Goal: Information Seeking & Learning: Compare options

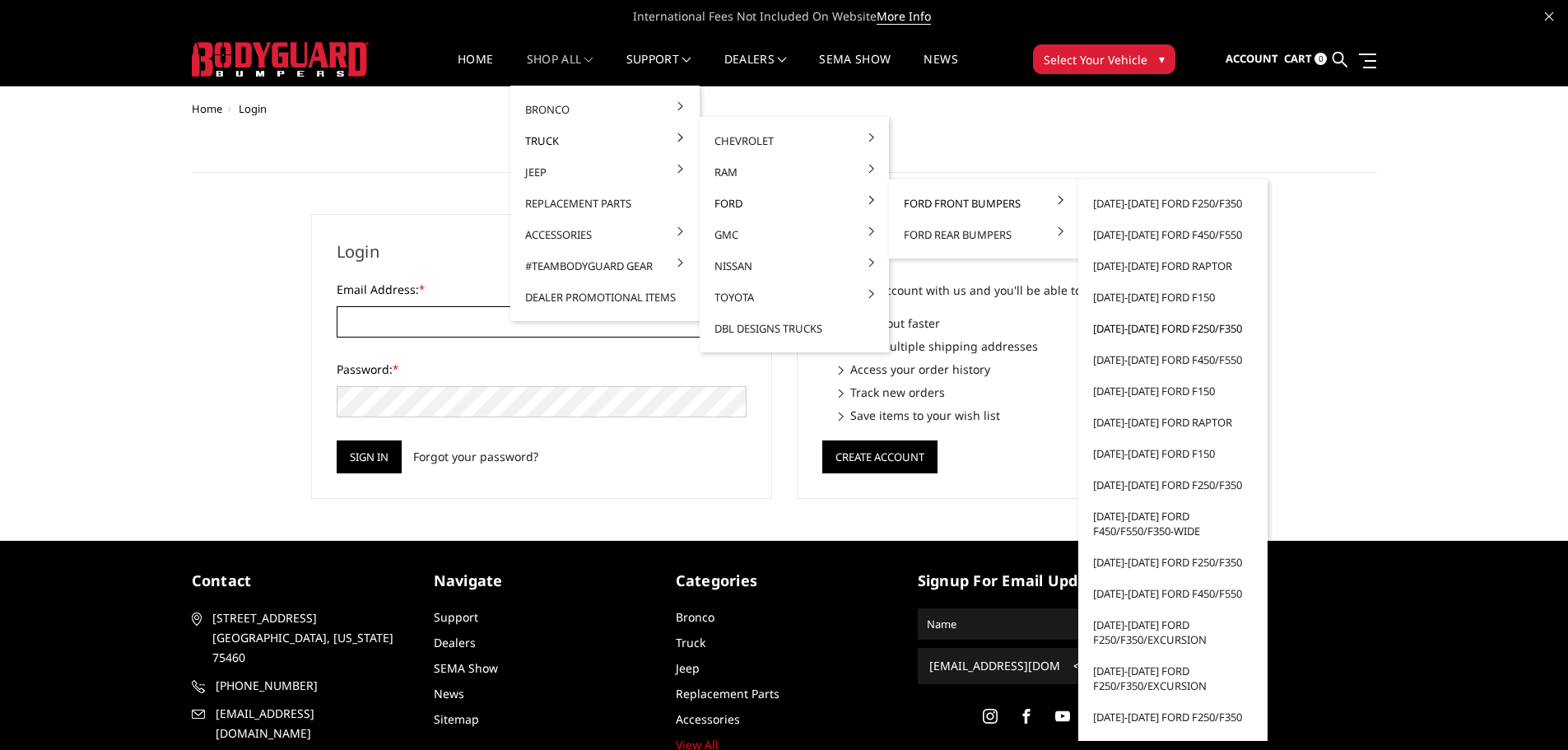
type input "[EMAIL_ADDRESS][DOMAIN_NAME]"
click at [1183, 329] on link "[DATE]-[DATE] Ford F250/F350" at bounding box center [1173, 329] width 177 height 31
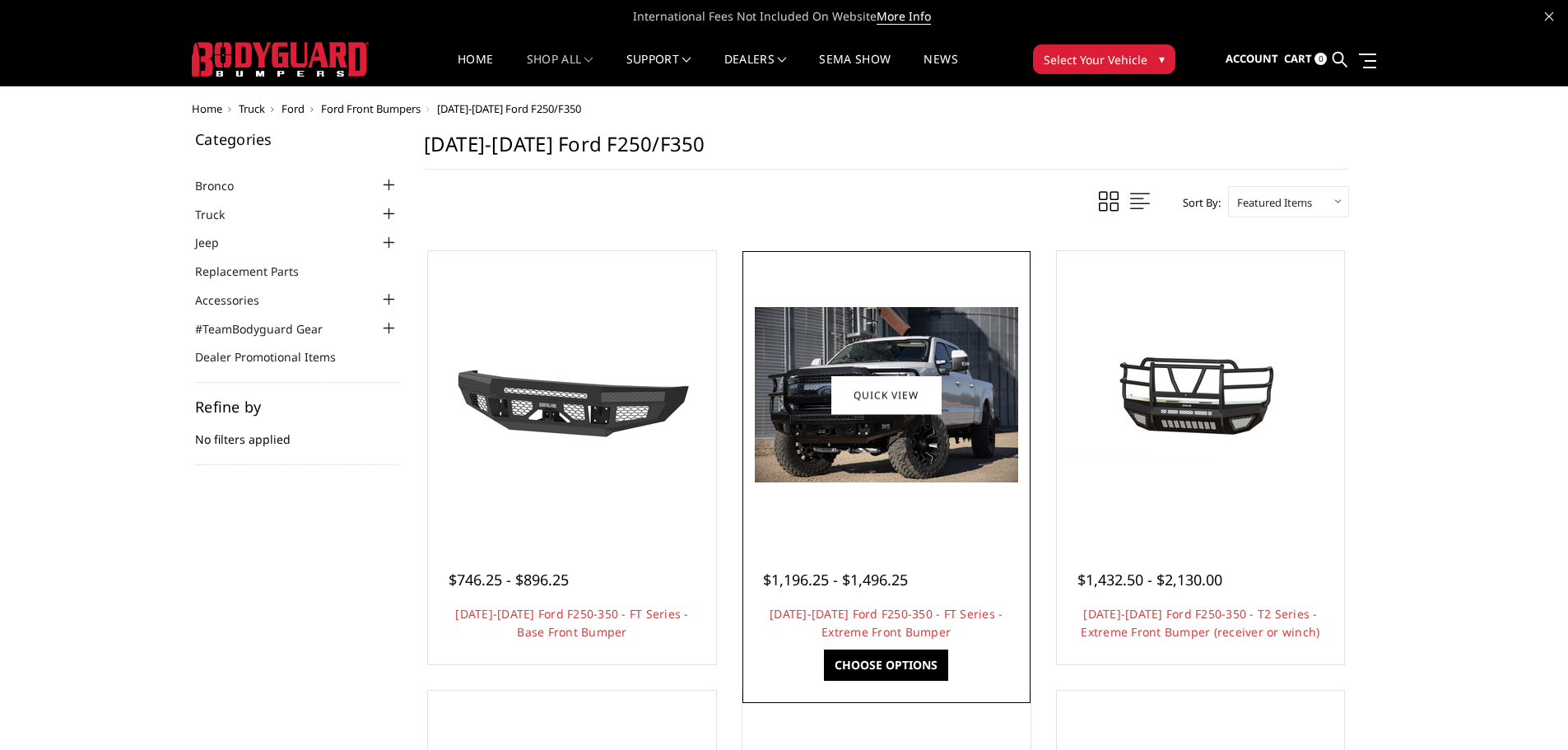
click at [858, 451] on img at bounding box center [886, 395] width 263 height 176
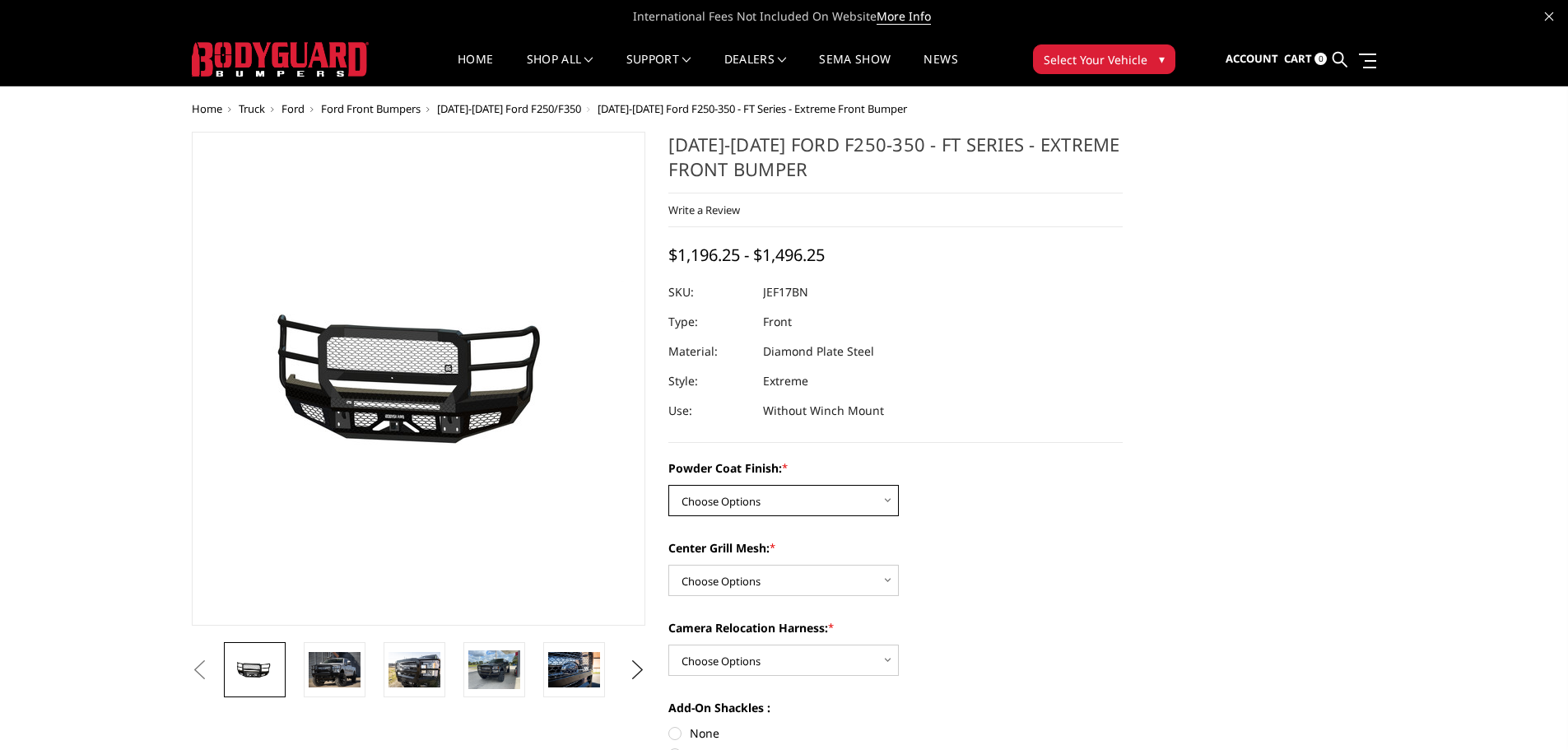
click at [772, 505] on select "Choose Options Bare Metal Gloss Black Powder Coat Textured Black Powder Coat" at bounding box center [784, 500] width 231 height 31
select select "3221"
click at [668, 485] on select "Choose Options Bare Metal Gloss Black Powder Coat Textured Black Powder Coat" at bounding box center [784, 500] width 231 height 31
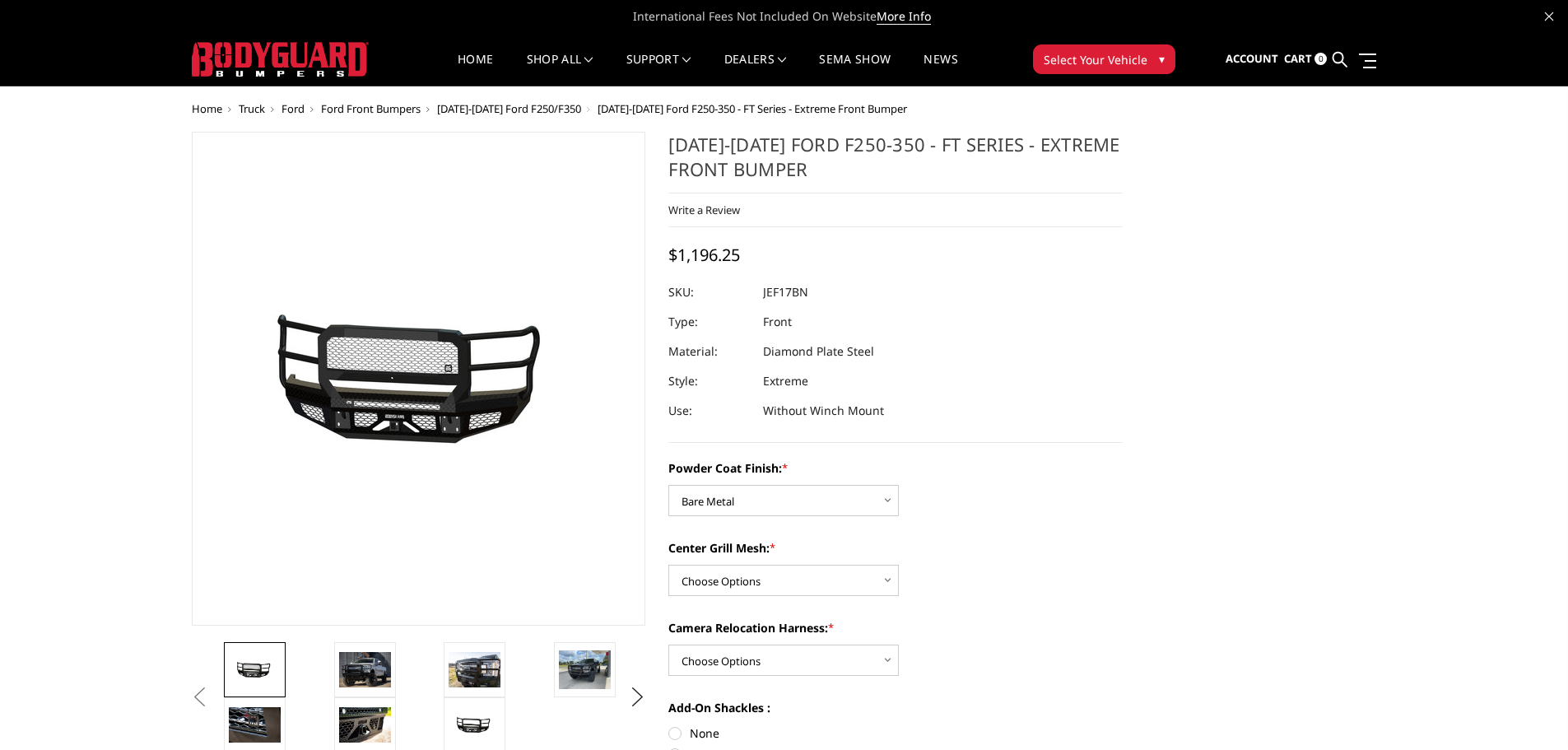
click at [790, 293] on dd "JEF17BN" at bounding box center [785, 292] width 45 height 30
click at [766, 576] on select "Choose Options WITH Expanded Metal in Center Grill WITHOUT Expanded Metal in Ce…" at bounding box center [784, 580] width 231 height 31
select select "3225"
click at [668, 565] on select "Choose Options WITH Expanded Metal in Center Grill WITHOUT Expanded Metal in Ce…" at bounding box center [784, 580] width 231 height 31
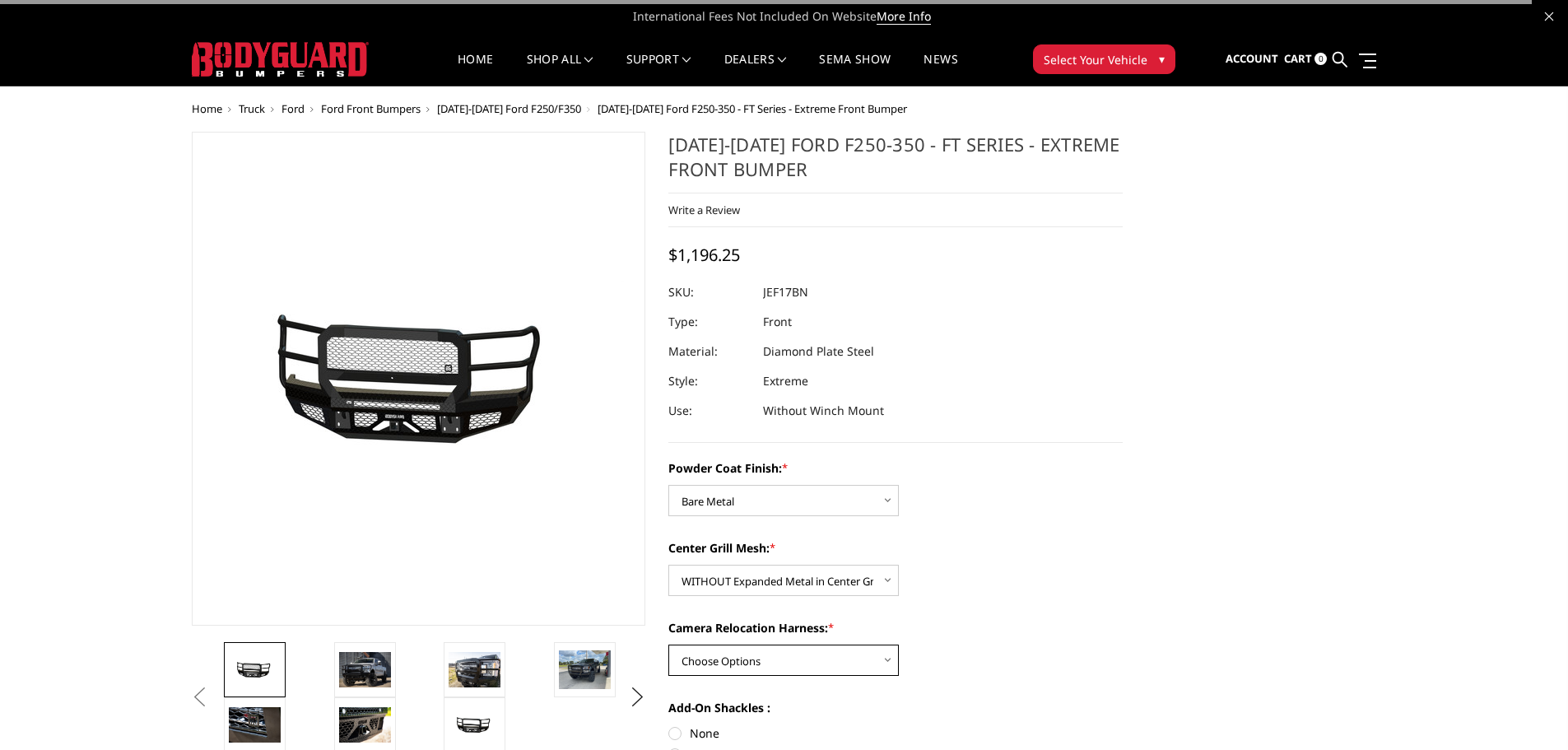
click at [759, 665] on select "Choose Options WITH Camera Relocation Harness WITHOUT Camera Relocation Harness" at bounding box center [784, 660] width 231 height 31
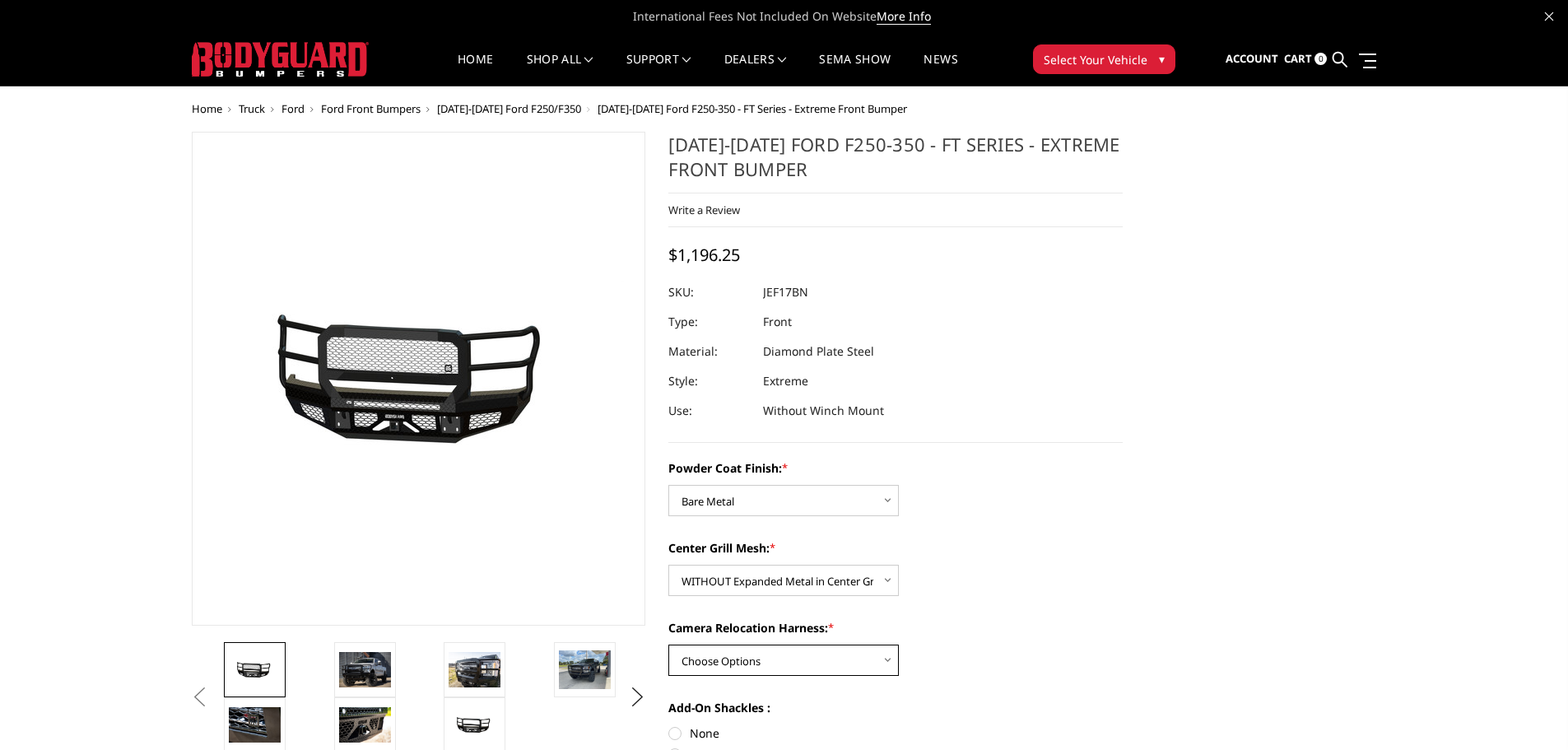
select select "3227"
click at [668, 645] on select "Choose Options WITH Camera Relocation Harness WITHOUT Camera Relocation Harness" at bounding box center [784, 660] width 231 height 31
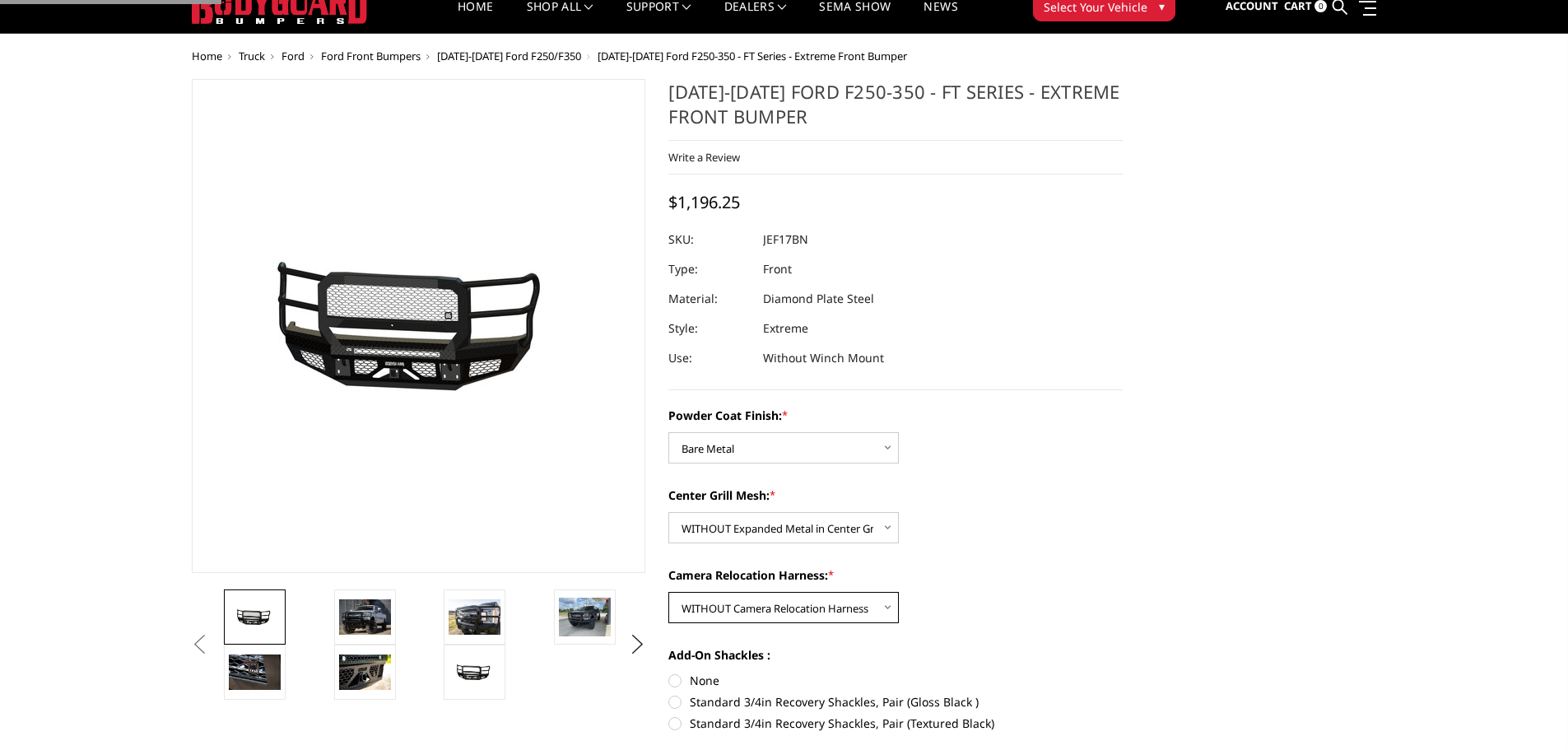
scroll to position [82, 0]
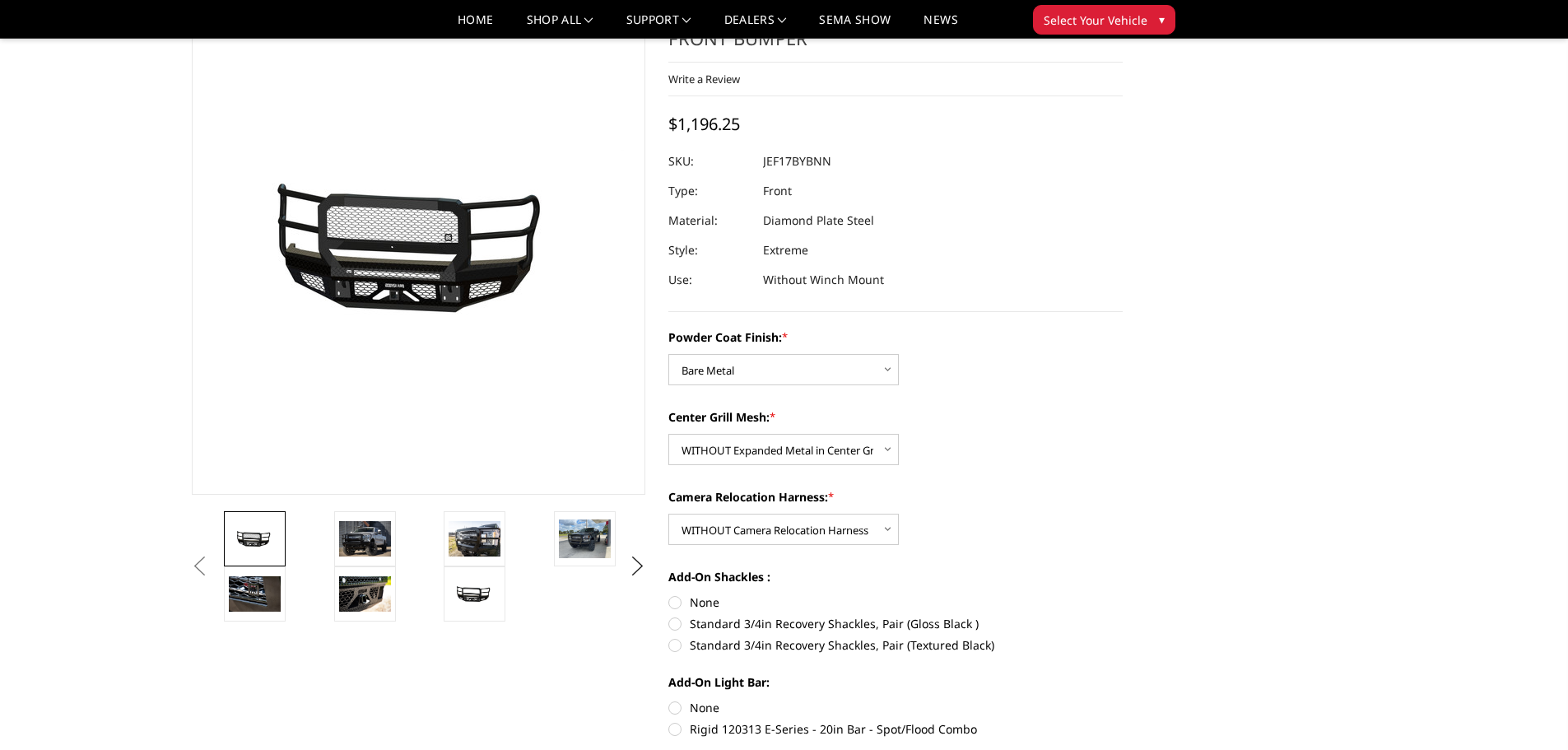
click at [690, 597] on label "None" at bounding box center [895, 602] width 454 height 17
click at [669, 595] on input "None" at bounding box center [668, 594] width 1 height 1
radio input "true"
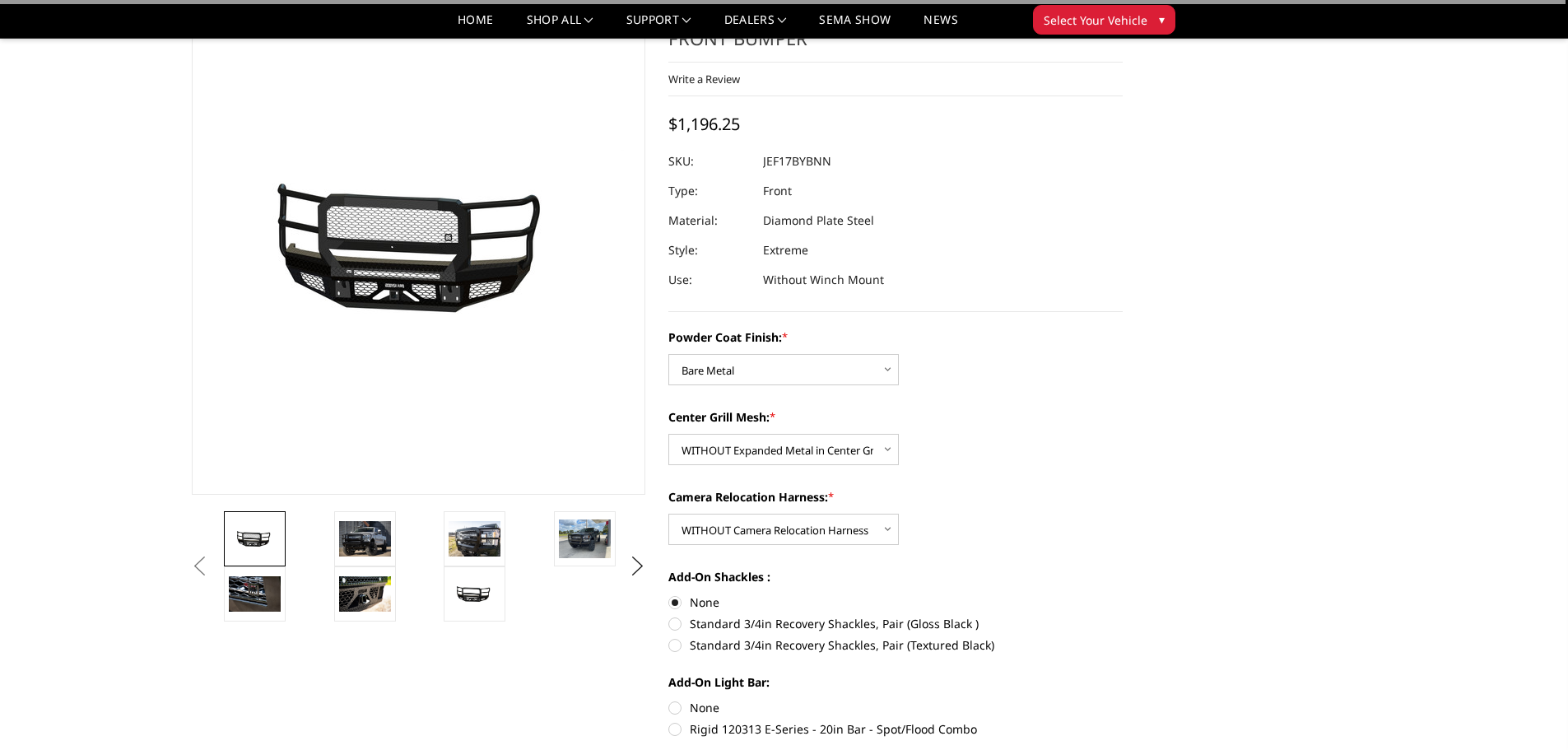
click at [700, 702] on label "None" at bounding box center [895, 708] width 454 height 17
click at [669, 700] on input "None" at bounding box center [668, 699] width 1 height 1
radio input "true"
click at [377, 548] on img at bounding box center [365, 539] width 52 height 35
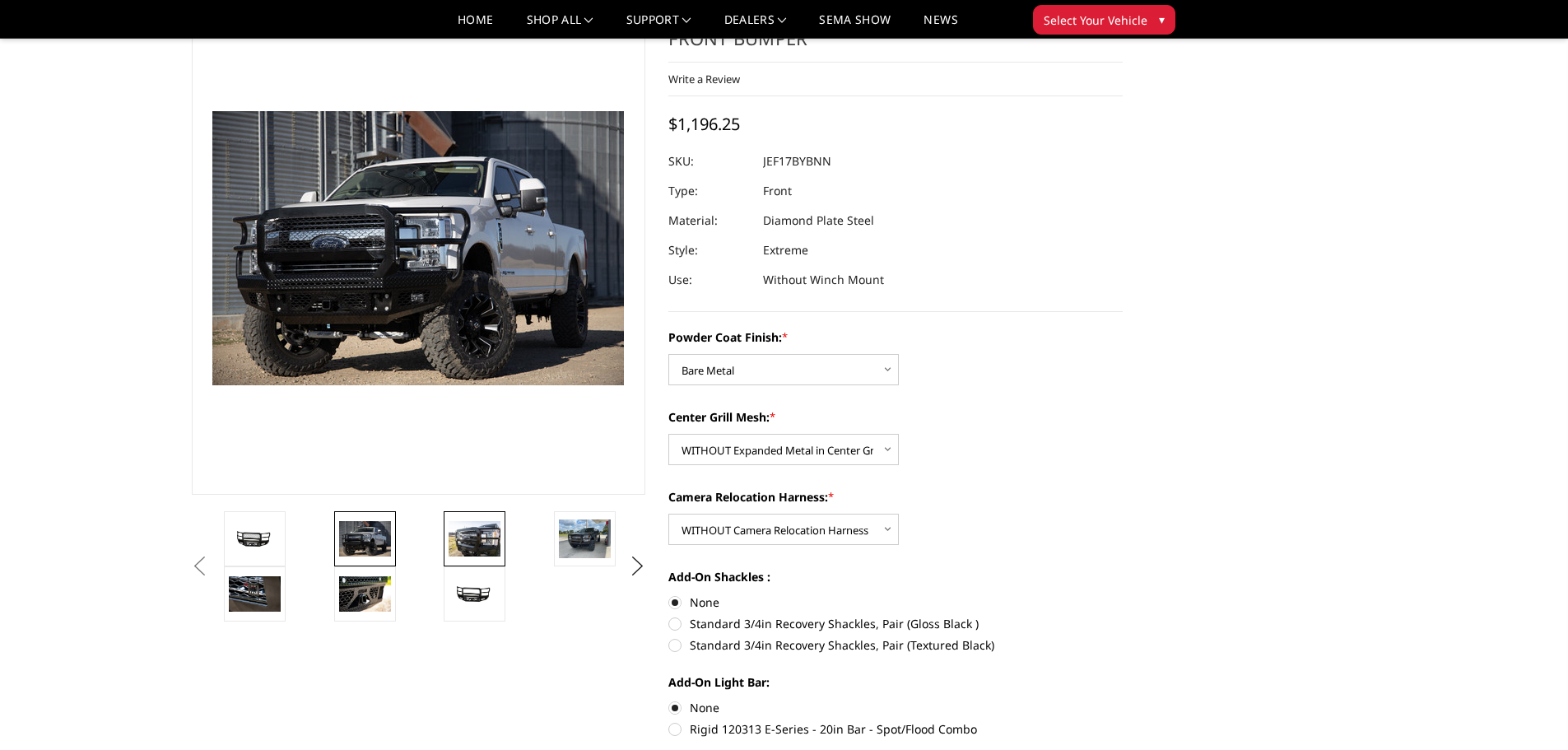
click at [468, 547] on img at bounding box center [475, 539] width 52 height 35
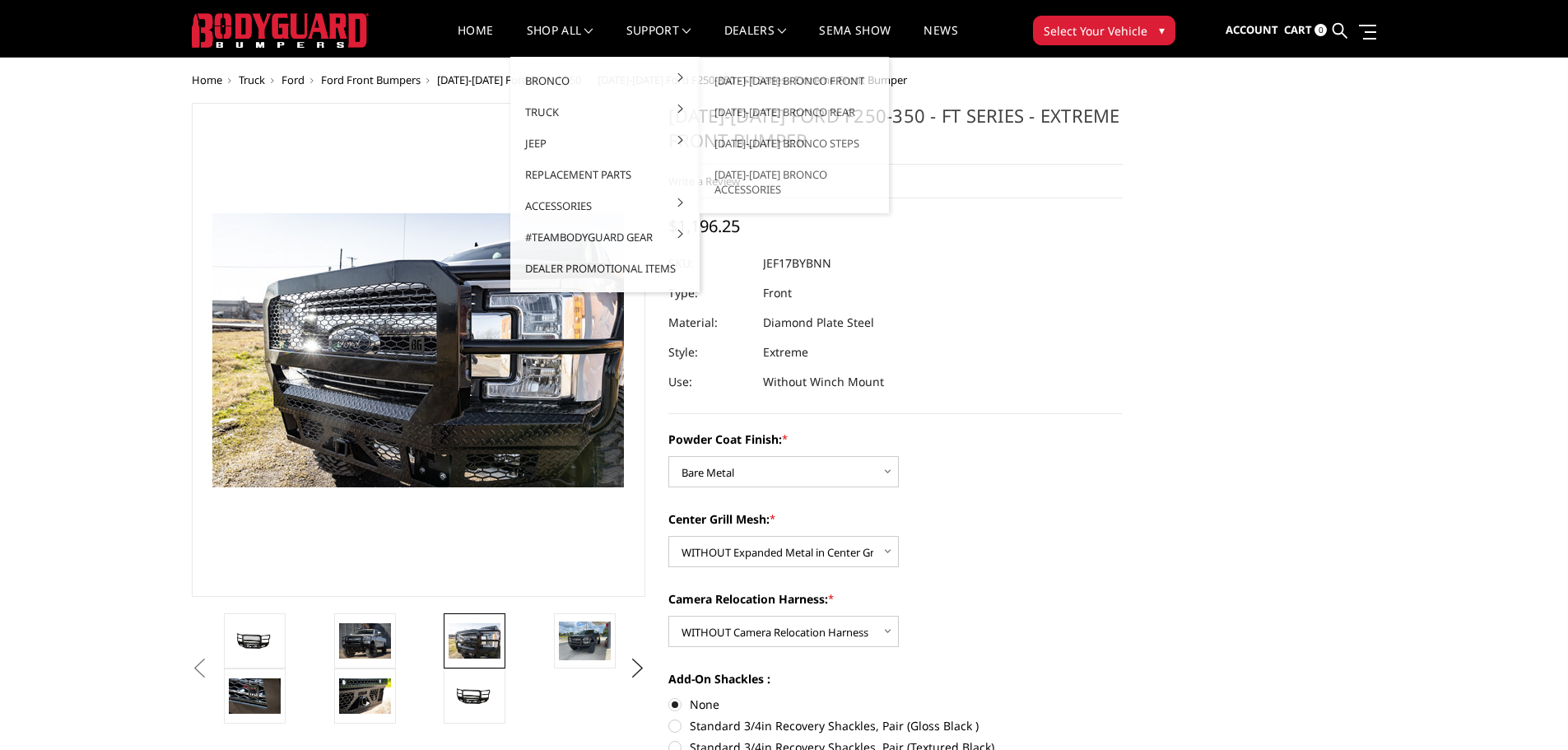
scroll to position [0, 0]
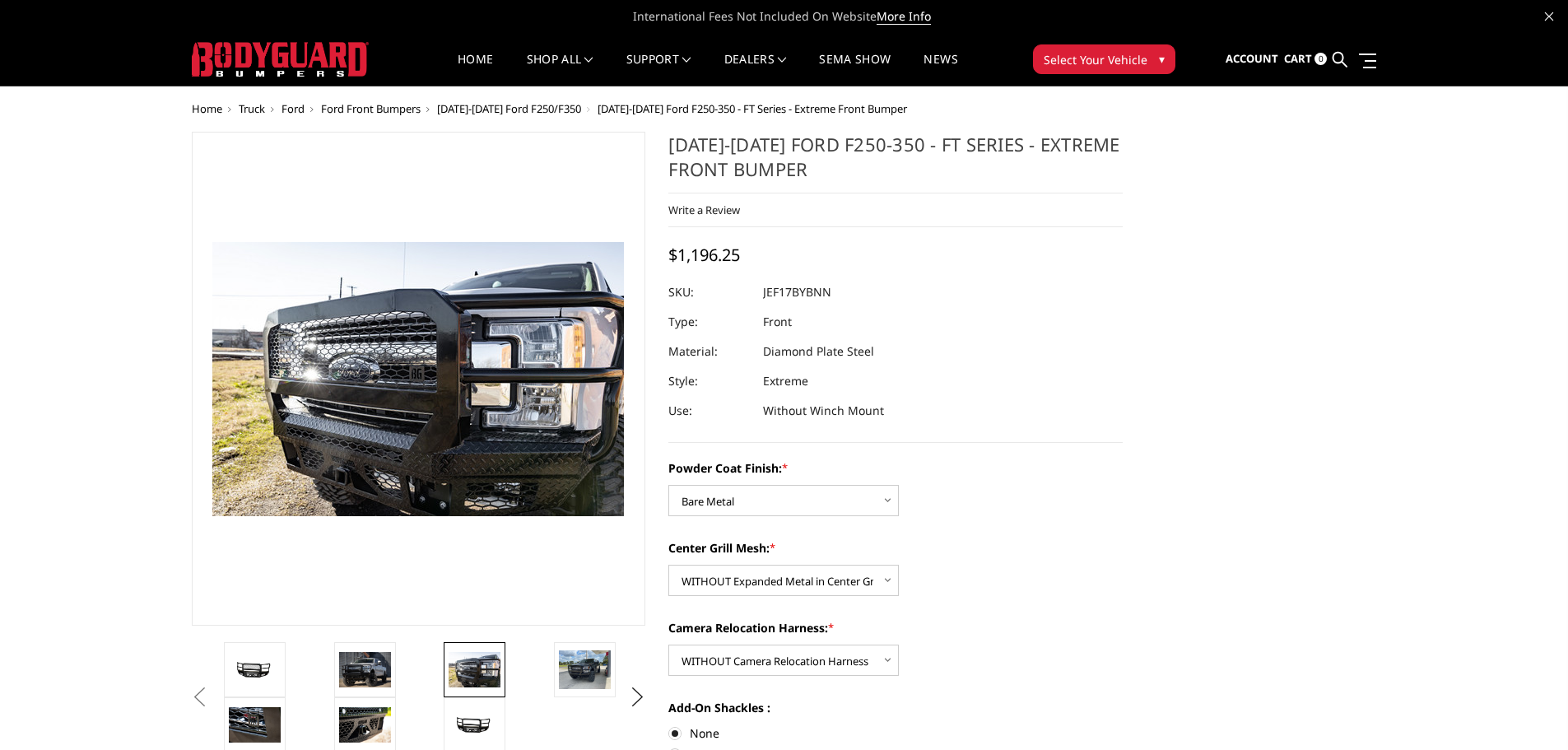
click at [348, 108] on span "Ford Front Bumpers" at bounding box center [370, 108] width 99 height 14
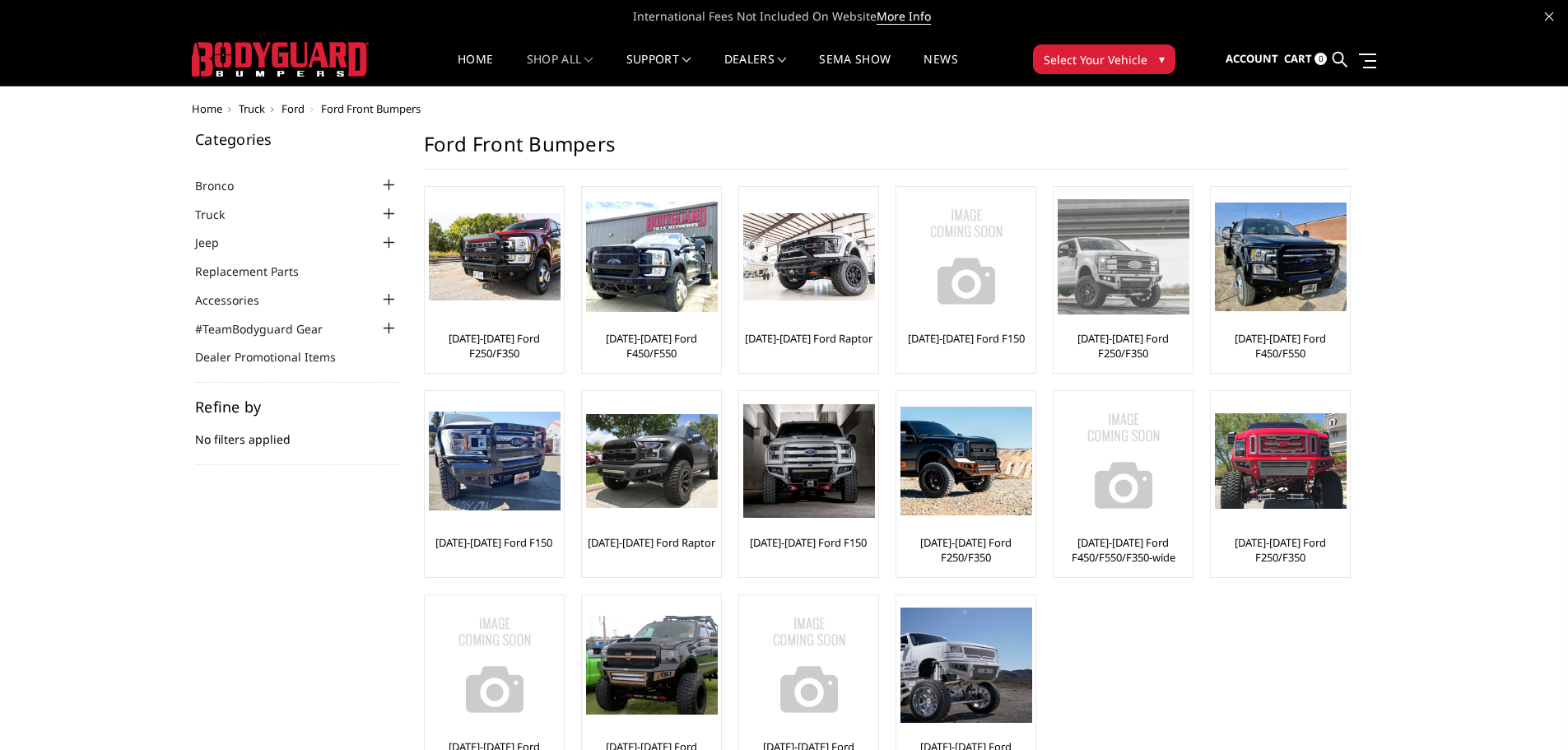
click at [1148, 299] on img at bounding box center [1123, 257] width 132 height 115
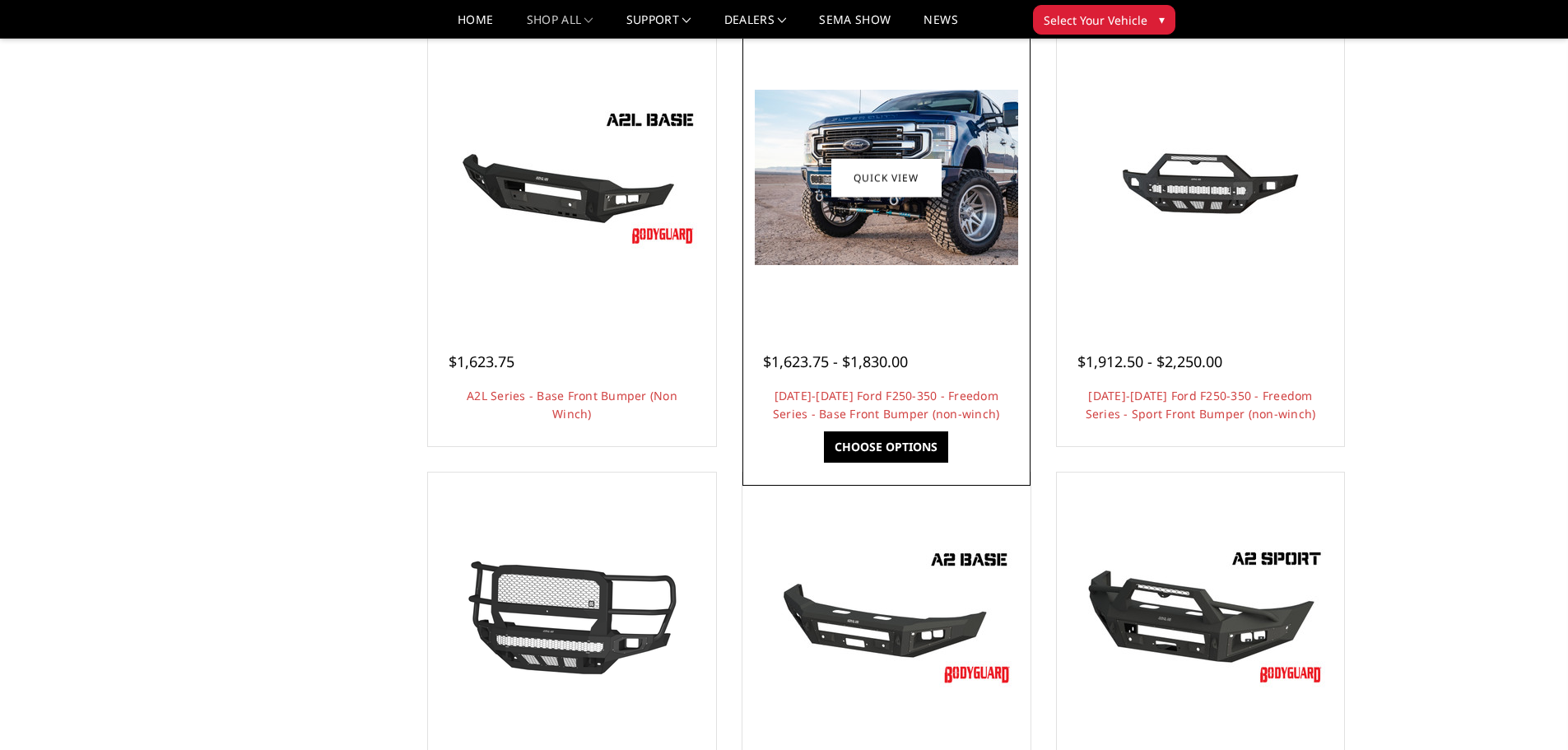
scroll to position [577, 0]
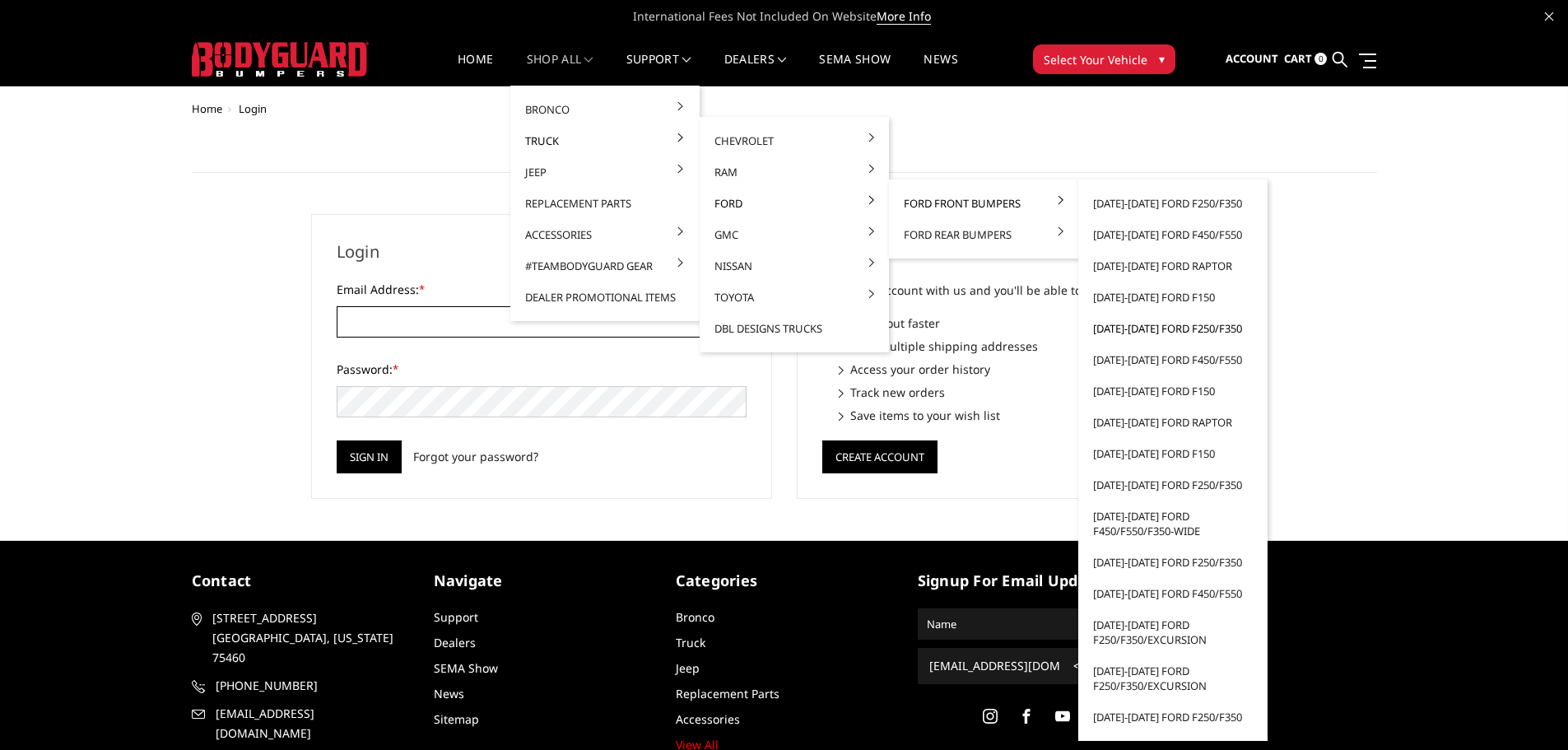
type input "[EMAIL_ADDRESS][DOMAIN_NAME]"
click at [1147, 330] on link "[DATE]-[DATE] Ford F250/F350" at bounding box center [1173, 329] width 177 height 31
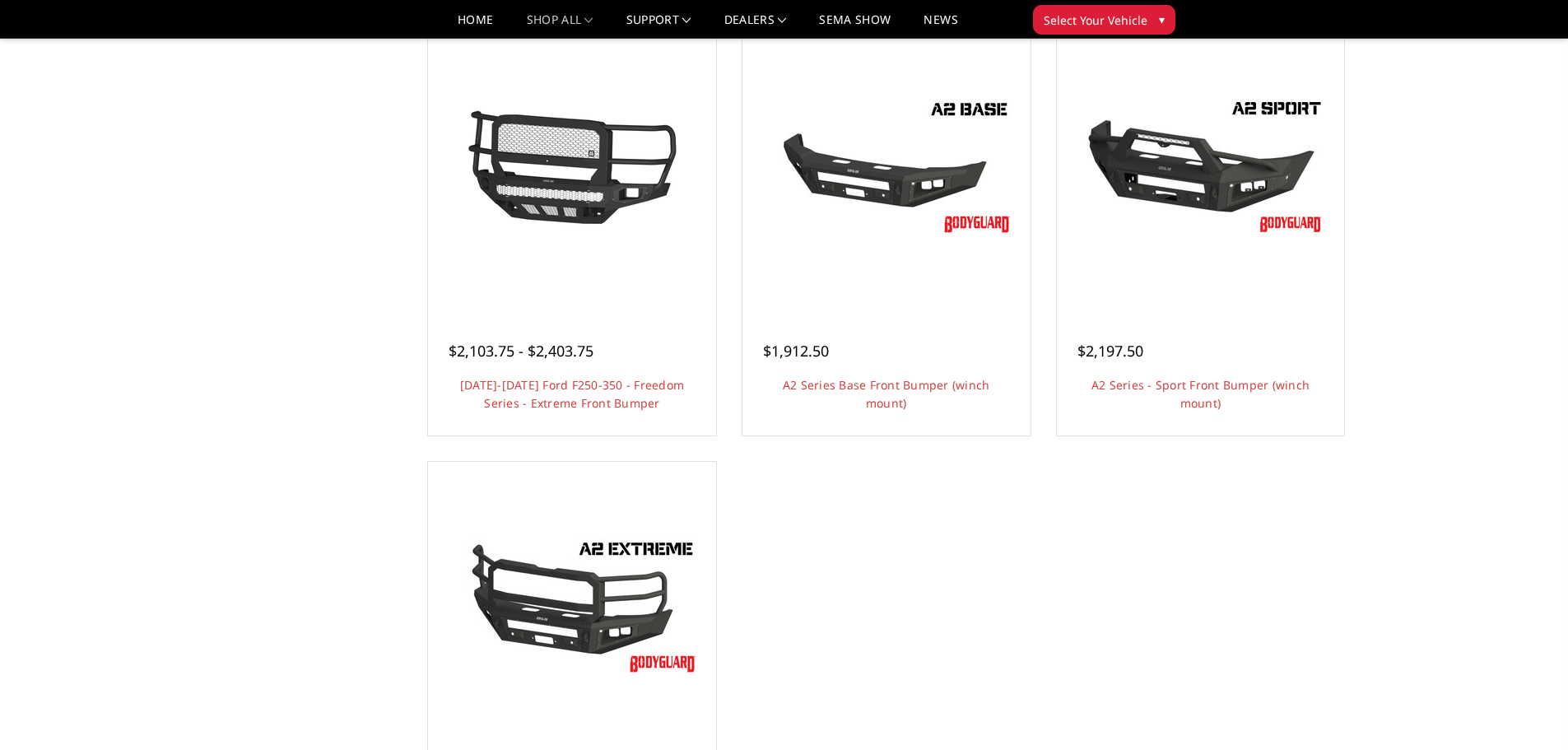
scroll to position [1153, 0]
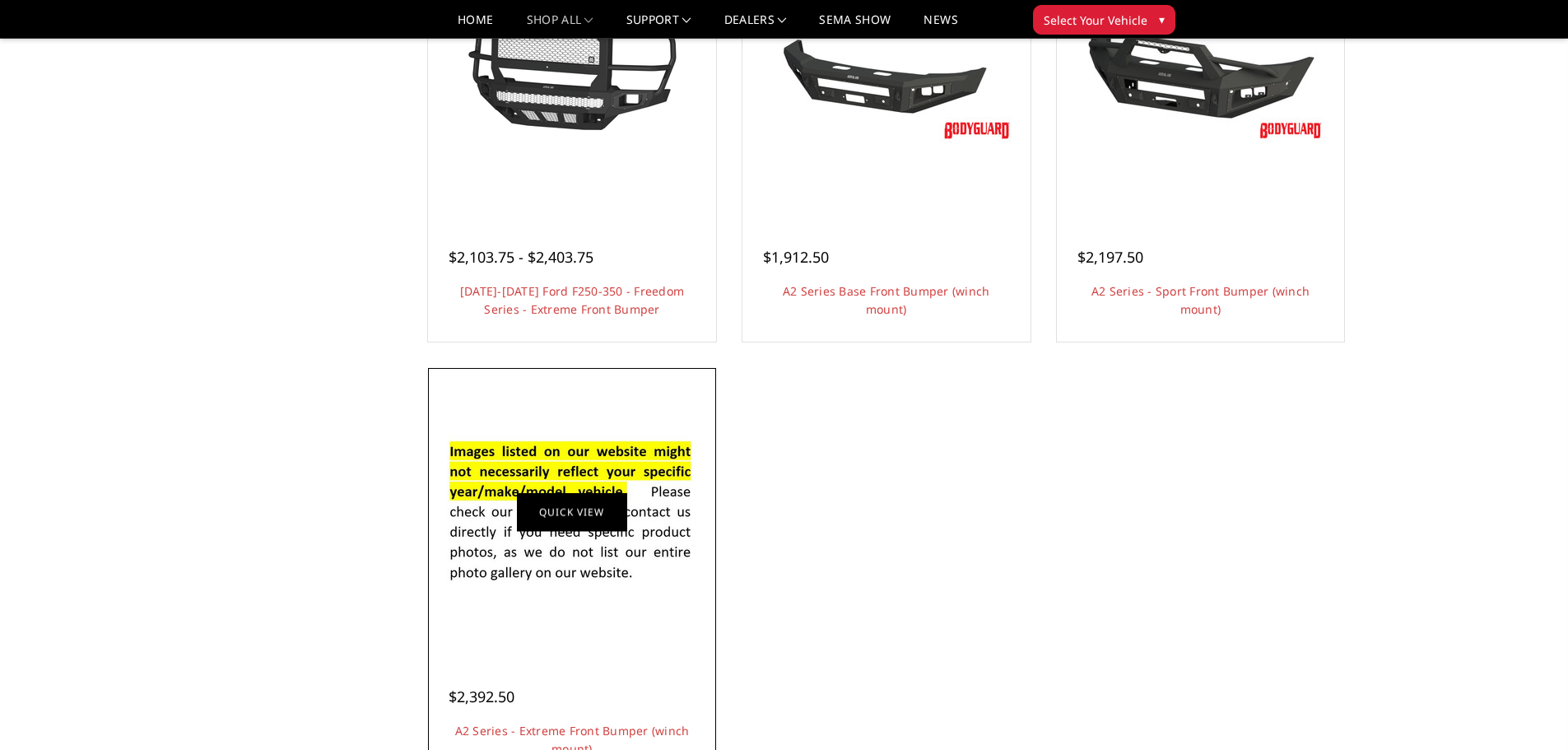
click at [599, 522] on link "Quick view" at bounding box center [572, 513] width 110 height 39
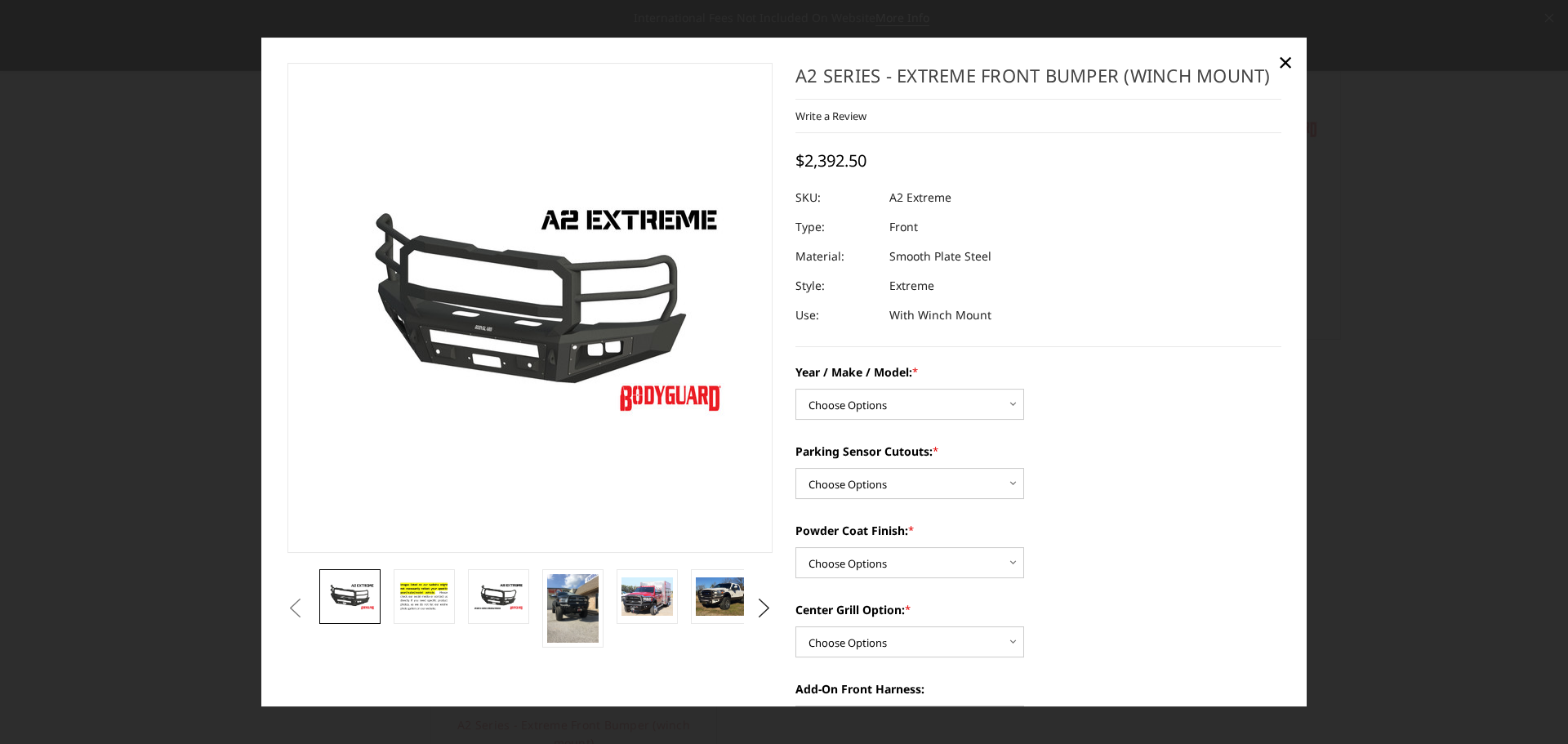
click at [1421, 388] on div at bounding box center [784, 372] width 1568 height 744
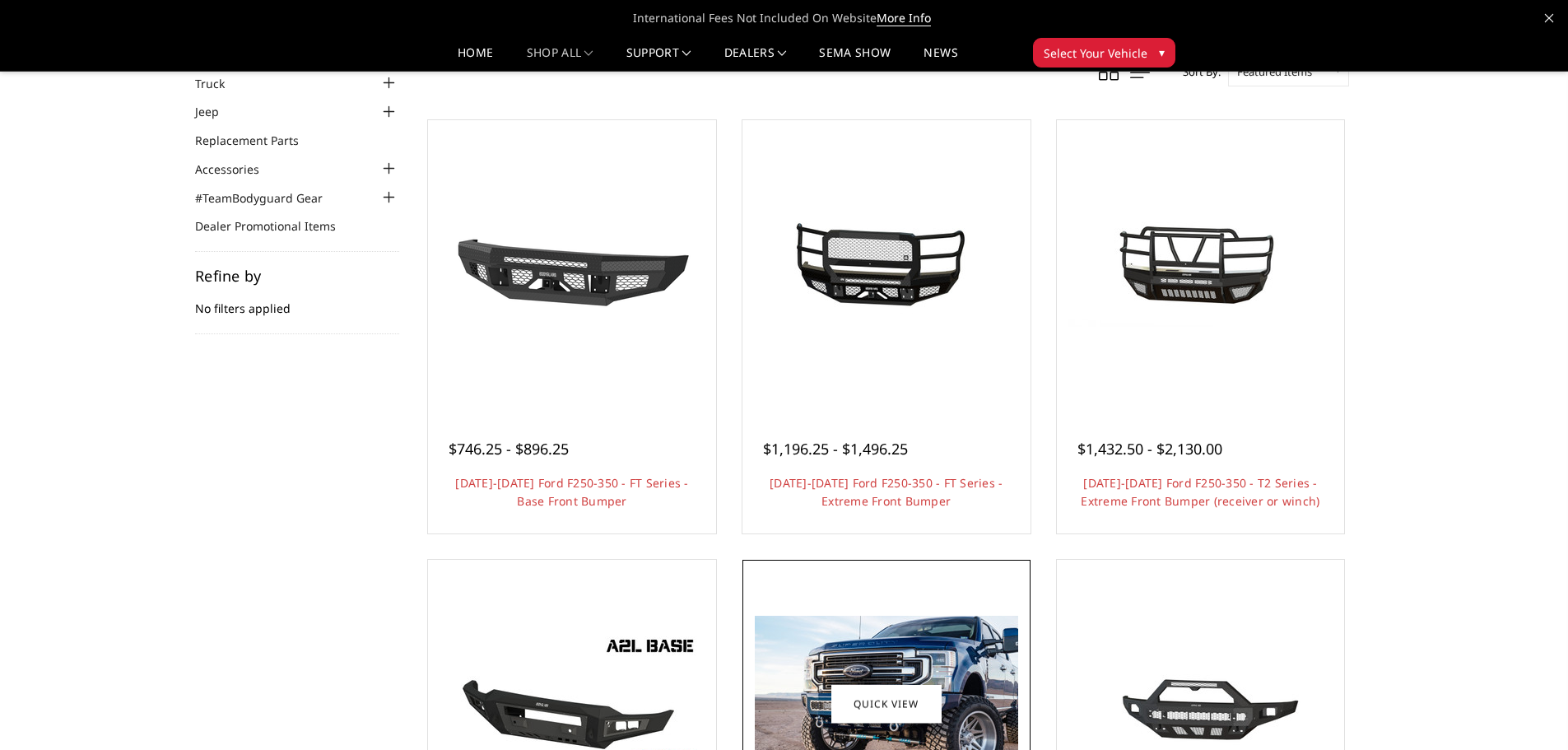
scroll to position [0, 0]
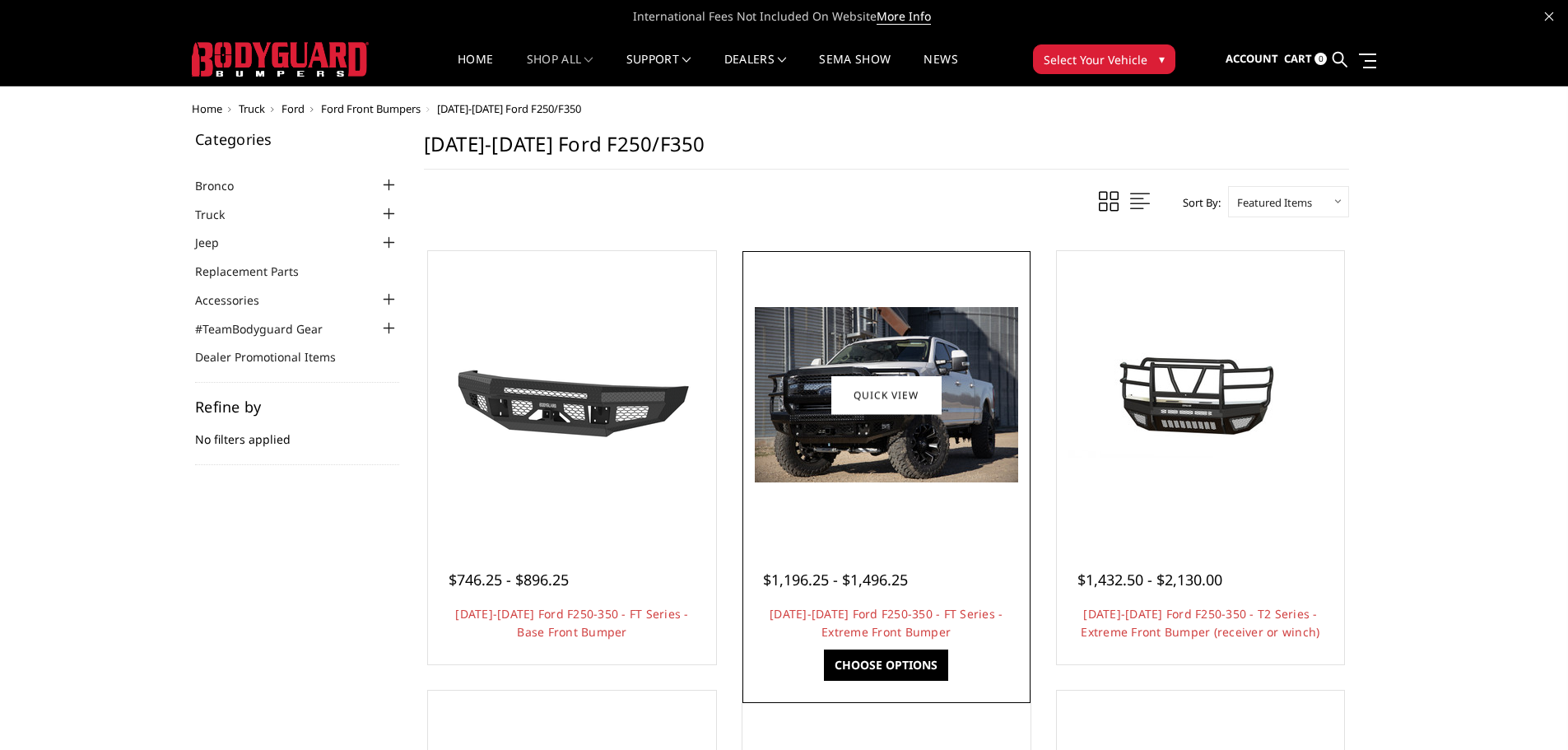
click at [963, 341] on img at bounding box center [886, 395] width 263 height 176
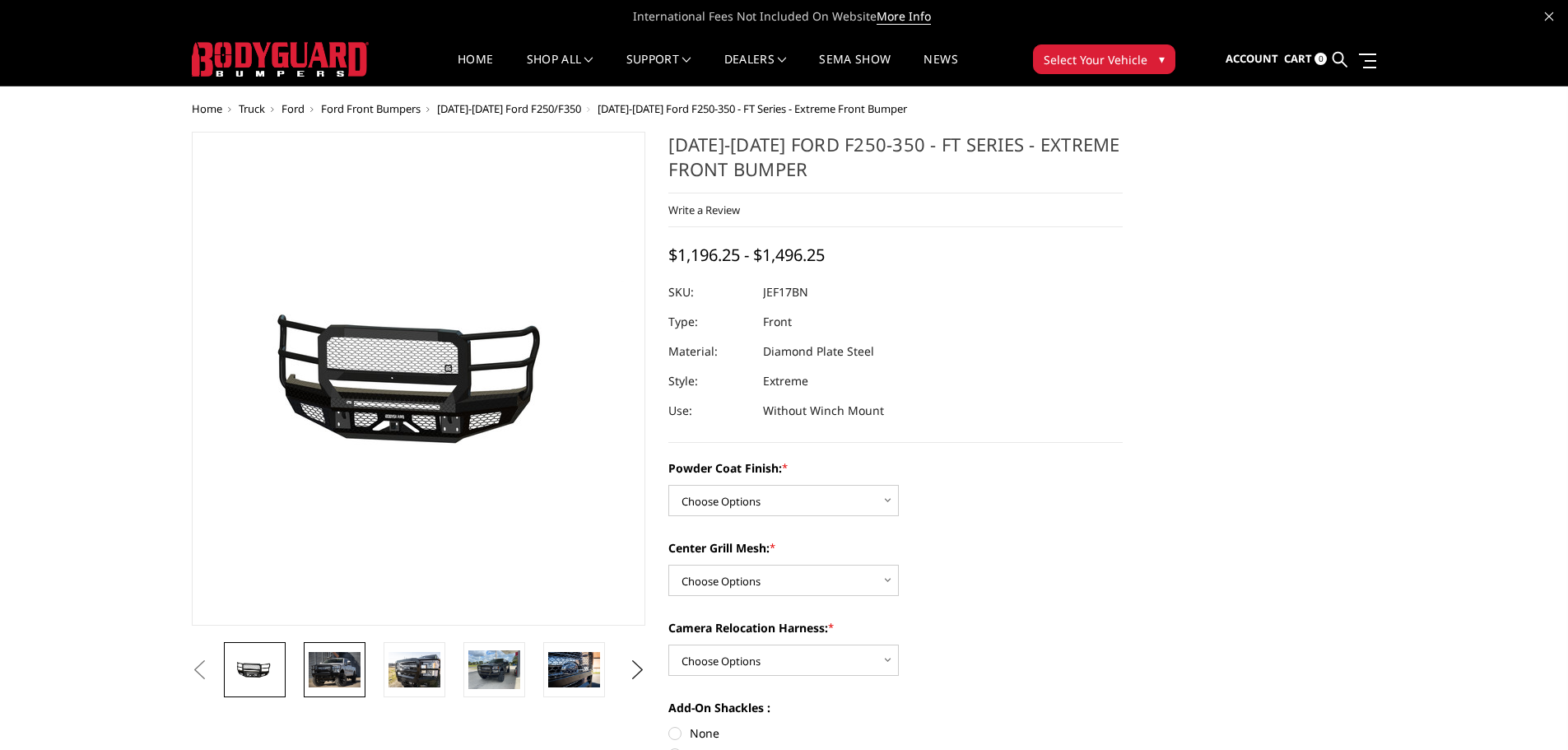
click at [353, 687] on img at bounding box center [334, 669] width 52 height 35
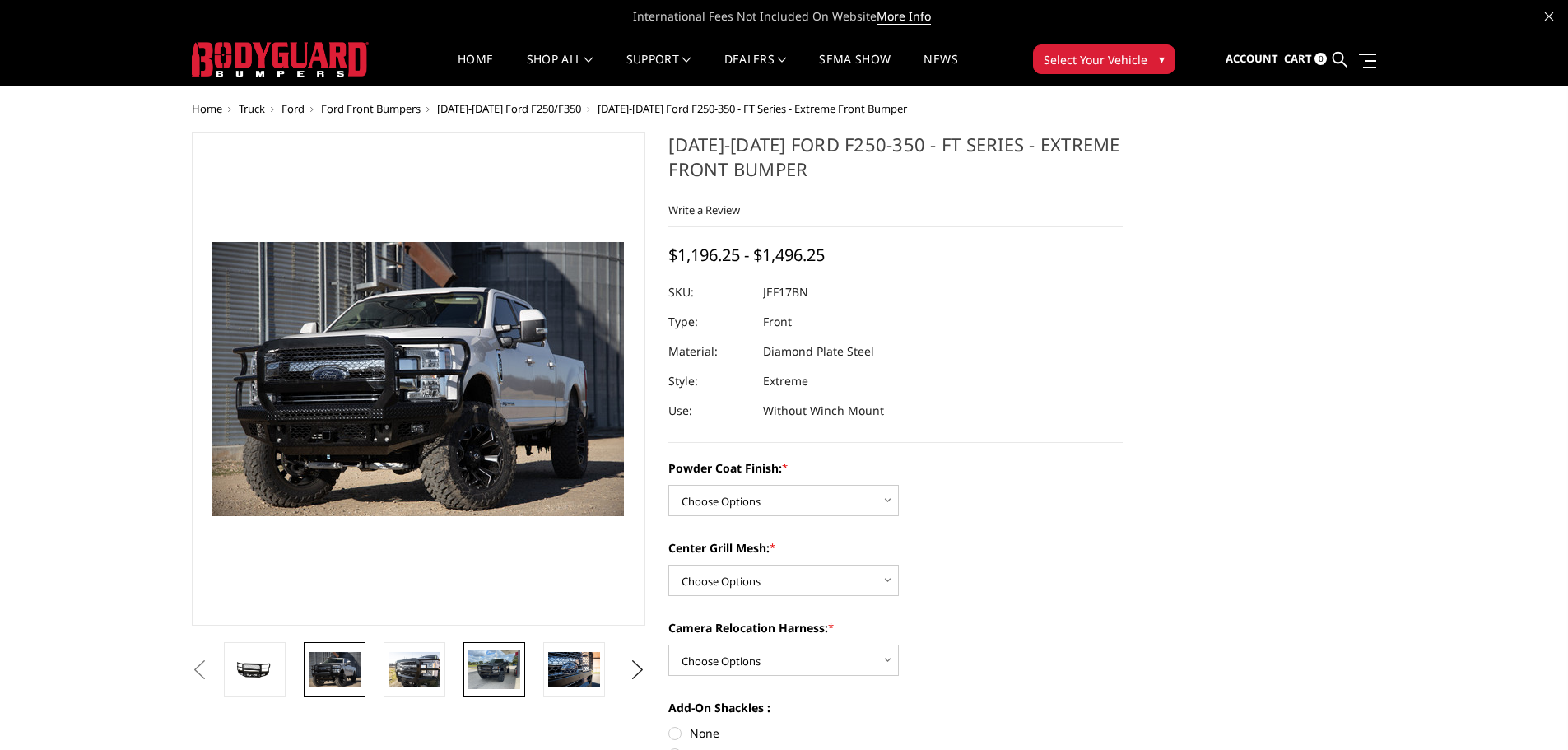
click at [488, 652] on img at bounding box center [494, 670] width 52 height 39
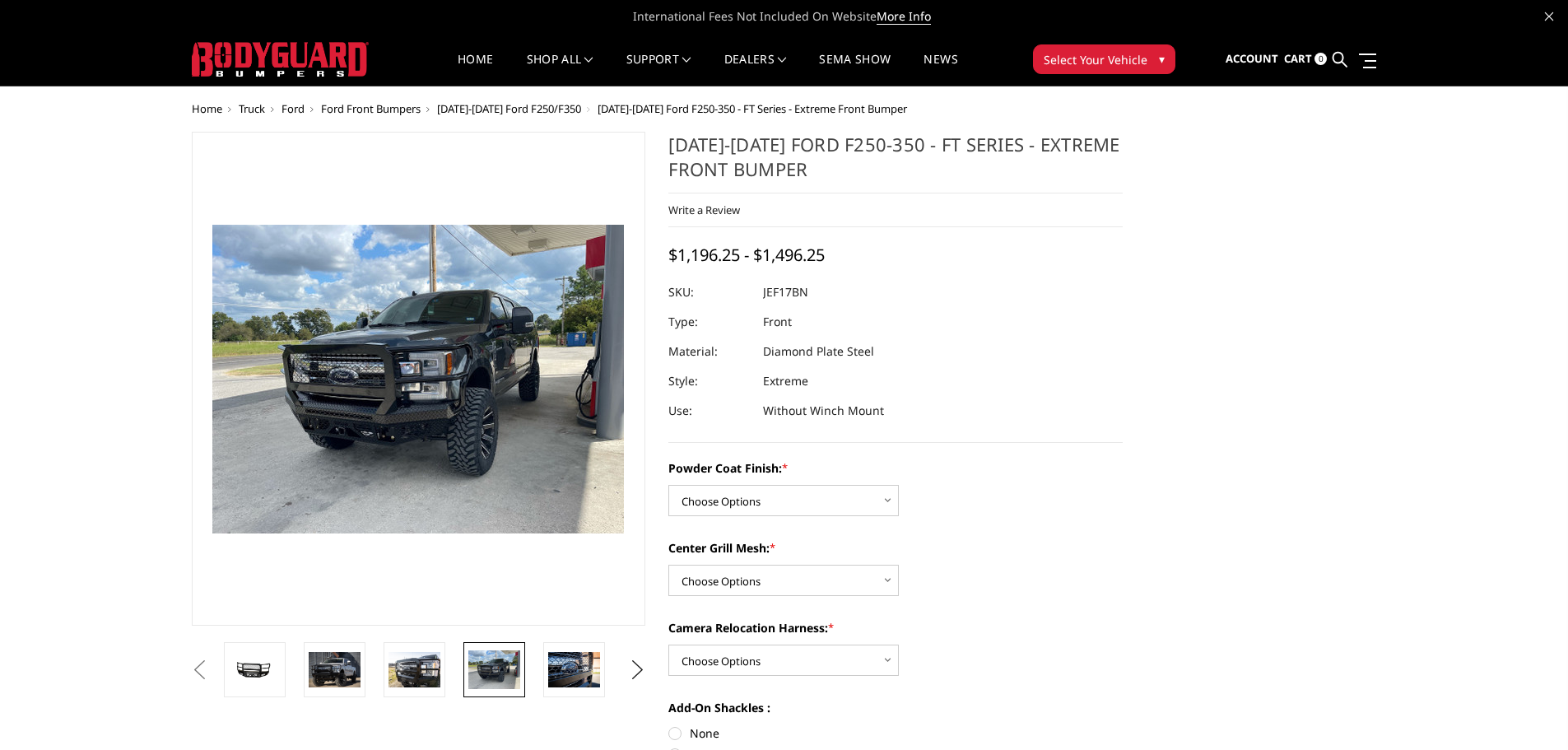
click at [620, 676] on ul "Previous Next" at bounding box center [419, 669] width 463 height 55
click at [627, 675] on button "Next" at bounding box center [637, 670] width 25 height 25
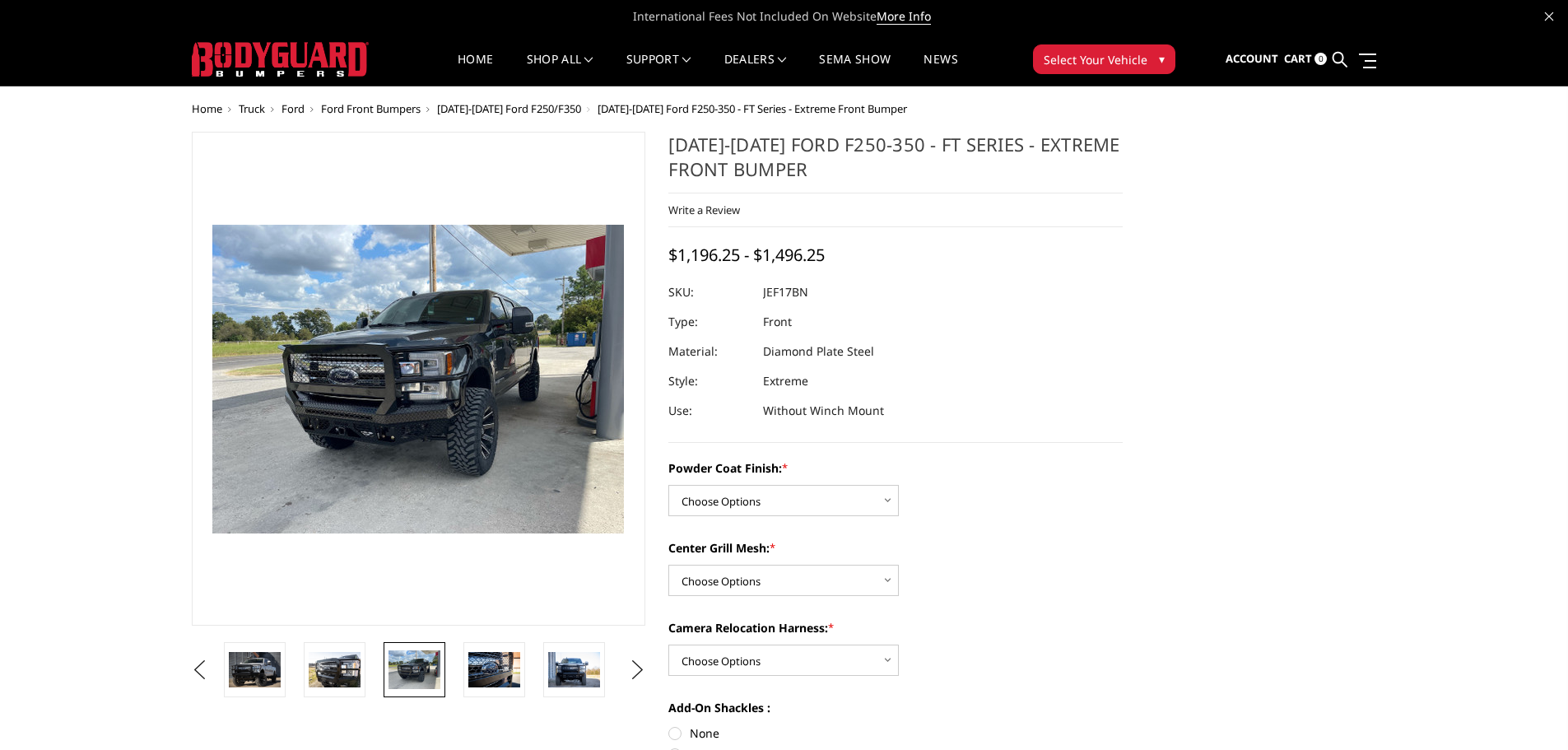
click at [800, 145] on h1 "2017-2022 Ford F250-350 - FT Series - Extreme Front Bumper" at bounding box center [895, 162] width 454 height 62
drag, startPoint x: 812, startPoint y: 289, endPoint x: 743, endPoint y: 292, distance: 69.1
click at [743, 292] on dl "SKU: JEF17BN UPC: Type: Front Material: Diamond Plate Steel Style: Extreme Use:…" at bounding box center [895, 352] width 454 height 149
click at [750, 504] on select "Choose Options Bare Metal Gloss Black Powder Coat Textured Black Powder Coat" at bounding box center [784, 500] width 231 height 31
select select "3221"
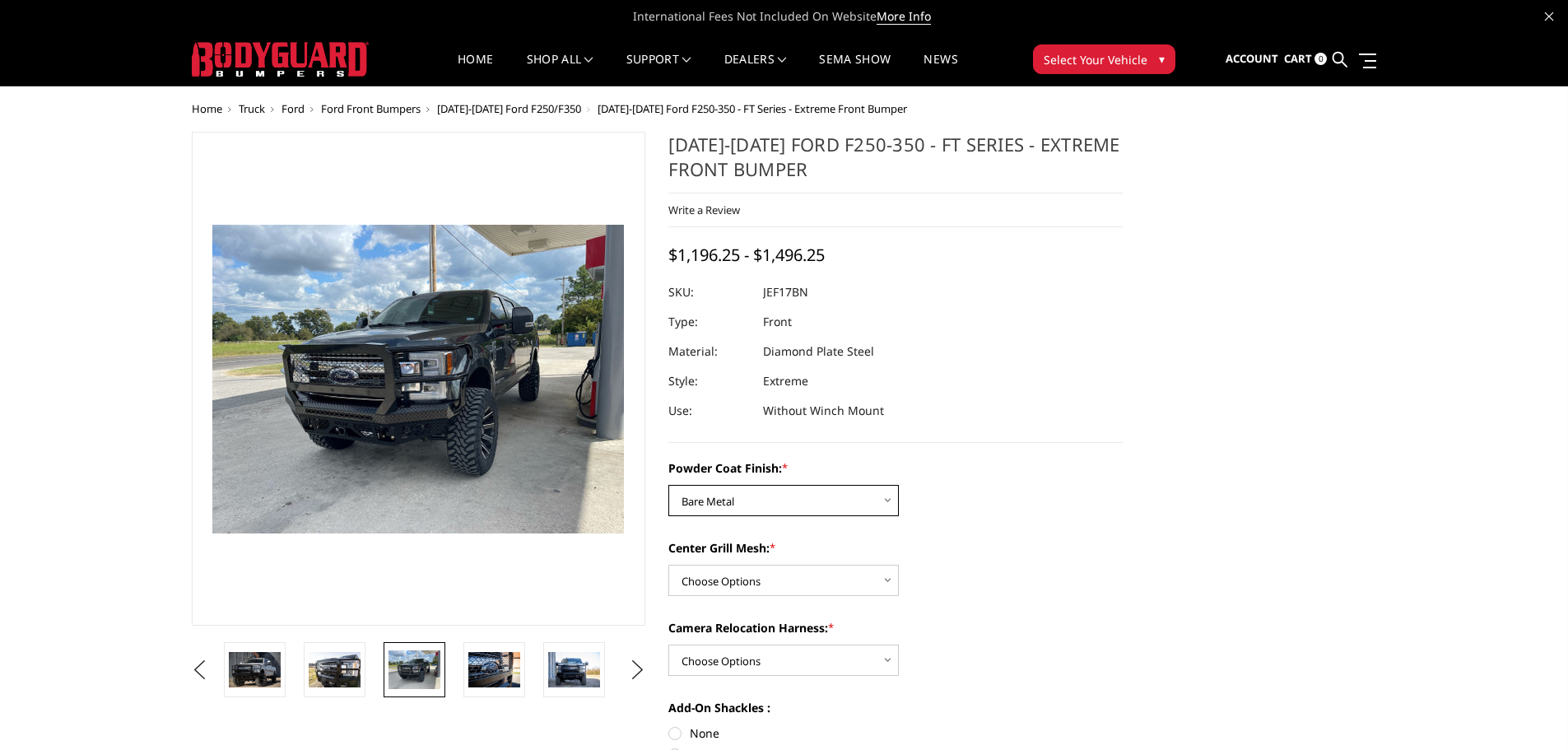
click at [668, 485] on select "Choose Options Bare Metal Gloss Black Powder Coat Textured Black Powder Coat" at bounding box center [784, 500] width 231 height 31
click at [723, 548] on label "Center Grill Mesh: *" at bounding box center [895, 548] width 454 height 17
click at [723, 565] on select "Choose Options WITH Expanded Metal in Center Grill WITHOUT Expanded Metal in Ce…" at bounding box center [784, 580] width 231 height 31
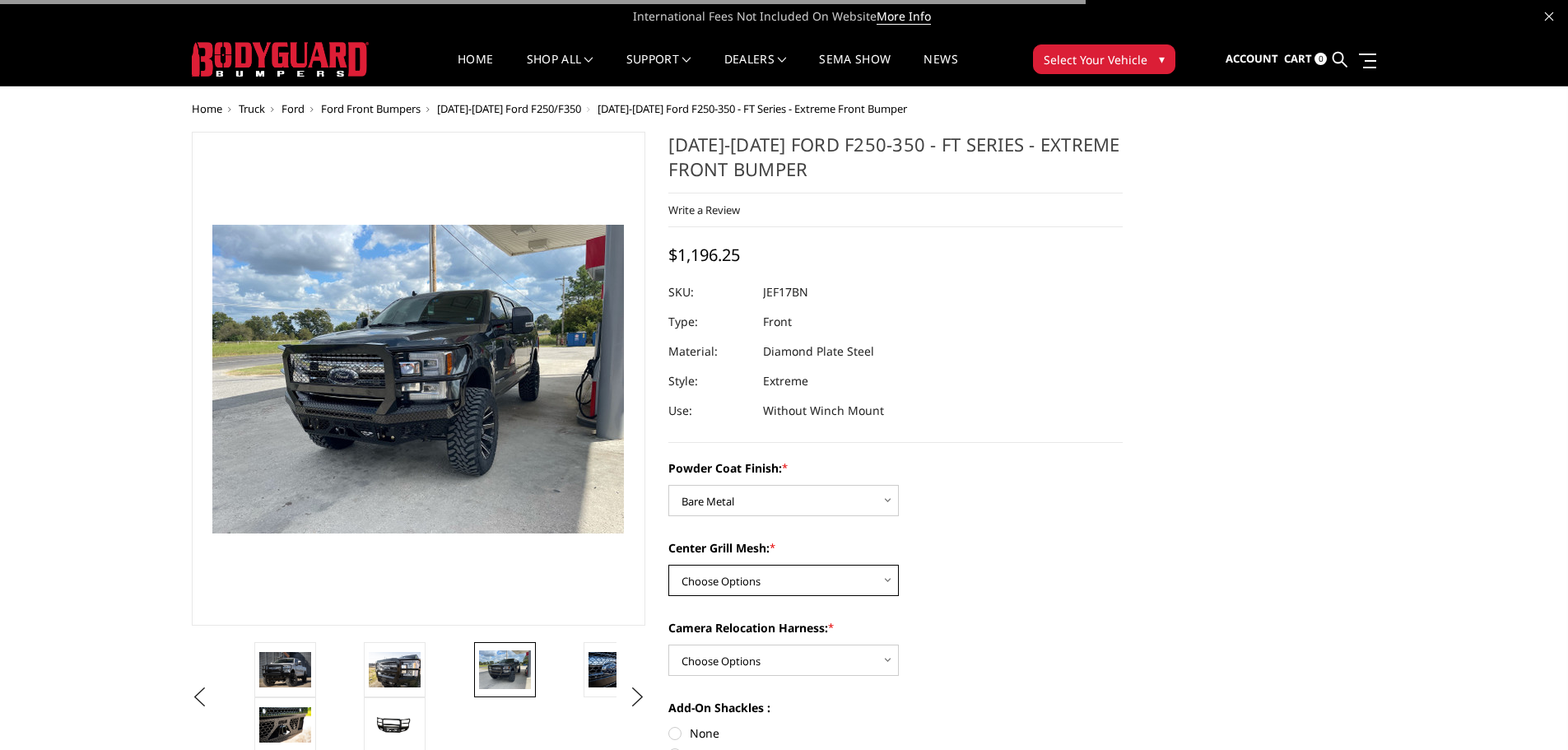
click at [724, 586] on select "Choose Options WITH Expanded Metal in Center Grill WITHOUT Expanded Metal in Ce…" at bounding box center [784, 580] width 231 height 31
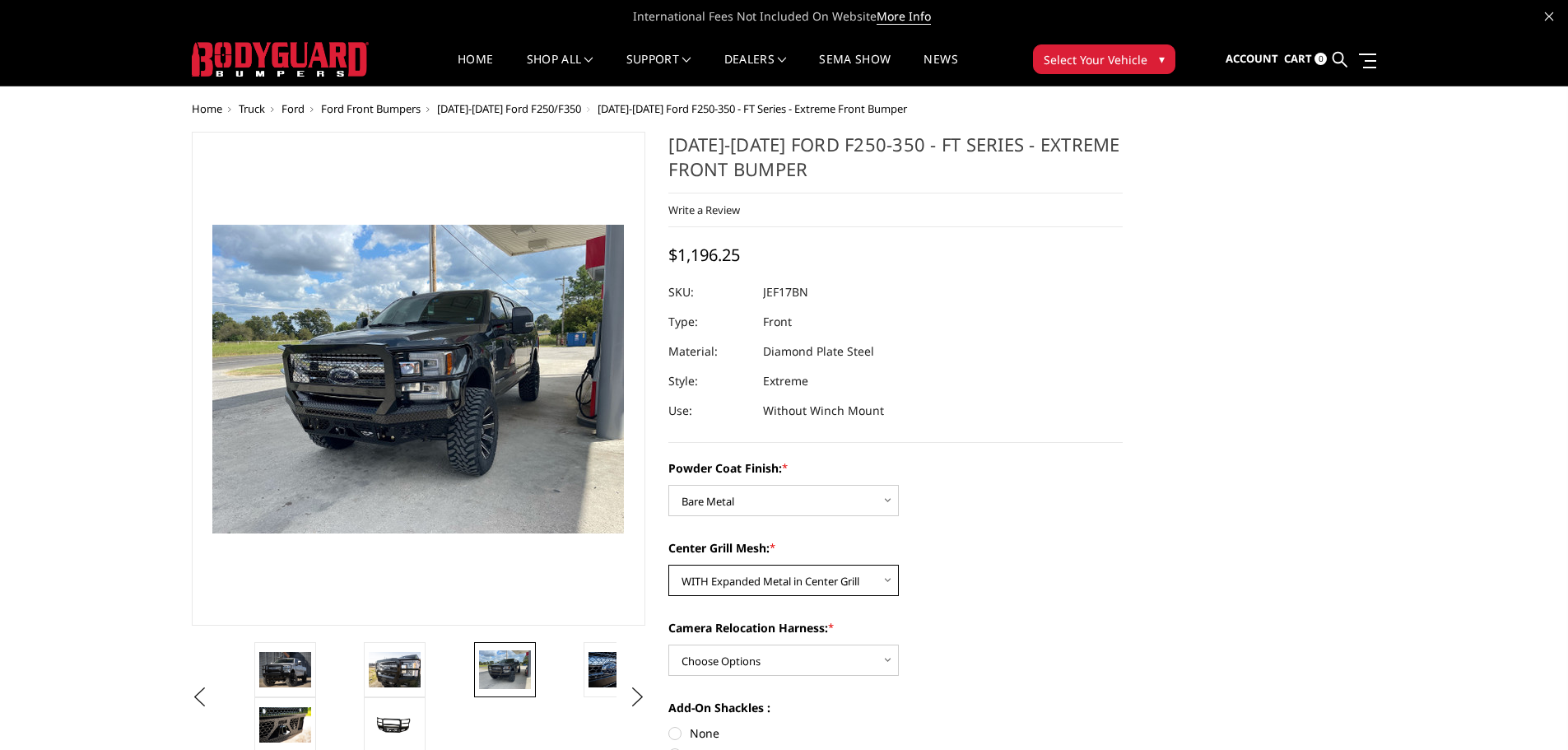
click at [668, 565] on select "Choose Options WITH Expanded Metal in Center Grill WITHOUT Expanded Metal in Ce…" at bounding box center [784, 580] width 231 height 31
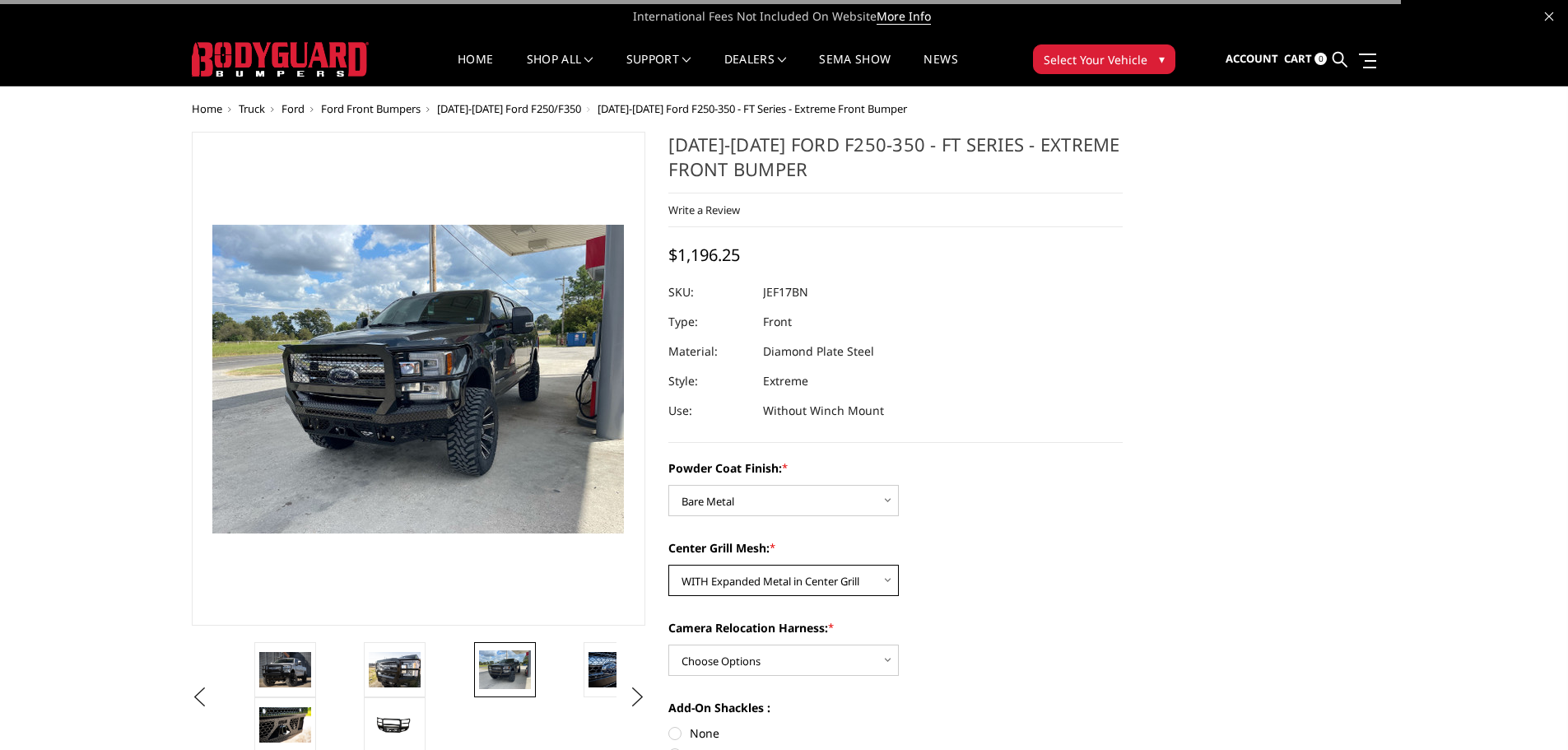
drag, startPoint x: 740, startPoint y: 586, endPoint x: 739, endPoint y: 595, distance: 9.1
click at [740, 586] on select "Choose Options WITH Expanded Metal in Center Grill WITHOUT Expanded Metal in Ce…" at bounding box center [784, 580] width 231 height 31
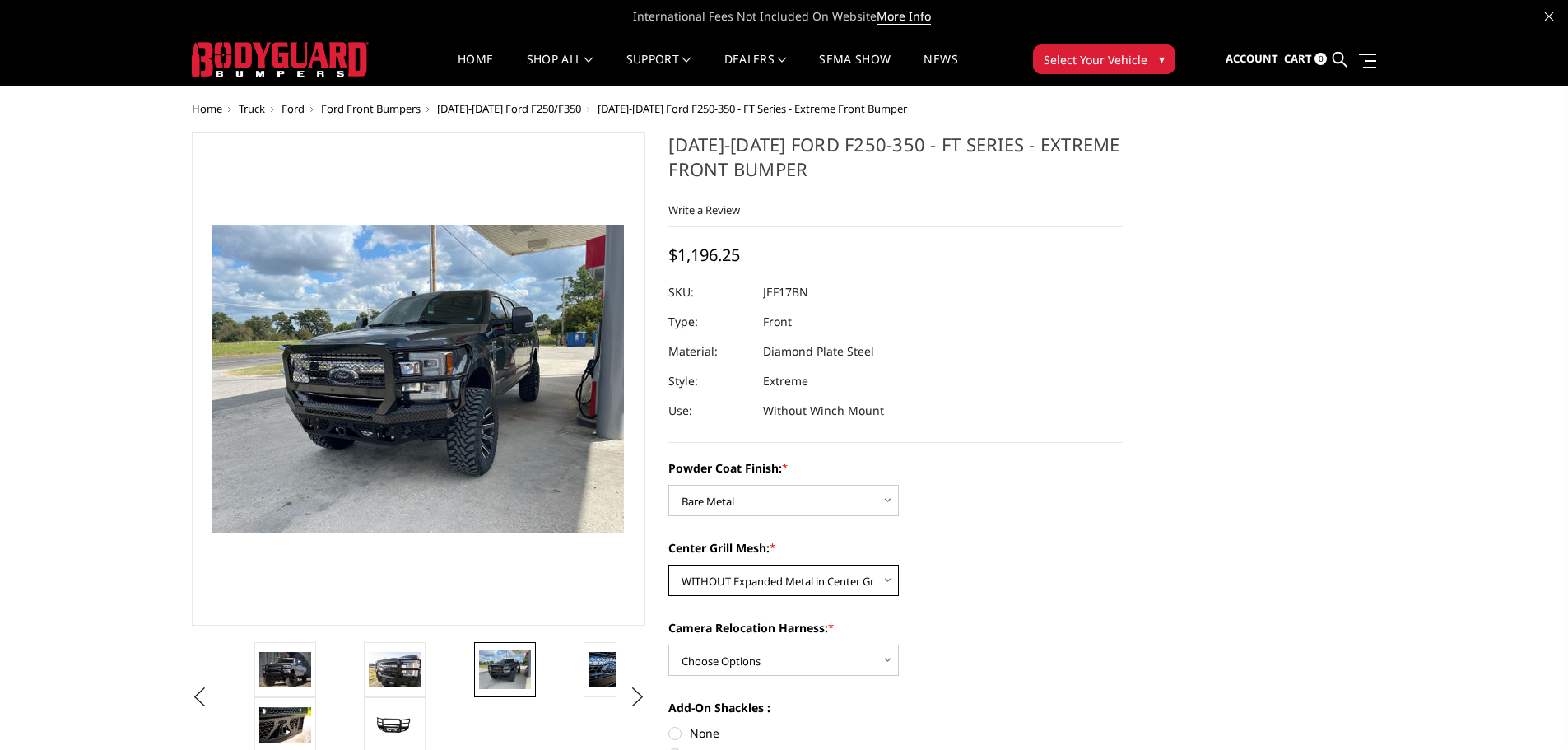
click at [668, 565] on select "Choose Options WITH Expanded Metal in Center Grill WITHOUT Expanded Metal in Ce…" at bounding box center [784, 580] width 231 height 31
click at [739, 599] on div "Powder Coat Finish: * Choose Options Bare Metal Gloss Black Powder Coat Texture…" at bounding box center [895, 663] width 454 height 406
click at [739, 592] on select "Choose Options WITH Expanded Metal in Center Grill WITHOUT Expanded Metal in Ce…" at bounding box center [784, 580] width 231 height 31
select select "3224"
click at [668, 565] on select "Choose Options WITH Expanded Metal in Center Grill WITHOUT Expanded Metal in Ce…" at bounding box center [784, 580] width 231 height 31
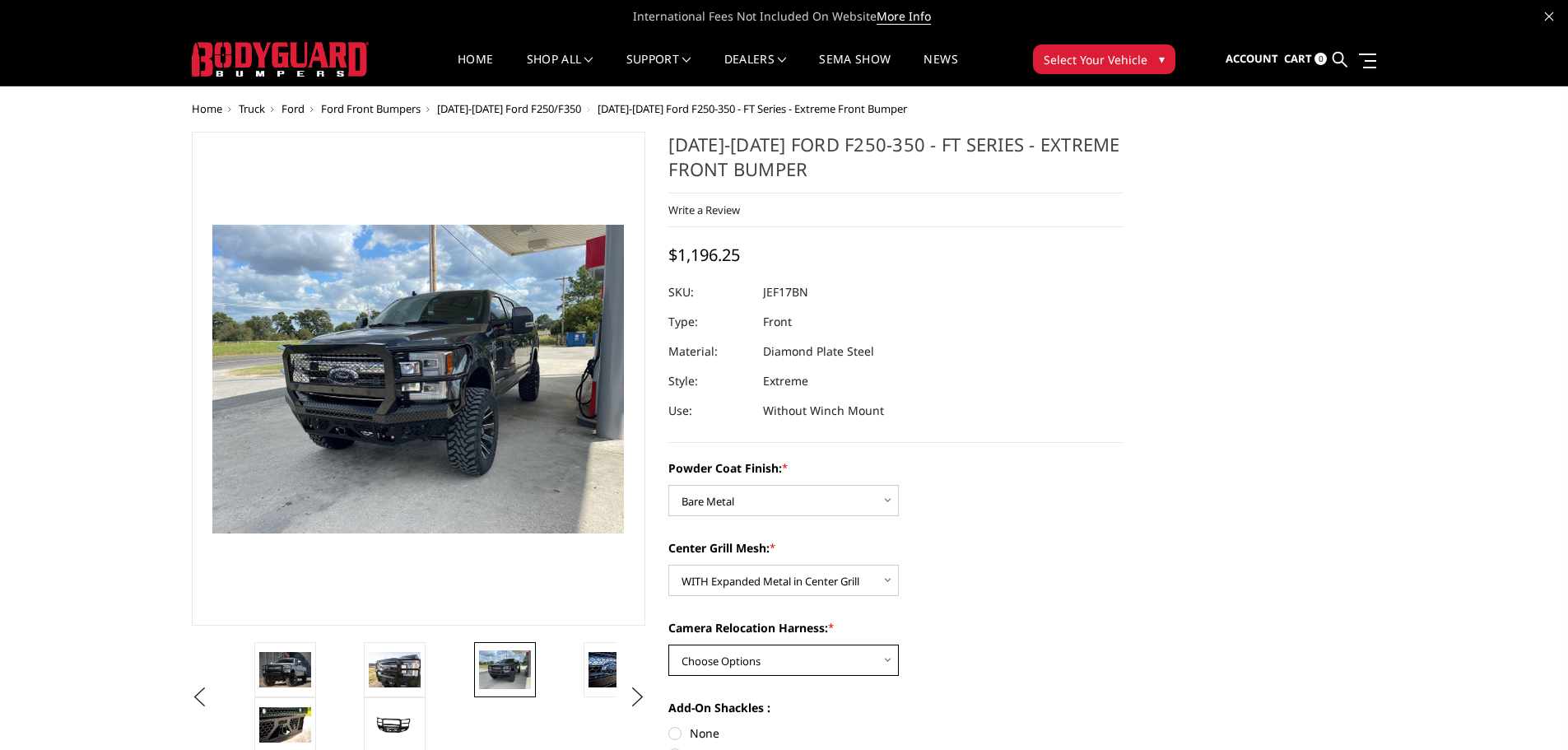
click at [793, 656] on select "Choose Options WITH Camera Relocation Harness WITHOUT Camera Relocation Harness" at bounding box center [784, 660] width 231 height 31
select select "3227"
click at [668, 645] on select "Choose Options WITH Camera Relocation Harness WITHOUT Camera Relocation Harness" at bounding box center [784, 660] width 231 height 31
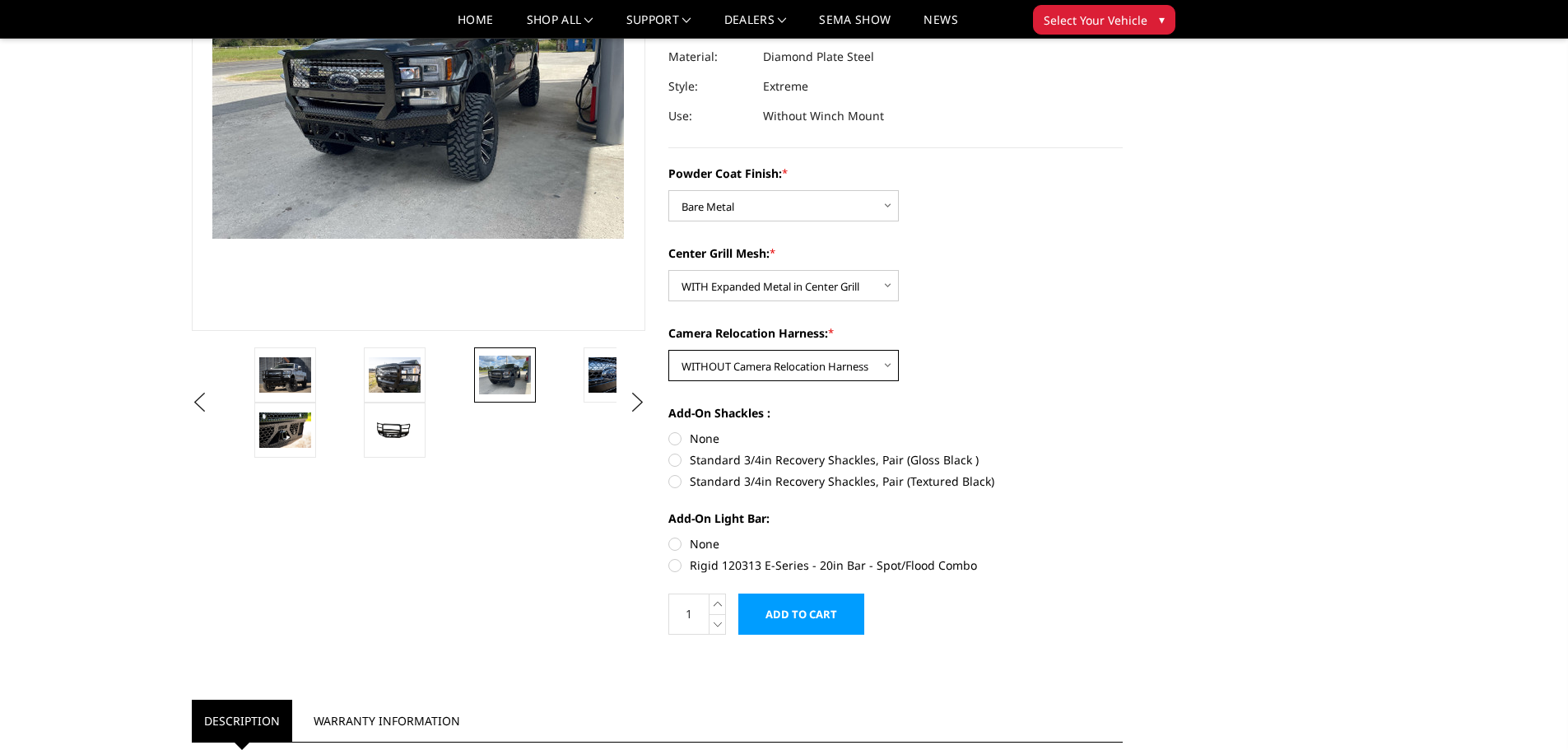
scroll to position [247, 0]
click at [692, 435] on label "None" at bounding box center [895, 437] width 454 height 17
click at [669, 430] on input "None" at bounding box center [668, 429] width 1 height 1
radio input "true"
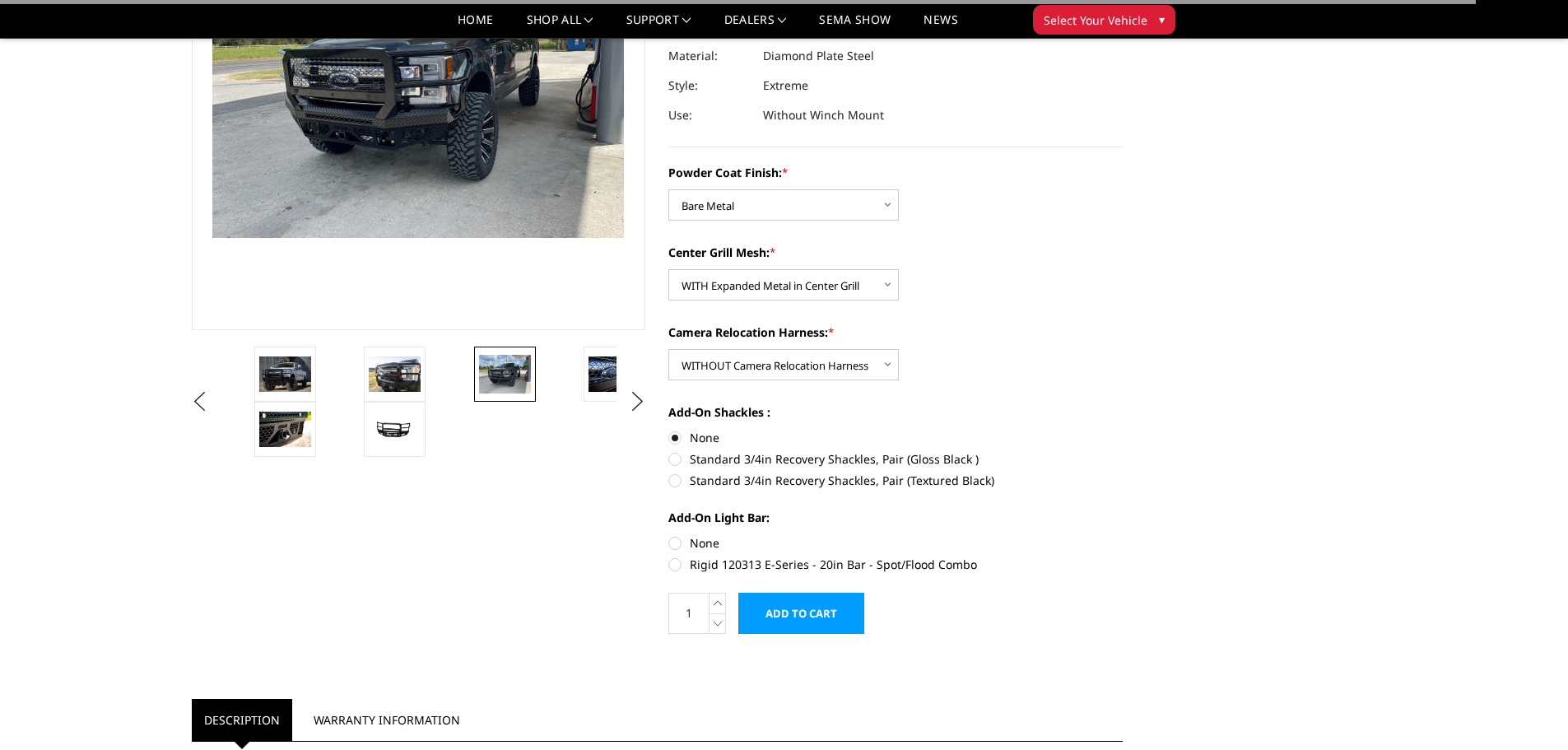
click at [699, 544] on label "None" at bounding box center [895, 543] width 454 height 17
click at [669, 535] on input "None" at bounding box center [668, 534] width 1 height 1
radio input "true"
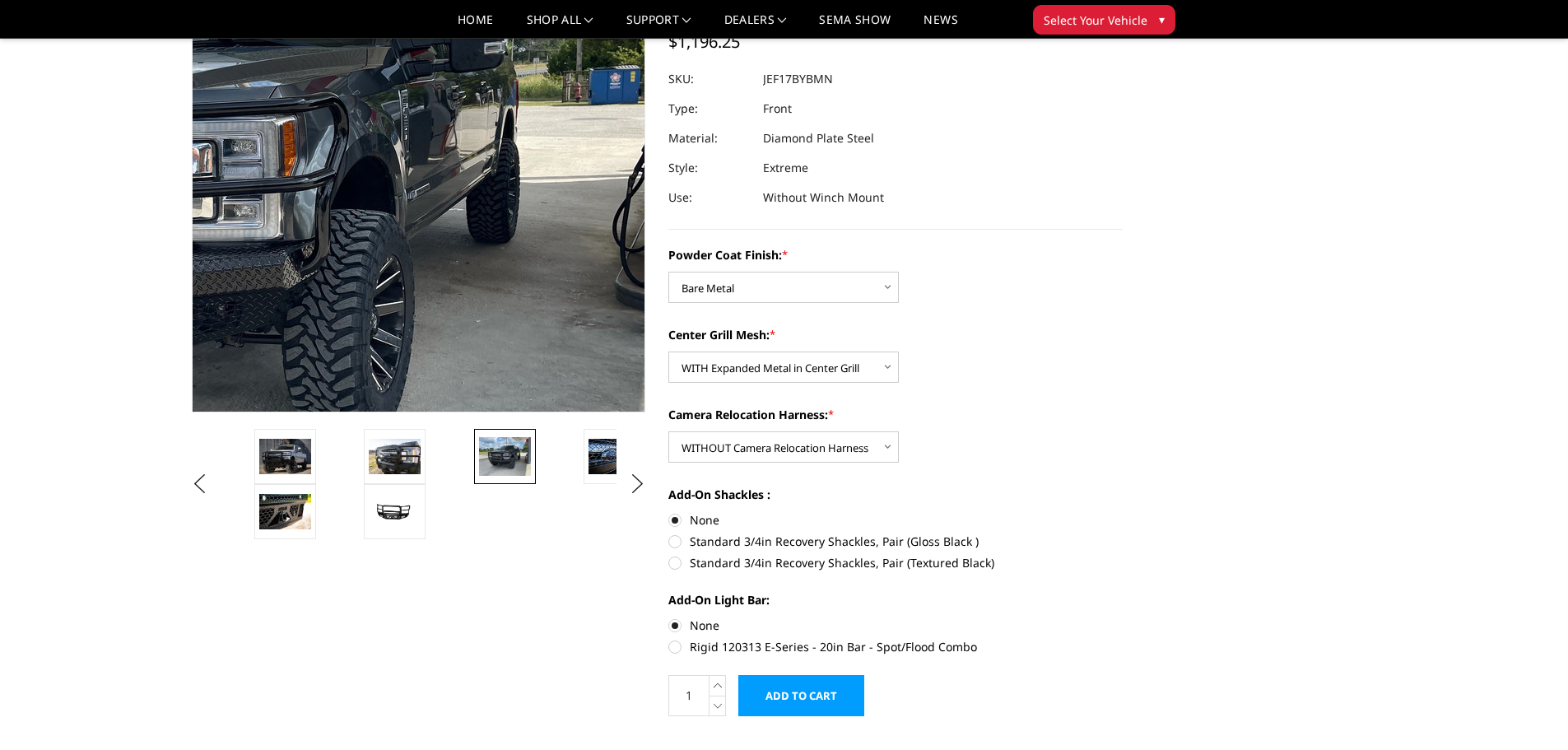
scroll to position [0, 0]
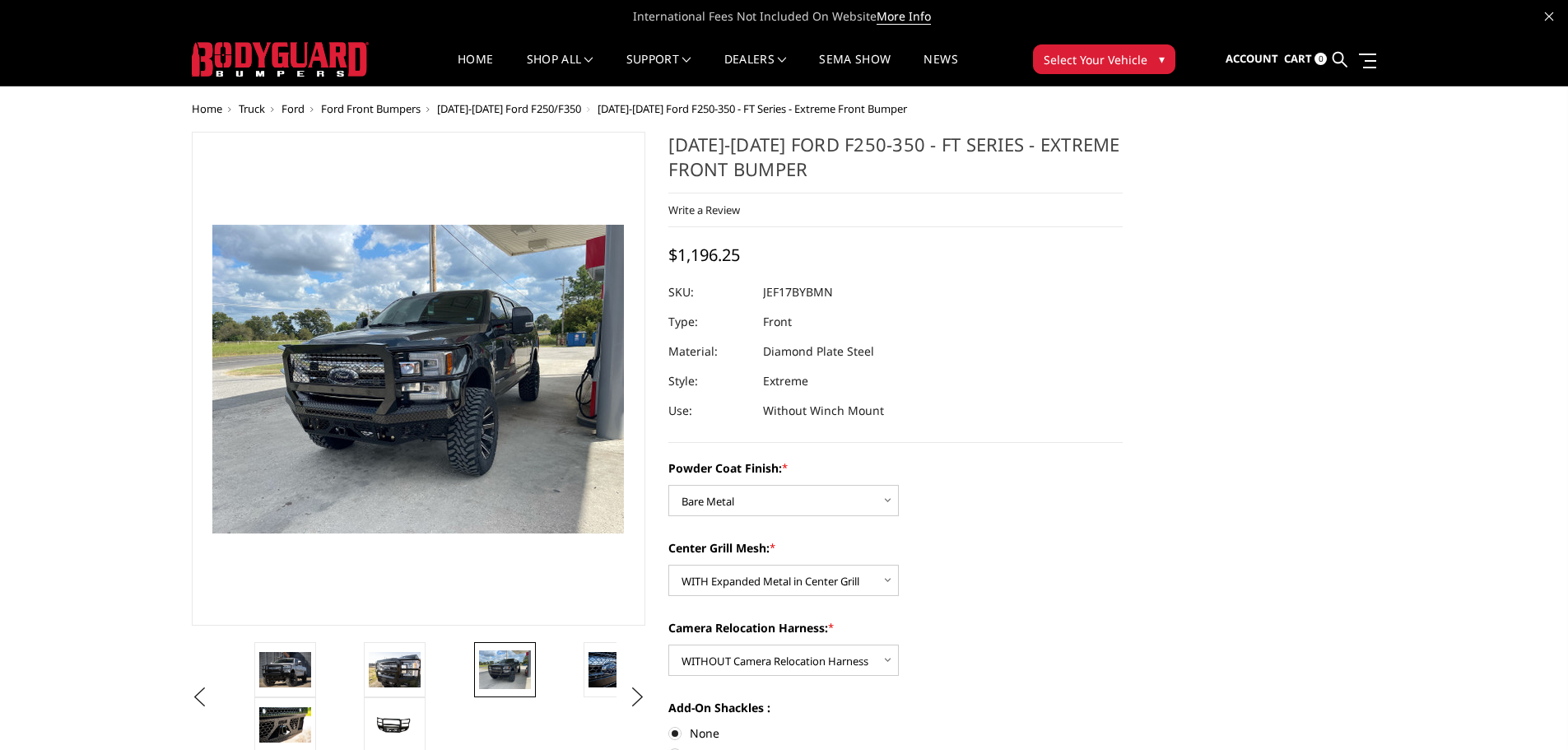
click at [286, 107] on span "Ford" at bounding box center [293, 108] width 23 height 14
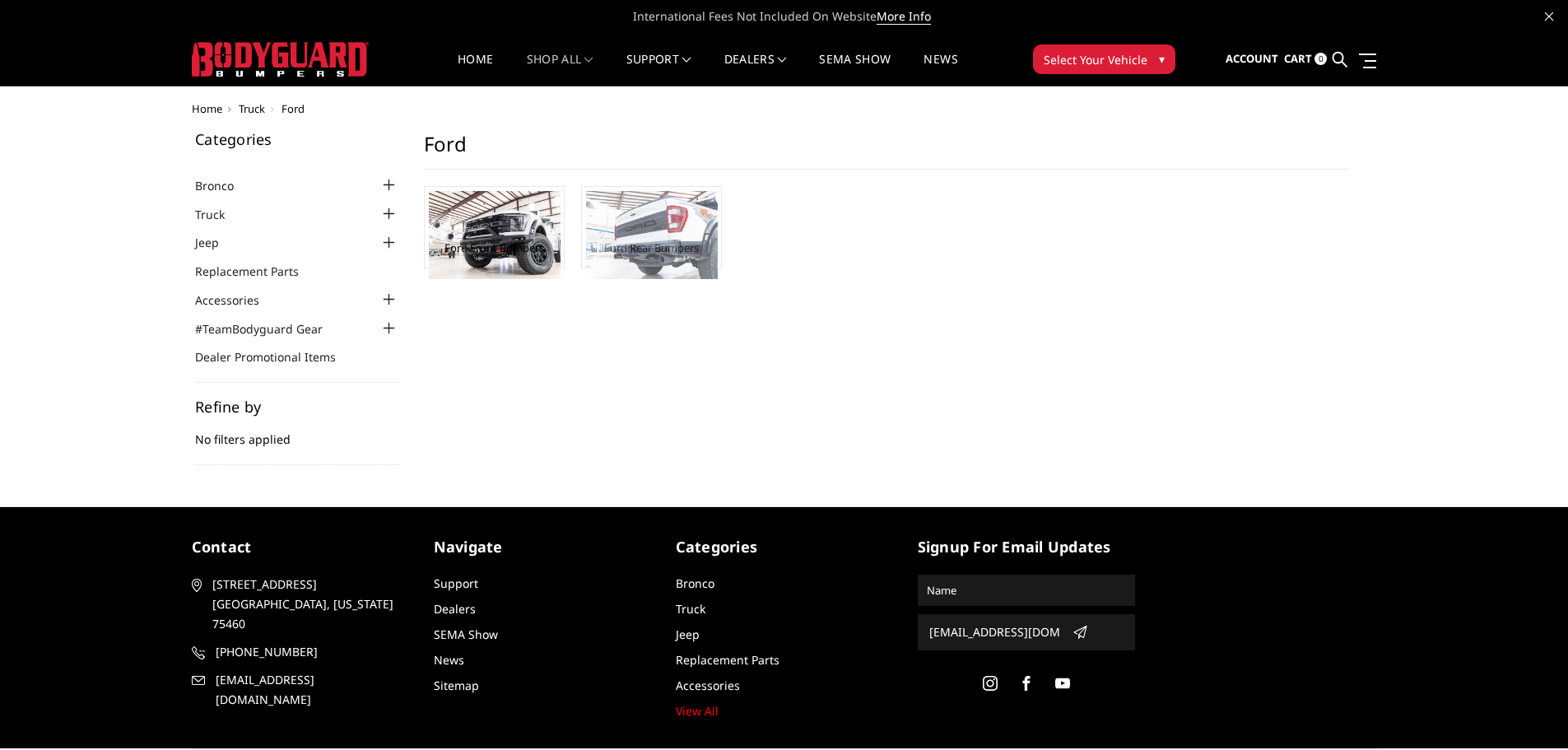
click at [623, 250] on img at bounding box center [651, 235] width 132 height 88
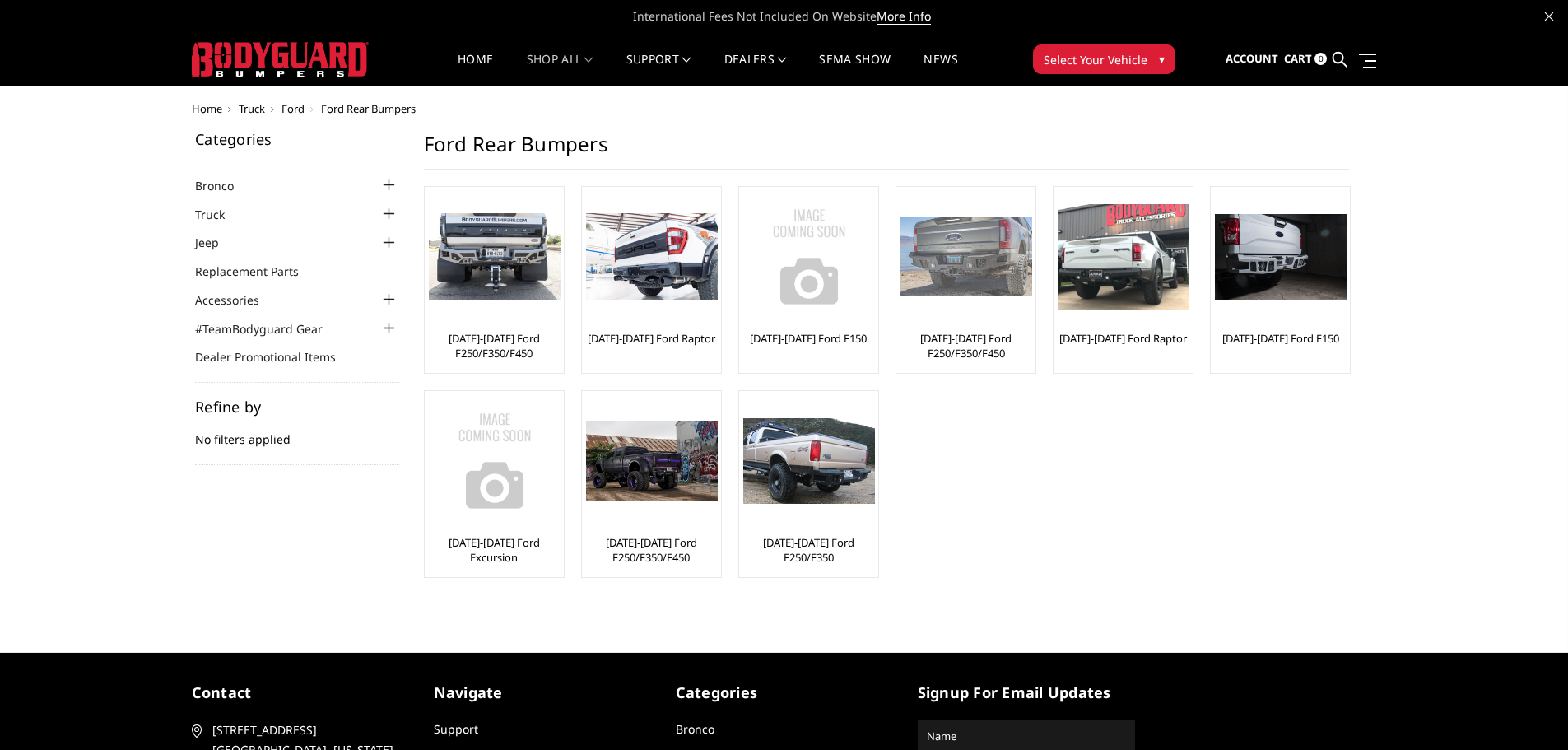
click at [1001, 266] on img at bounding box center [966, 257] width 132 height 80
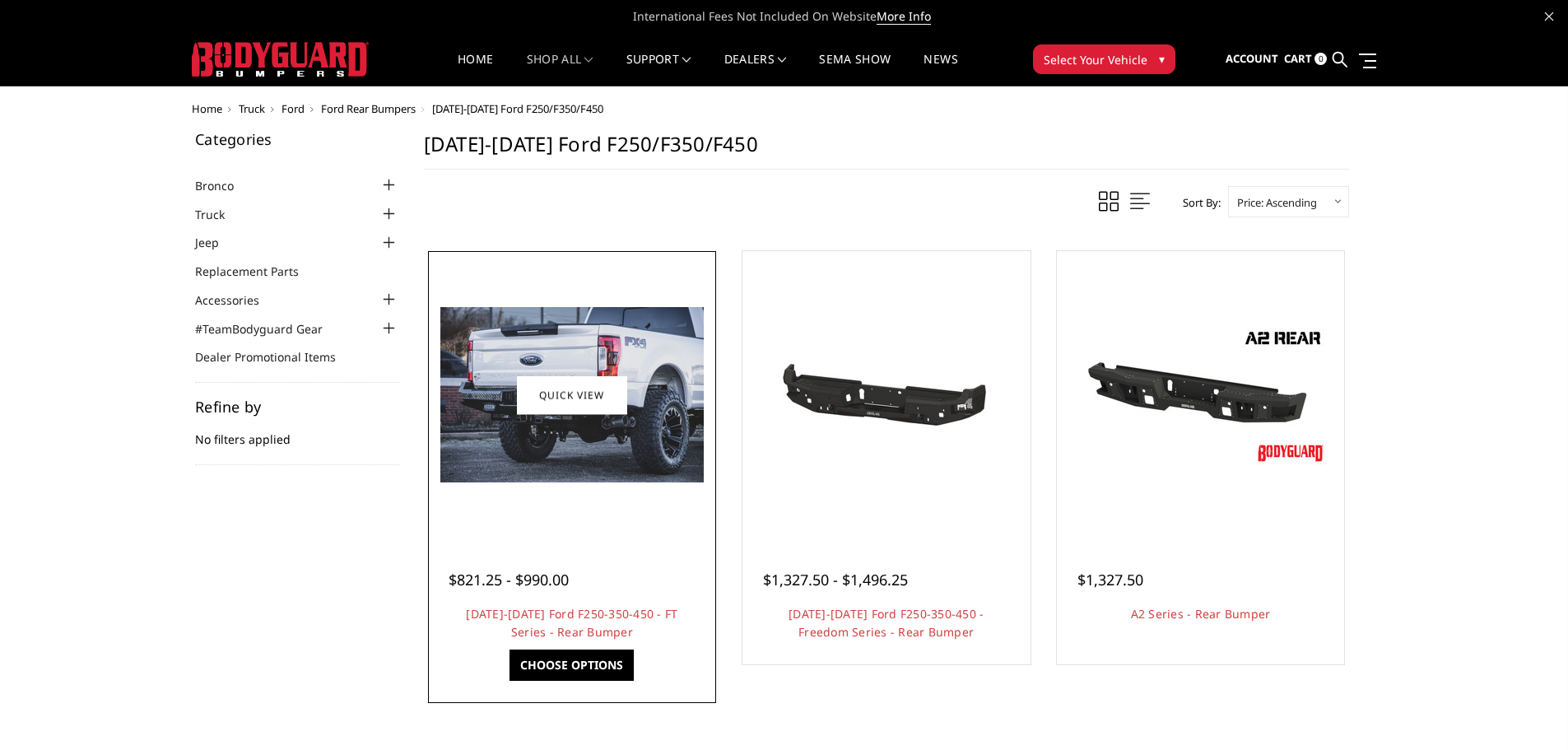
click at [652, 482] on img at bounding box center [572, 395] width 263 height 176
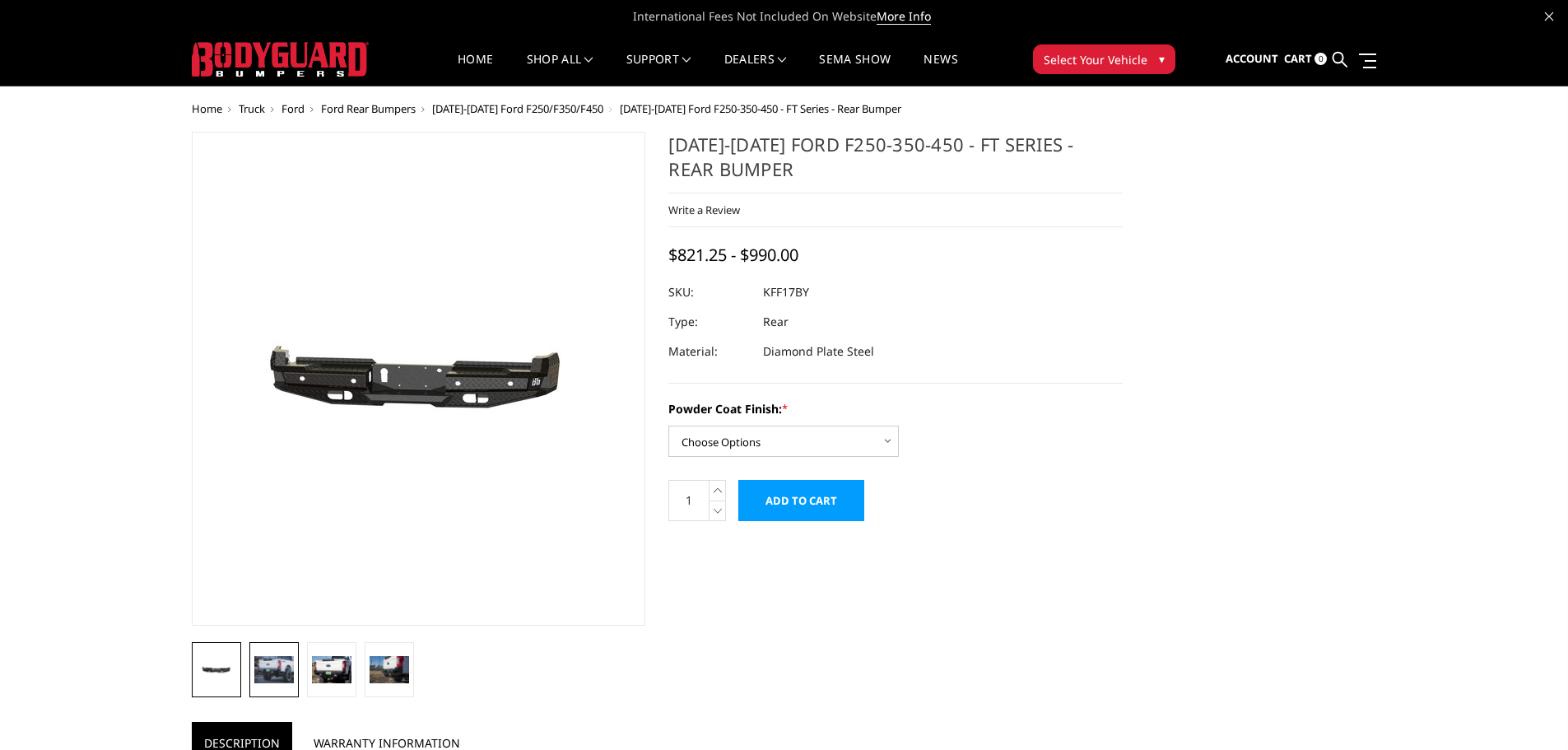
click at [274, 643] on link at bounding box center [274, 669] width 49 height 55
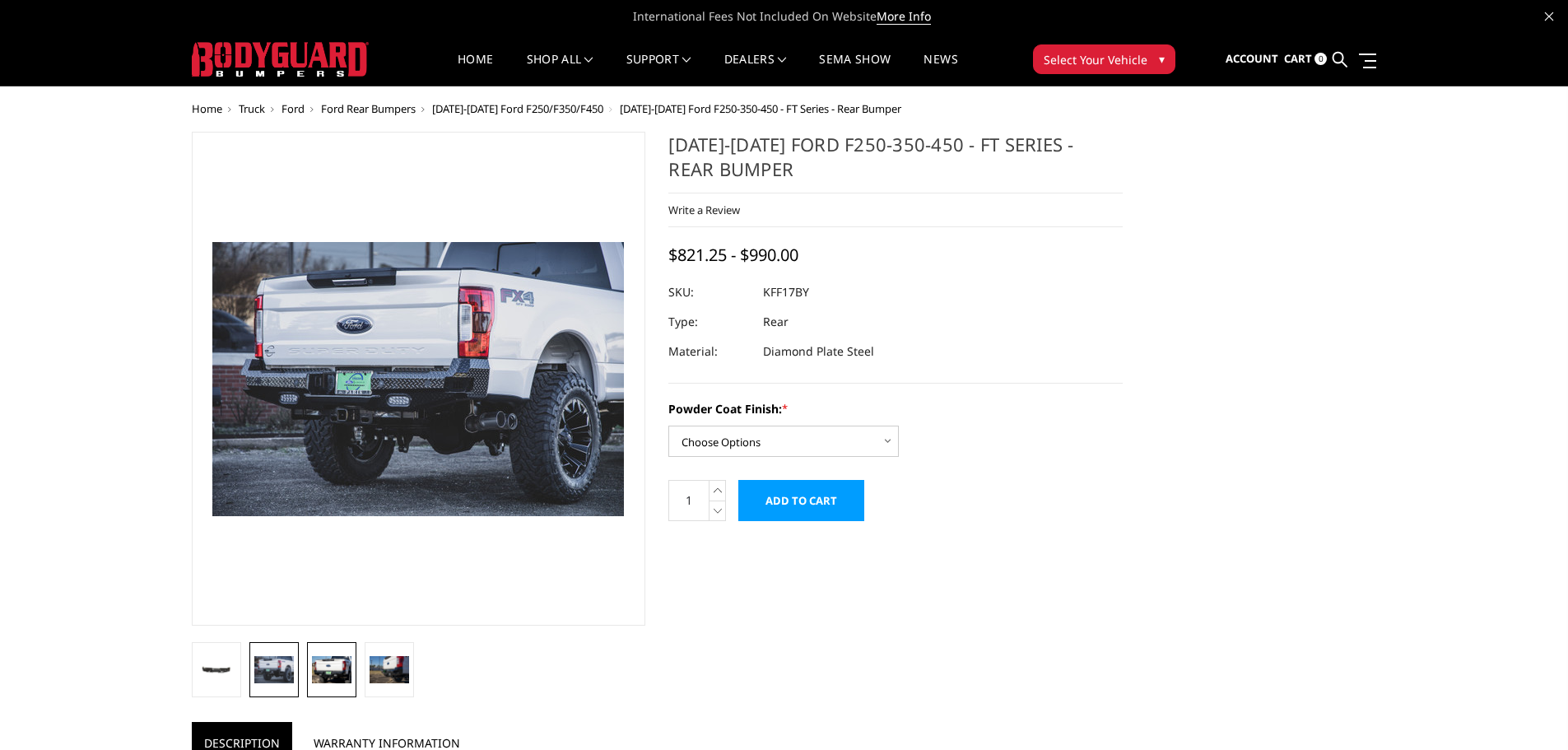
click at [334, 652] on link at bounding box center [332, 669] width 49 height 55
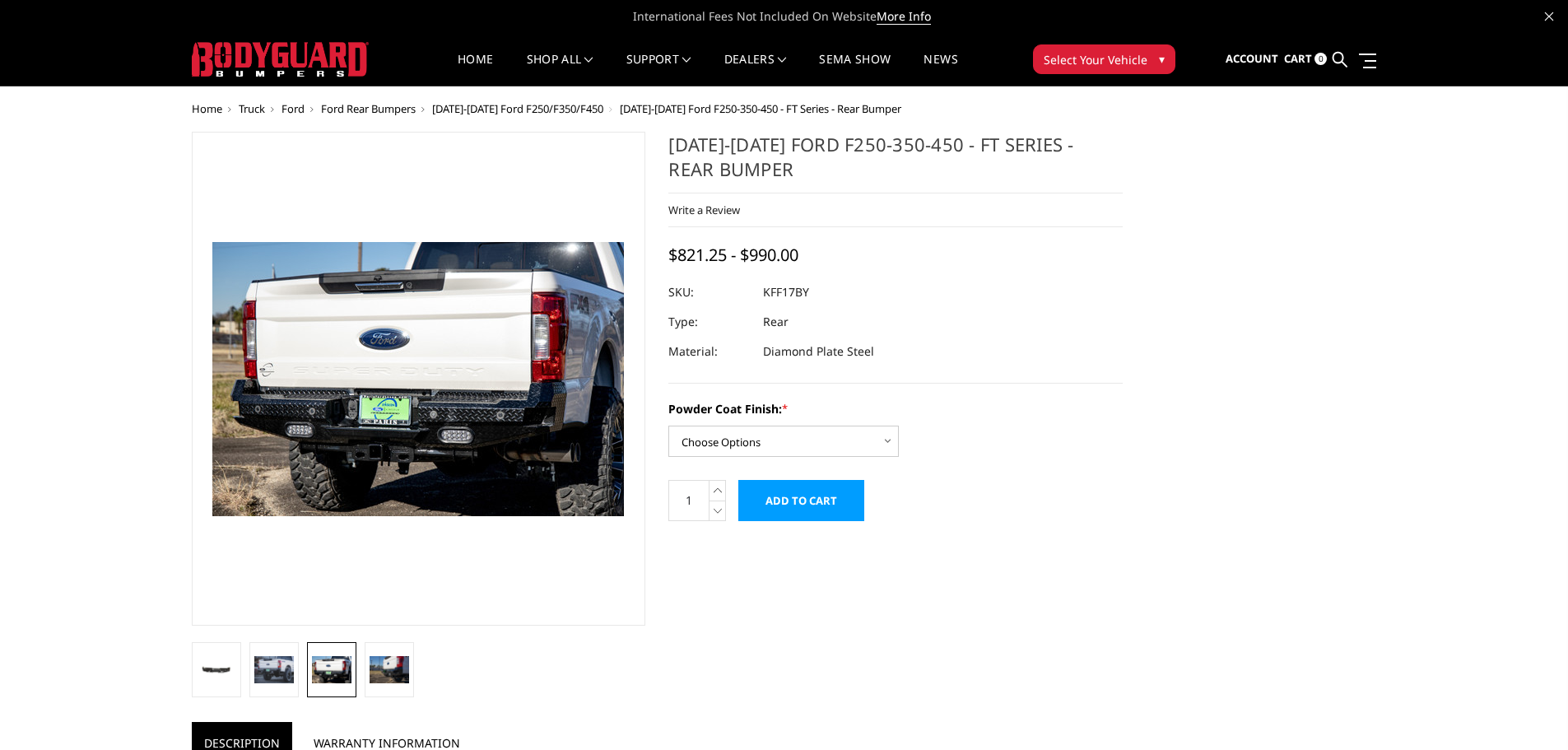
click at [415, 676] on li at bounding box center [390, 669] width 58 height 55
click at [408, 669] on img at bounding box center [389, 669] width 40 height 26
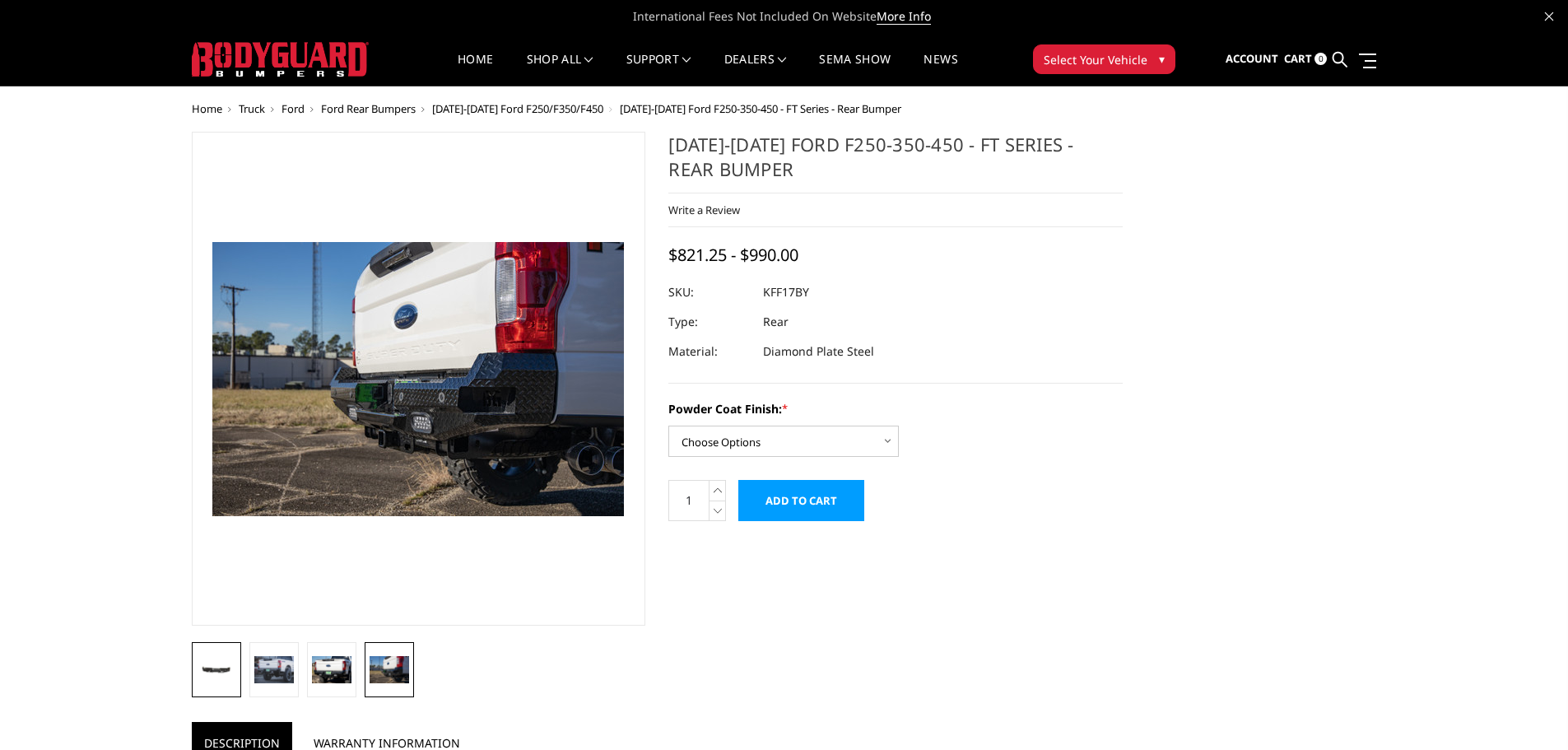
click at [234, 664] on img at bounding box center [216, 670] width 40 height 19
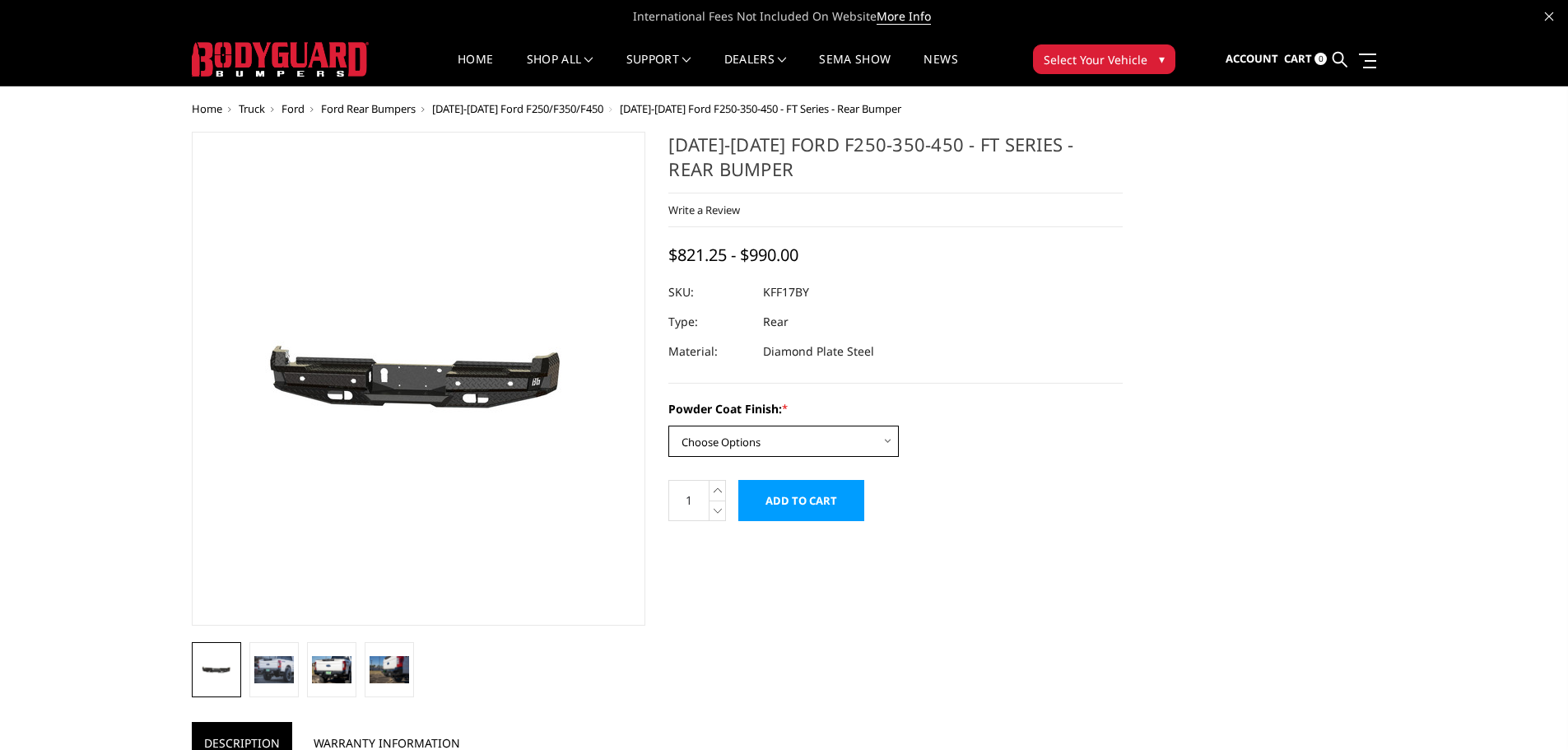
click at [725, 438] on select "Choose Options Bare Metal Gloss Black Powder Coat Textured Black Powder Coat" at bounding box center [784, 441] width 231 height 31
click at [1106, 444] on div "Powder Coat Finish: * Choose Options Bare Metal Gloss Black Powder Coat Texture…" at bounding box center [895, 428] width 454 height 57
click at [277, 663] on img at bounding box center [274, 669] width 40 height 26
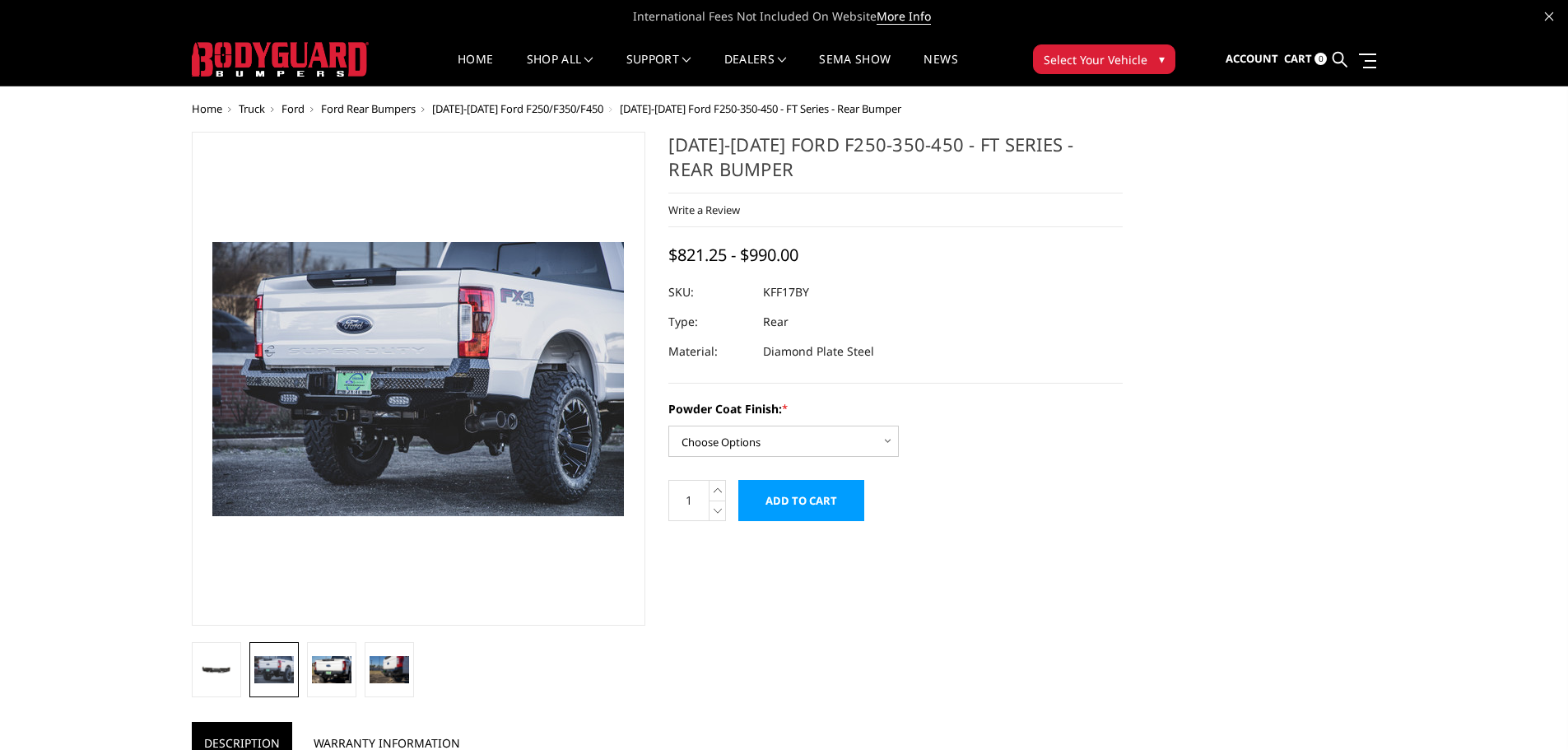
click at [1074, 419] on div "Powder Coat Finish: * Choose Options Bare Metal Gloss Black Powder Coat Texture…" at bounding box center [895, 428] width 454 height 57
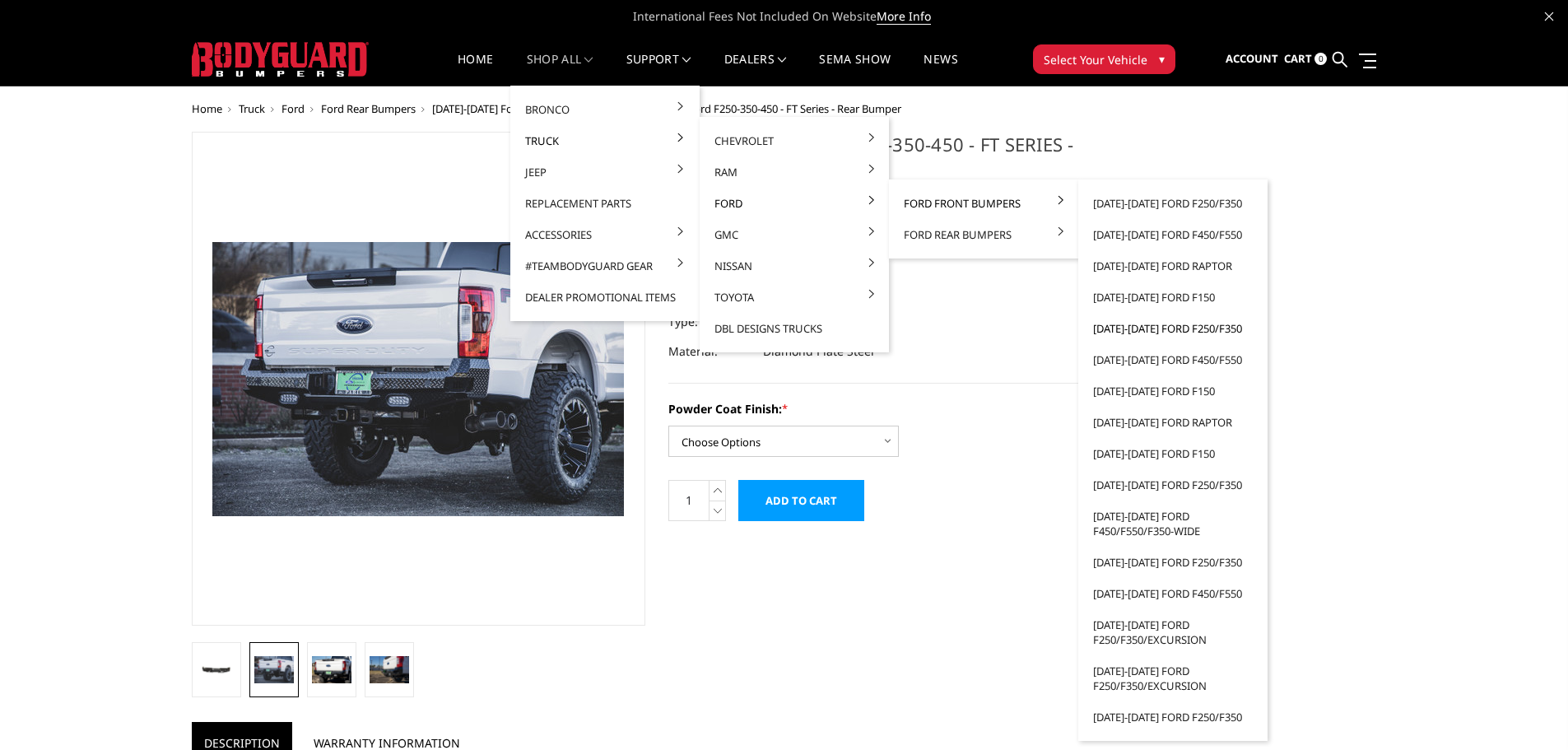
click at [1158, 325] on link "[DATE]-[DATE] Ford F250/F350" at bounding box center [1173, 329] width 177 height 31
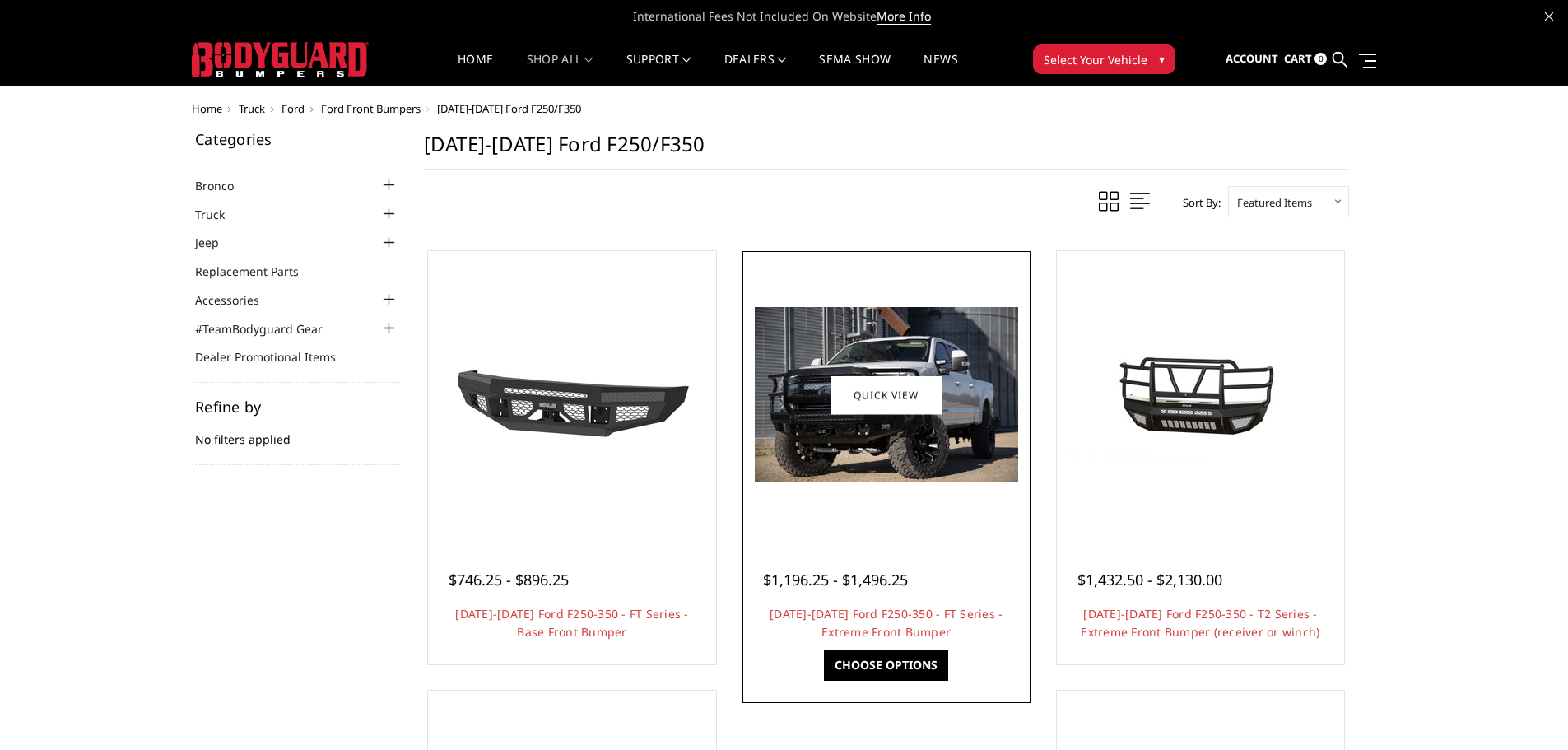
click at [981, 407] on img at bounding box center [886, 395] width 263 height 176
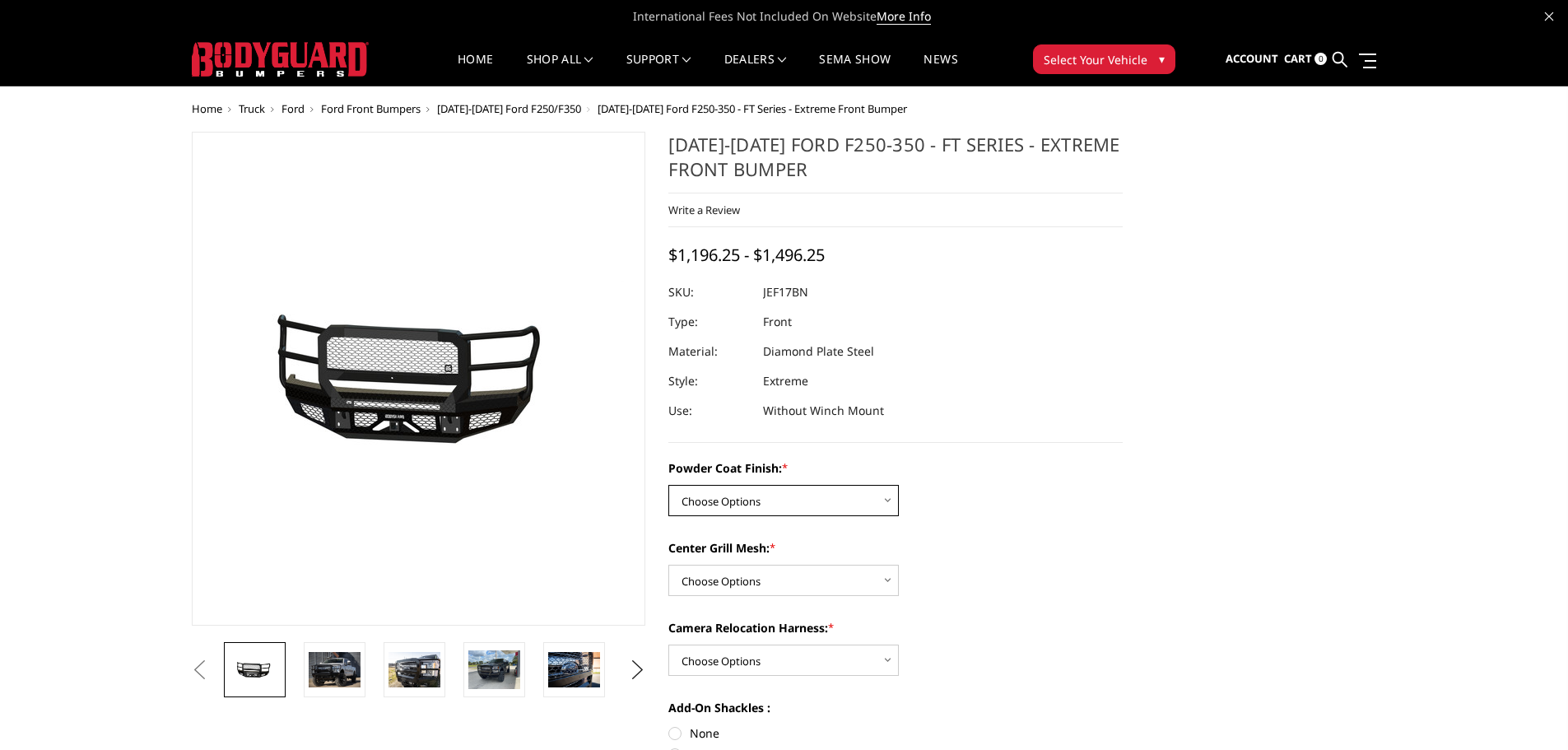
click at [790, 512] on select "Choose Options Bare Metal Gloss Black Powder Coat Textured Black Powder Coat" at bounding box center [784, 500] width 231 height 31
select select "3221"
click at [668, 485] on select "Choose Options Bare Metal Gloss Black Powder Coat Textured Black Powder Coat" at bounding box center [784, 500] width 231 height 31
click at [754, 571] on select "Choose Options WITH Expanded Metal in Center Grill WITHOUT Expanded Metal in Ce…" at bounding box center [784, 580] width 231 height 31
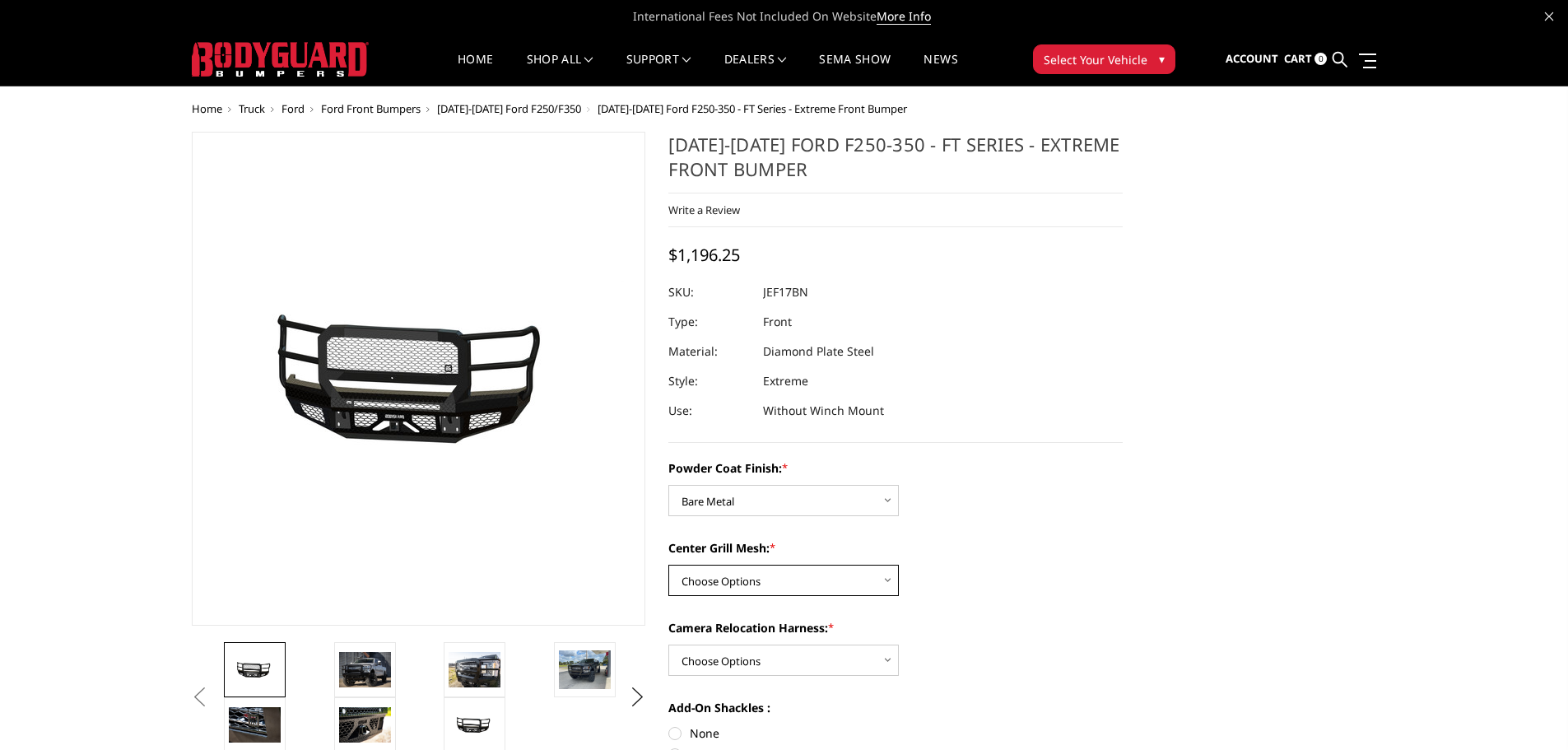
select select "3224"
click at [668, 565] on select "Choose Options WITH Expanded Metal in Center Grill WITHOUT Expanded Metal in Ce…" at bounding box center [784, 580] width 231 height 31
click at [754, 663] on select "Choose Options WITH Camera Relocation Harness WITHOUT Camera Relocation Harness" at bounding box center [784, 660] width 231 height 31
select select "3227"
click at [668, 645] on select "Choose Options WITH Camera Relocation Harness WITHOUT Camera Relocation Harness" at bounding box center [784, 660] width 231 height 31
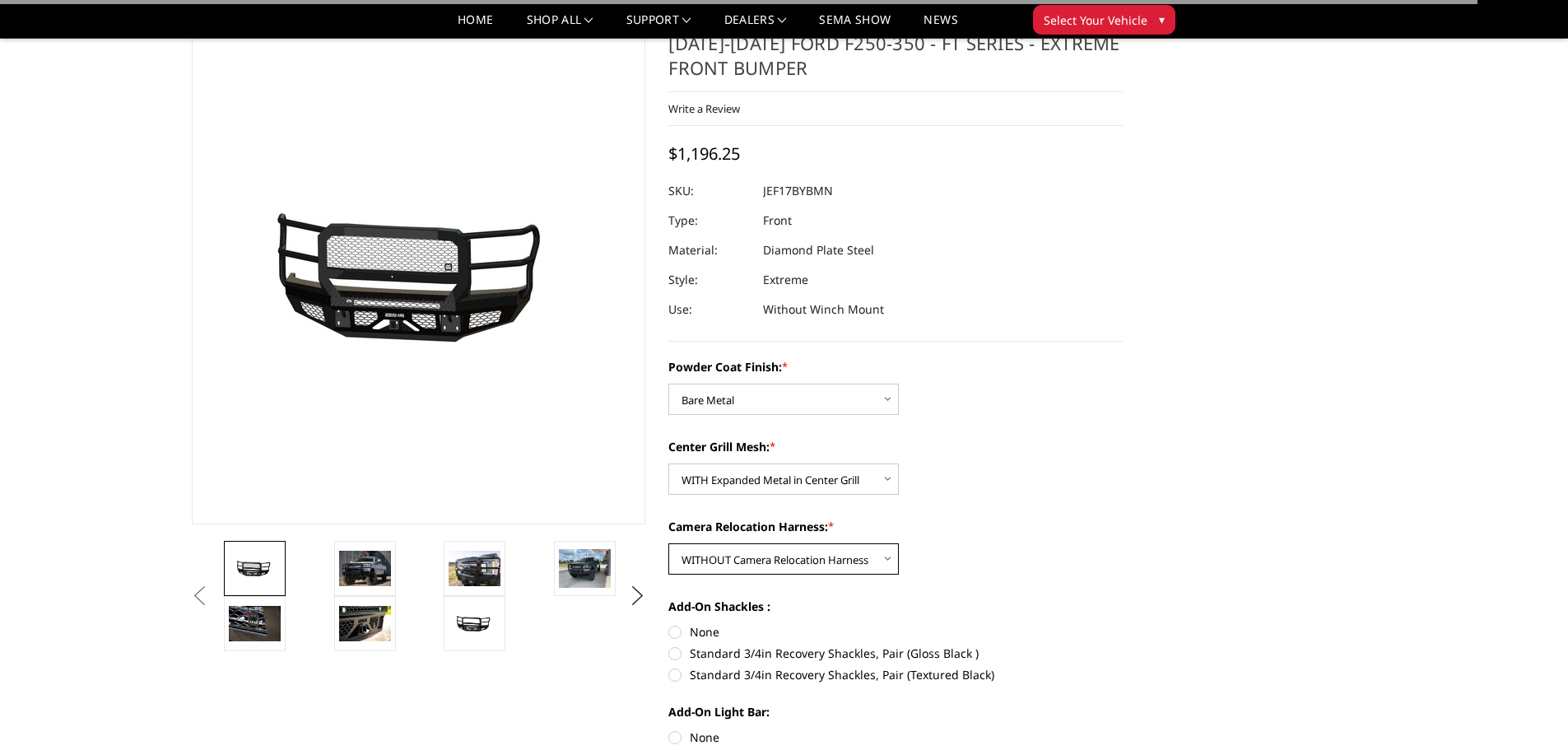
scroll to position [82, 0]
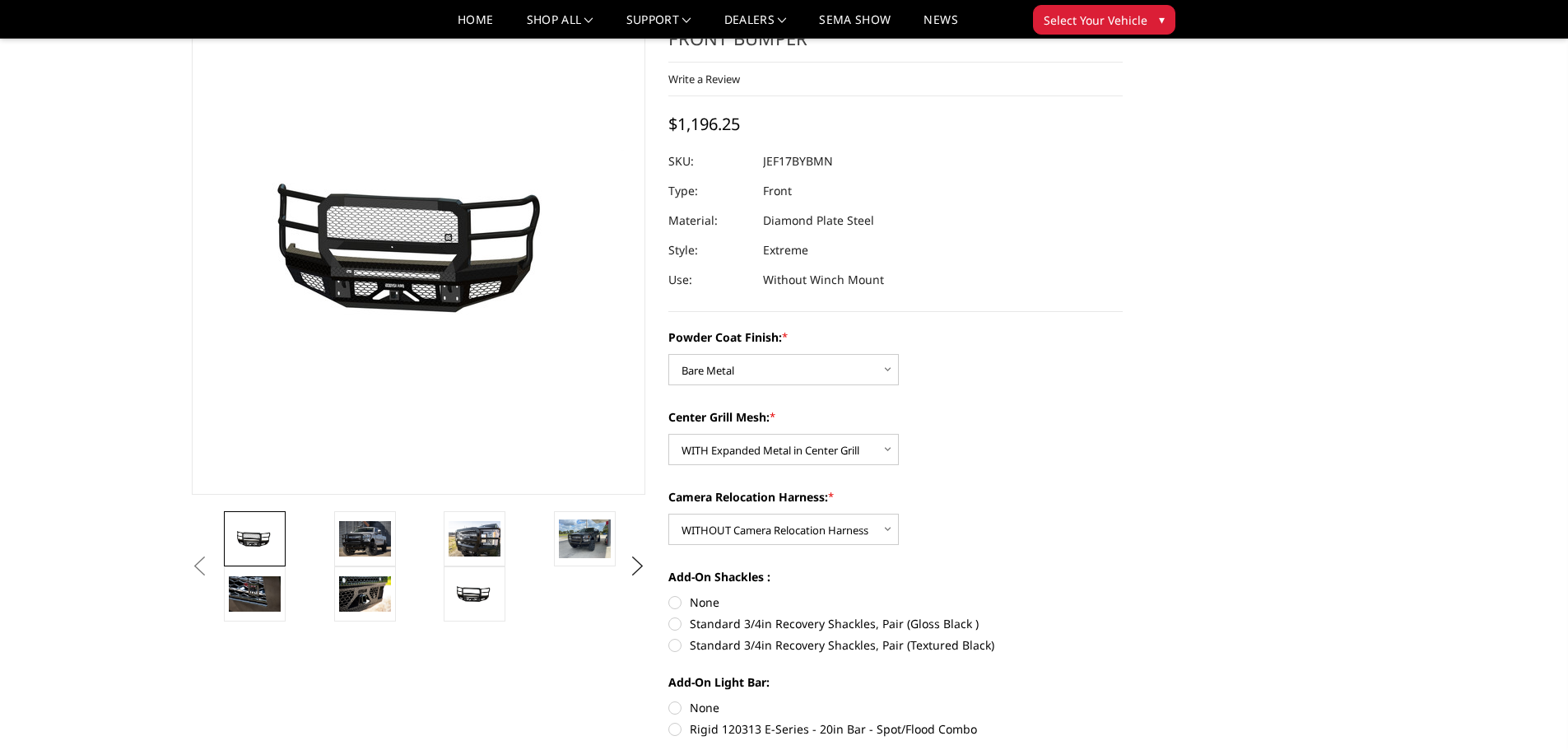
drag, startPoint x: 714, startPoint y: 596, endPoint x: 706, endPoint y: 698, distance: 102.3
click at [713, 597] on label "None" at bounding box center [895, 602] width 454 height 17
click at [669, 595] on input "None" at bounding box center [668, 594] width 1 height 1
radio input "true"
click at [707, 710] on label "None" at bounding box center [895, 708] width 454 height 17
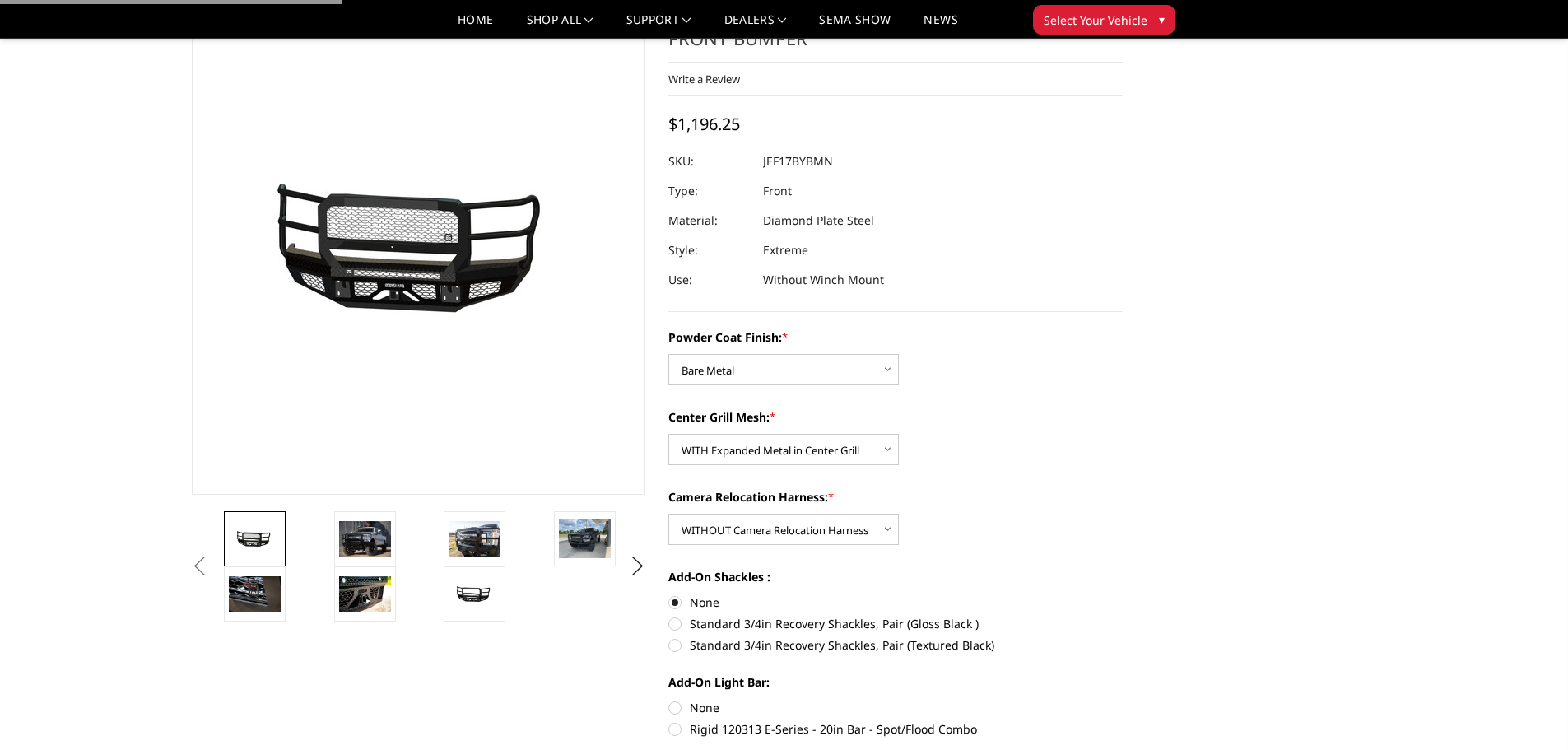
click at [669, 700] on input "None" at bounding box center [668, 699] width 1 height 1
radio input "true"
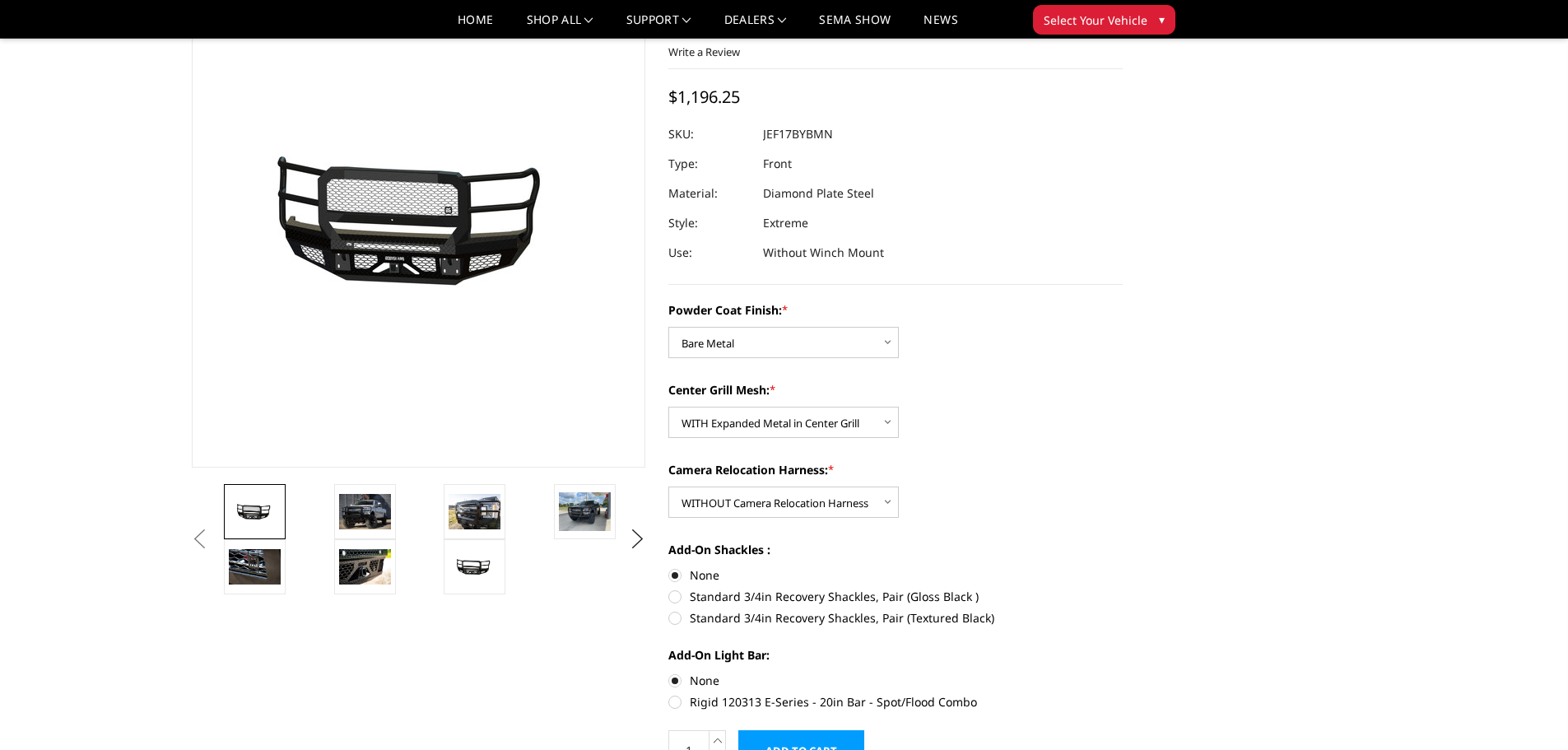
scroll to position [0, 0]
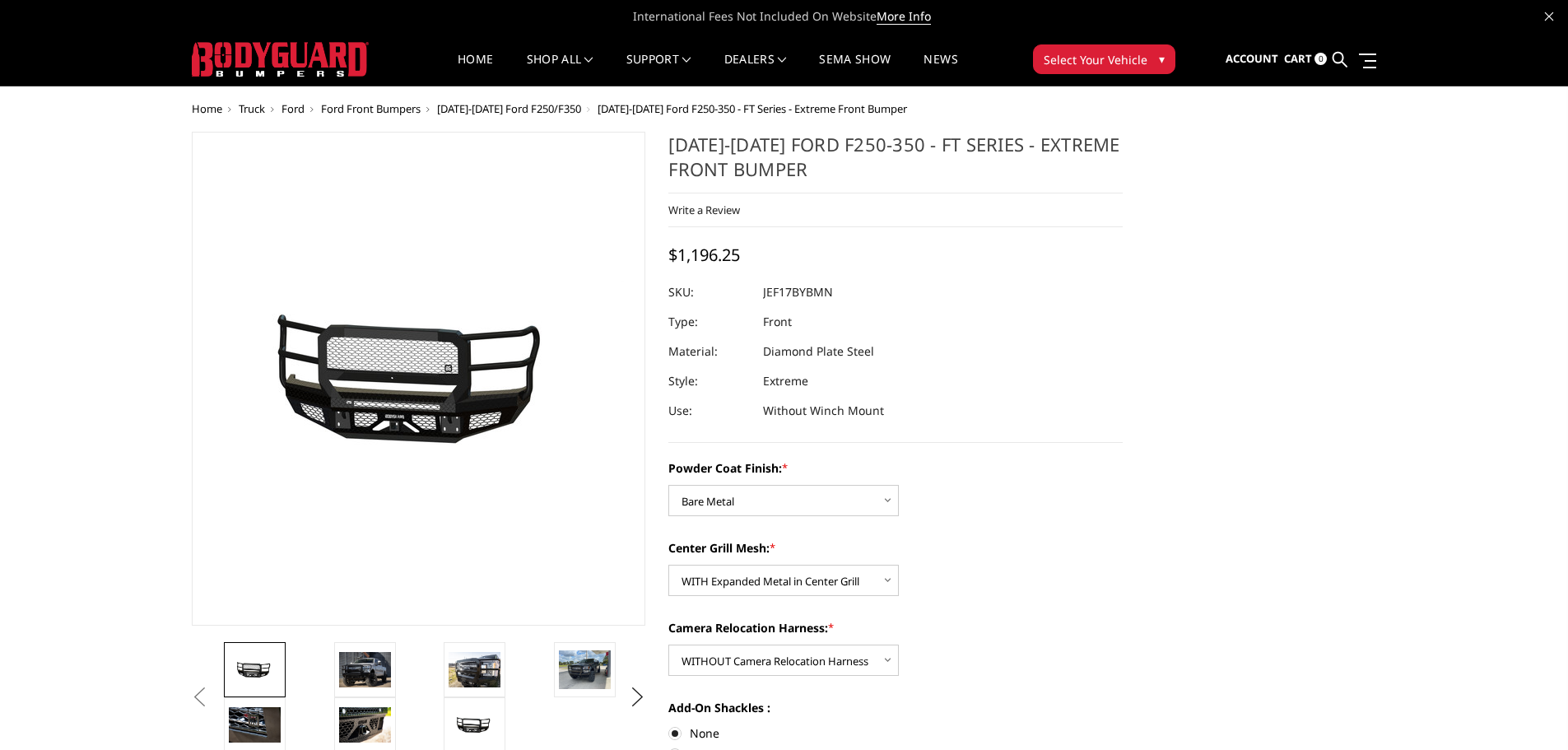
click at [718, 256] on span "$1,196.25" at bounding box center [704, 255] width 71 height 22
drag, startPoint x: 756, startPoint y: 256, endPoint x: 669, endPoint y: 256, distance: 87.0
click at [669, 256] on div "2017-2022 Ford F250-350 - FT Series - Extreme Front Bumper Write a Review Write…" at bounding box center [895, 287] width 454 height 312
click at [293, 104] on span "Ford" at bounding box center [293, 108] width 23 height 14
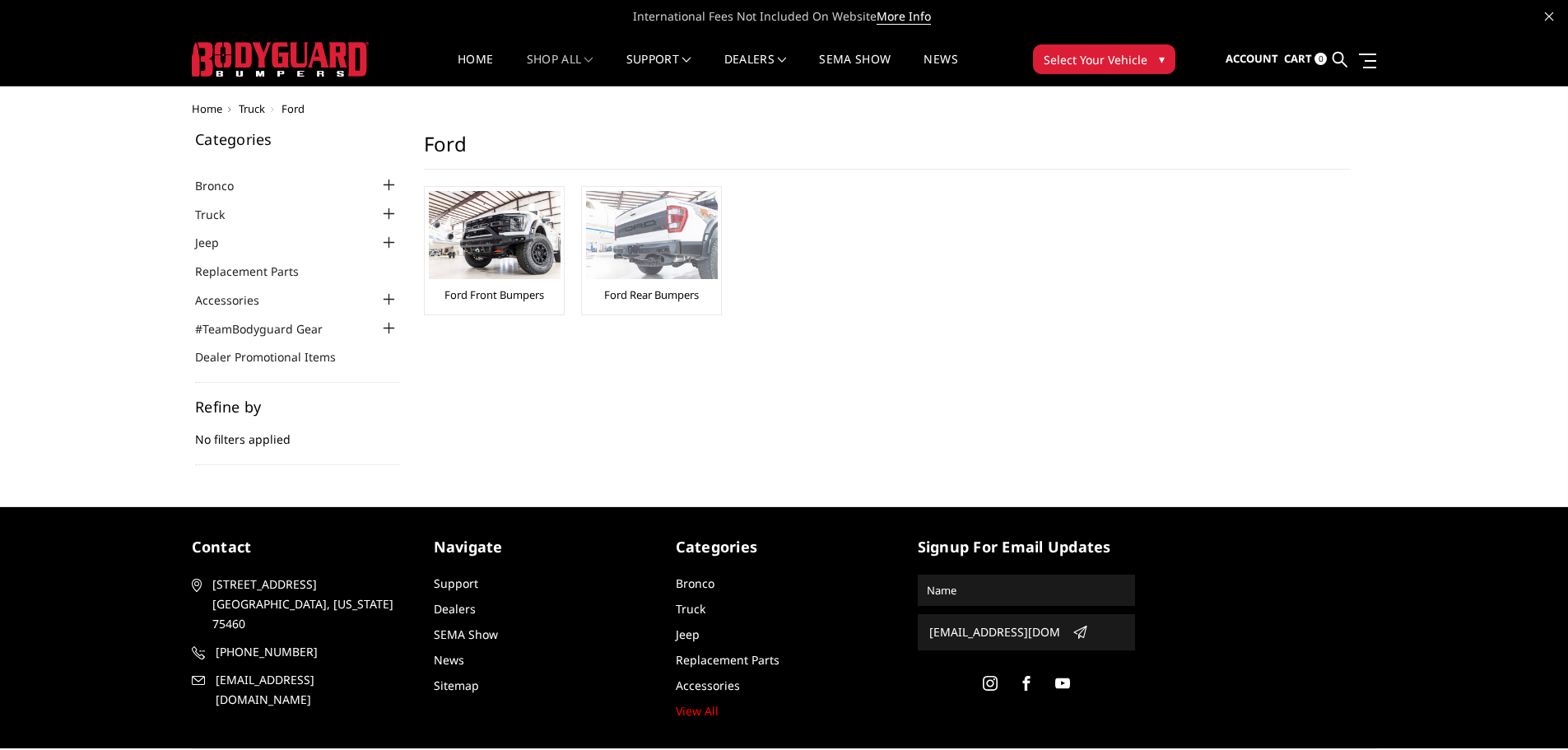
click at [669, 238] on img at bounding box center [651, 235] width 132 height 88
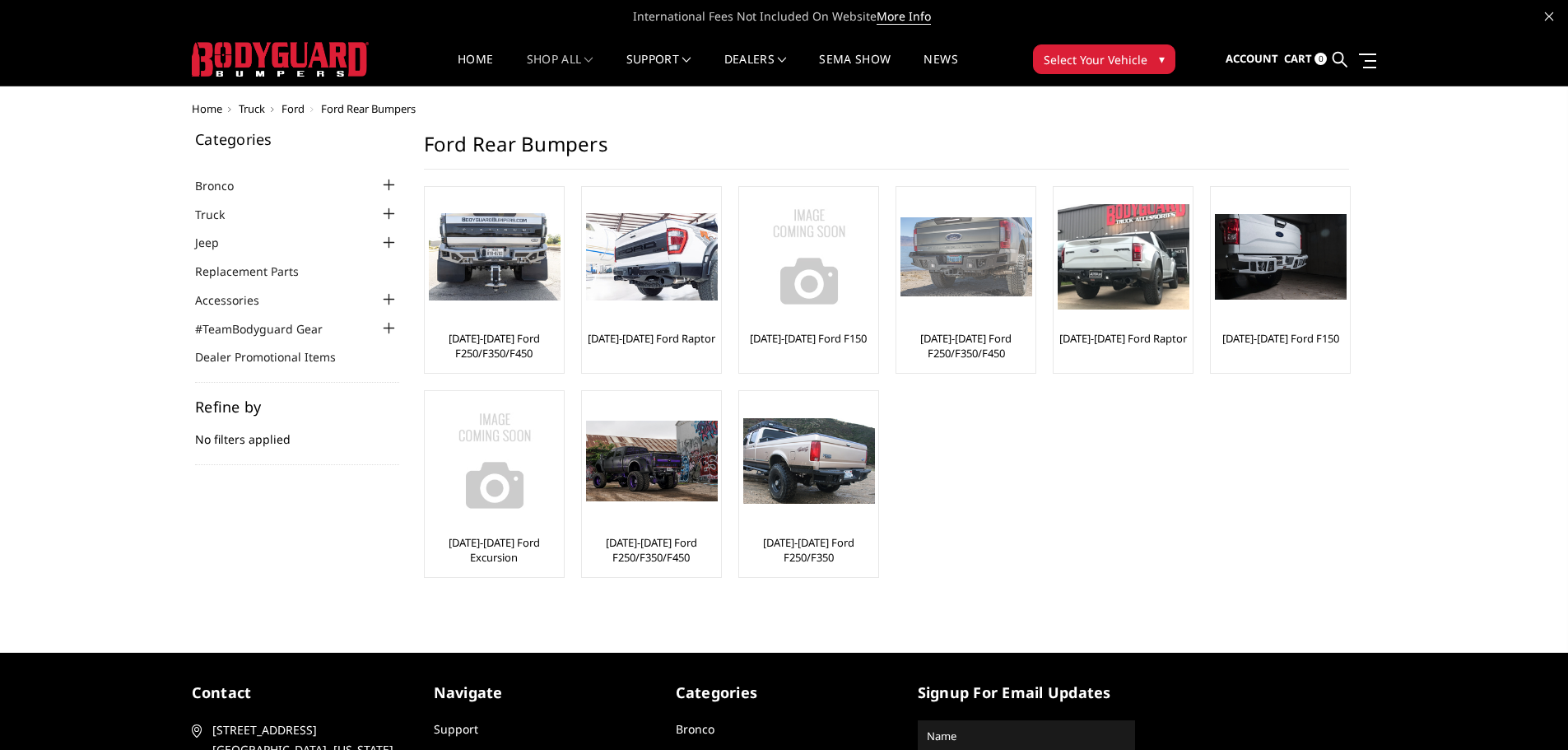
click at [963, 281] on img at bounding box center [966, 257] width 132 height 80
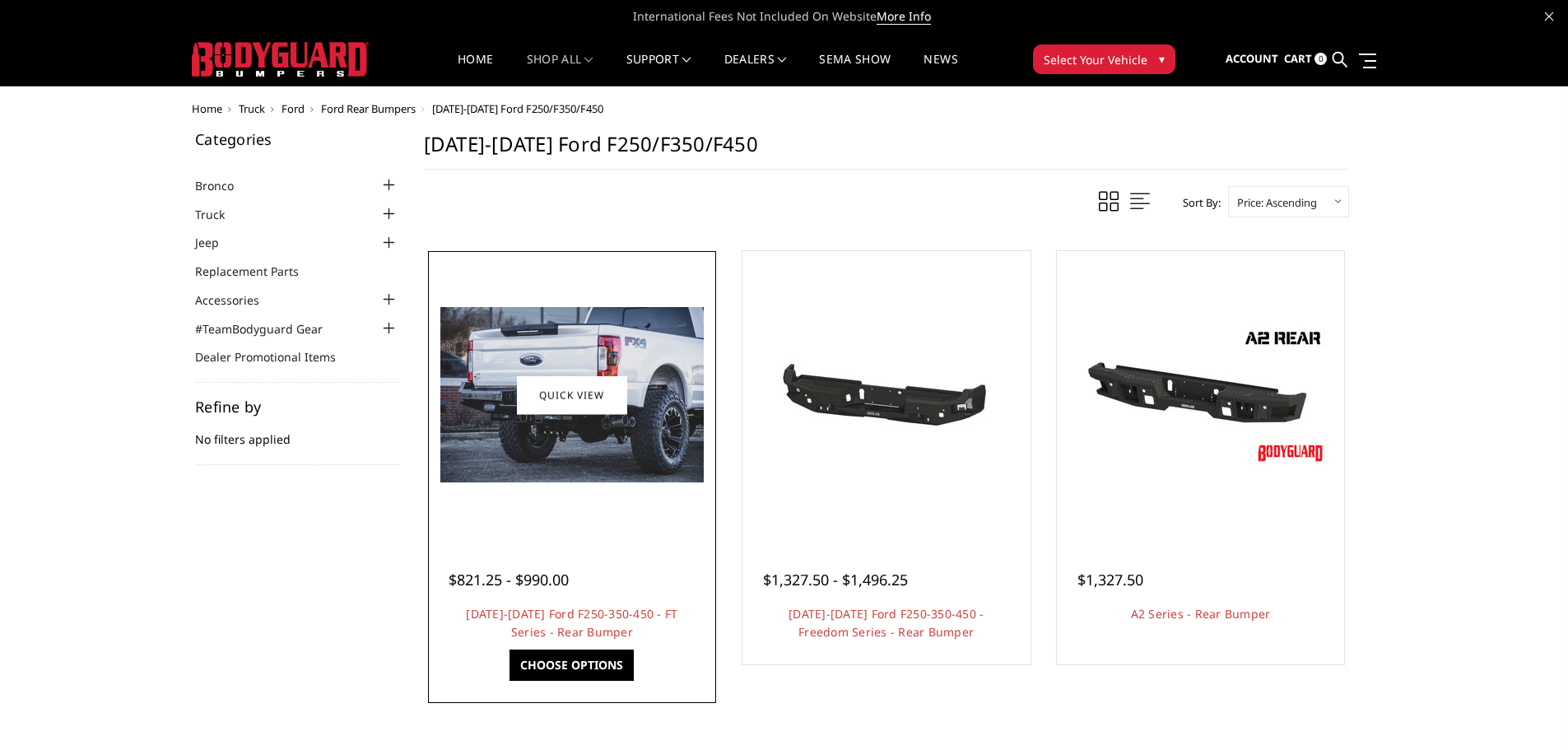
click at [593, 436] on img at bounding box center [572, 395] width 263 height 176
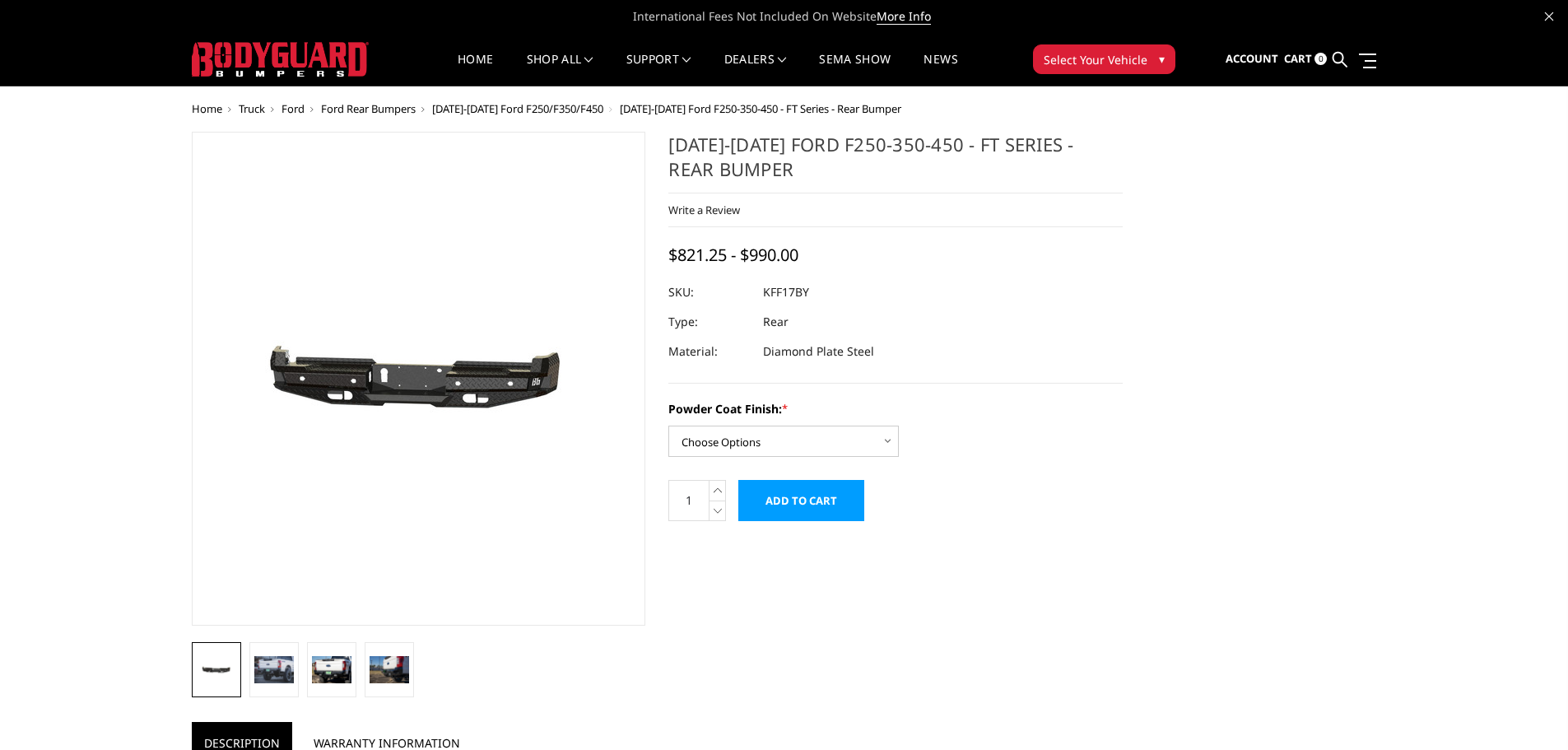
scroll to position [82, 0]
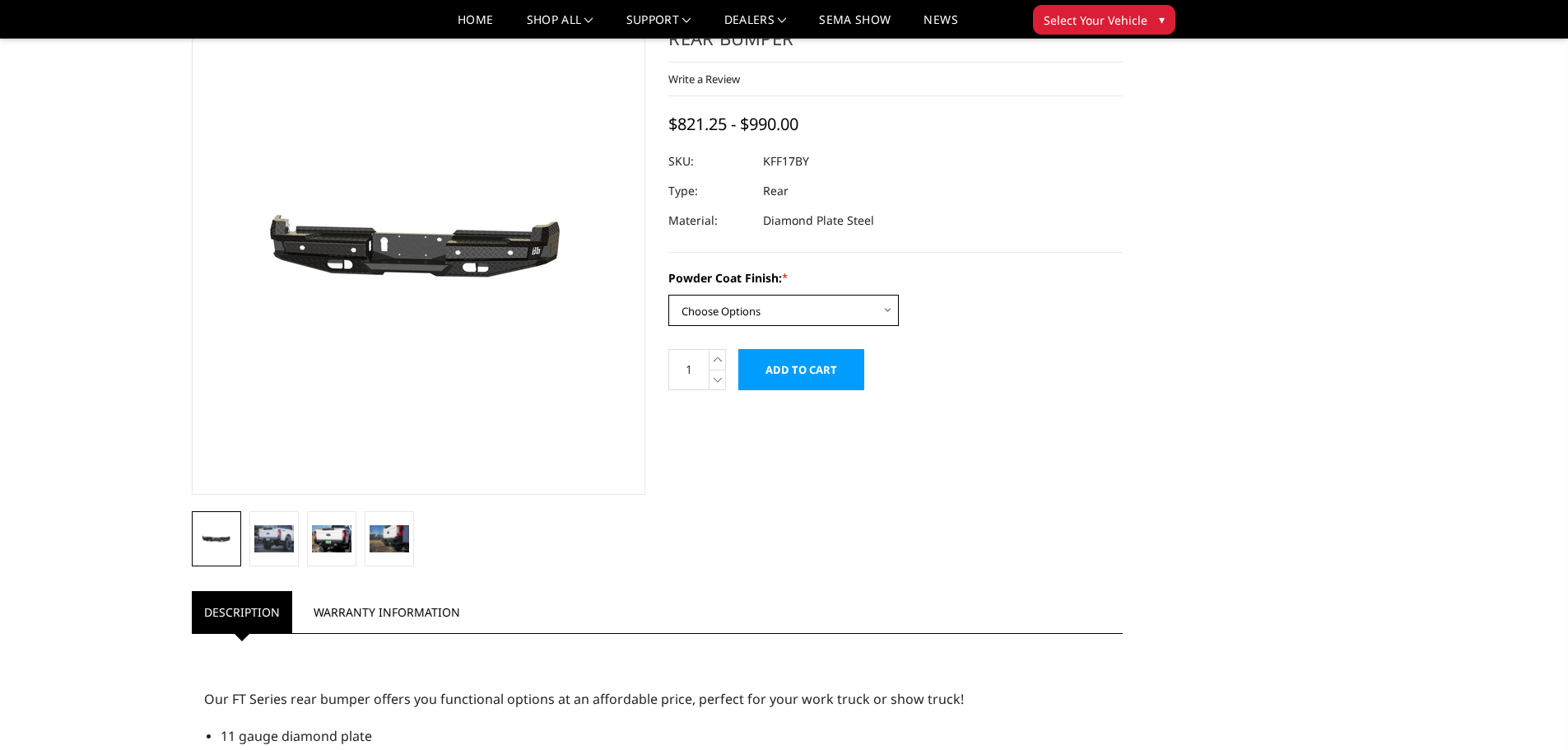
click at [783, 303] on select "Choose Options Bare Metal Gloss Black Powder Coat Textured Black Powder Coat" at bounding box center [784, 310] width 231 height 31
select select "3408"
click at [668, 295] on select "Choose Options Bare Metal Gloss Black Powder Coat Textured Black Powder Coat" at bounding box center [784, 310] width 231 height 31
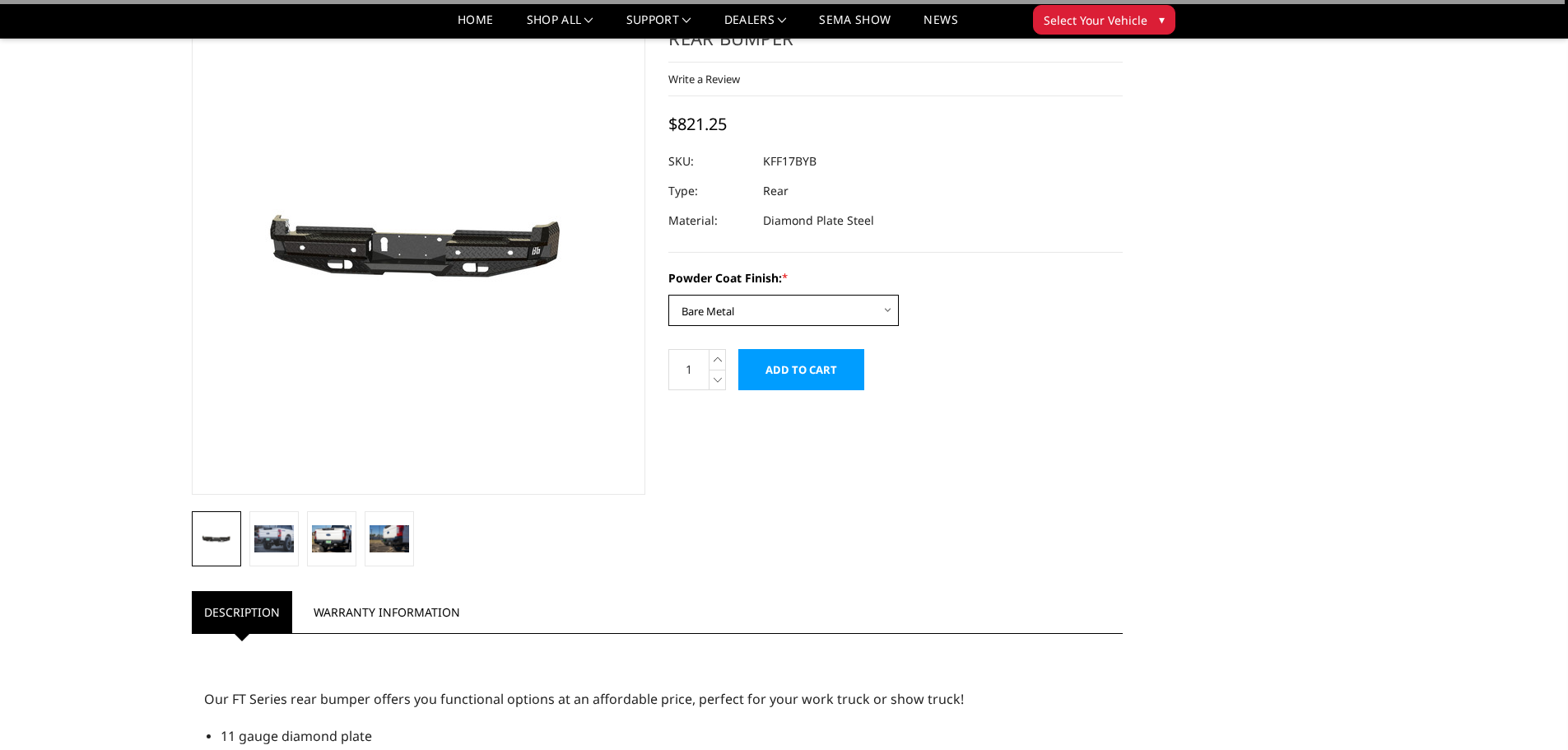
scroll to position [0, 0]
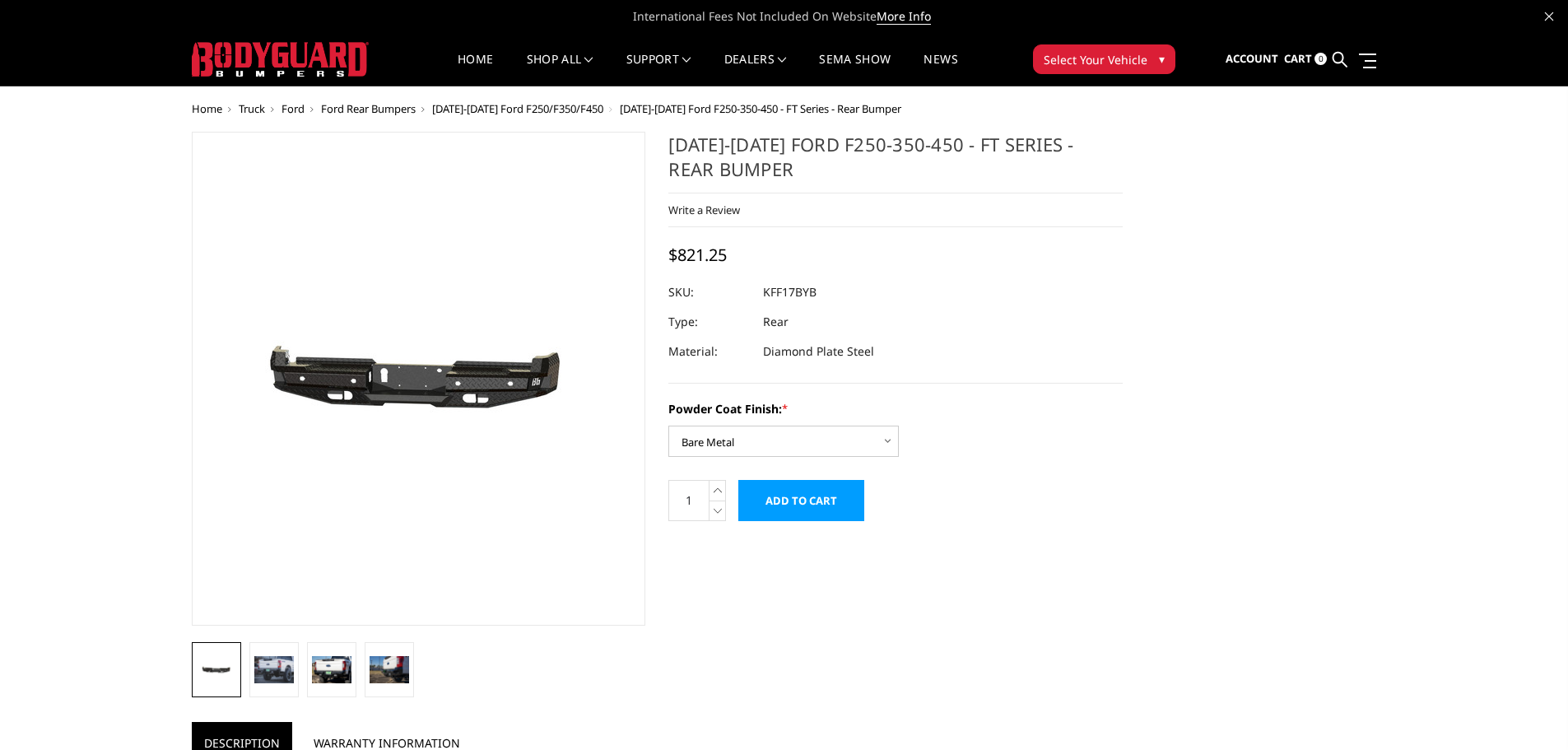
click at [1059, 412] on label "Powder Coat Finish: *" at bounding box center [895, 409] width 454 height 17
click at [899, 426] on select "Choose Options Bare Metal Gloss Black Powder Coat Textured Black Powder Coat" at bounding box center [784, 441] width 231 height 31
click at [834, 324] on dl "SKU: KFF17BYB UPC: Type: Rear Material: Diamond Plate Steel" at bounding box center [895, 322] width 454 height 89
